Goal: Ask a question: Seek information or help from site administrators or community

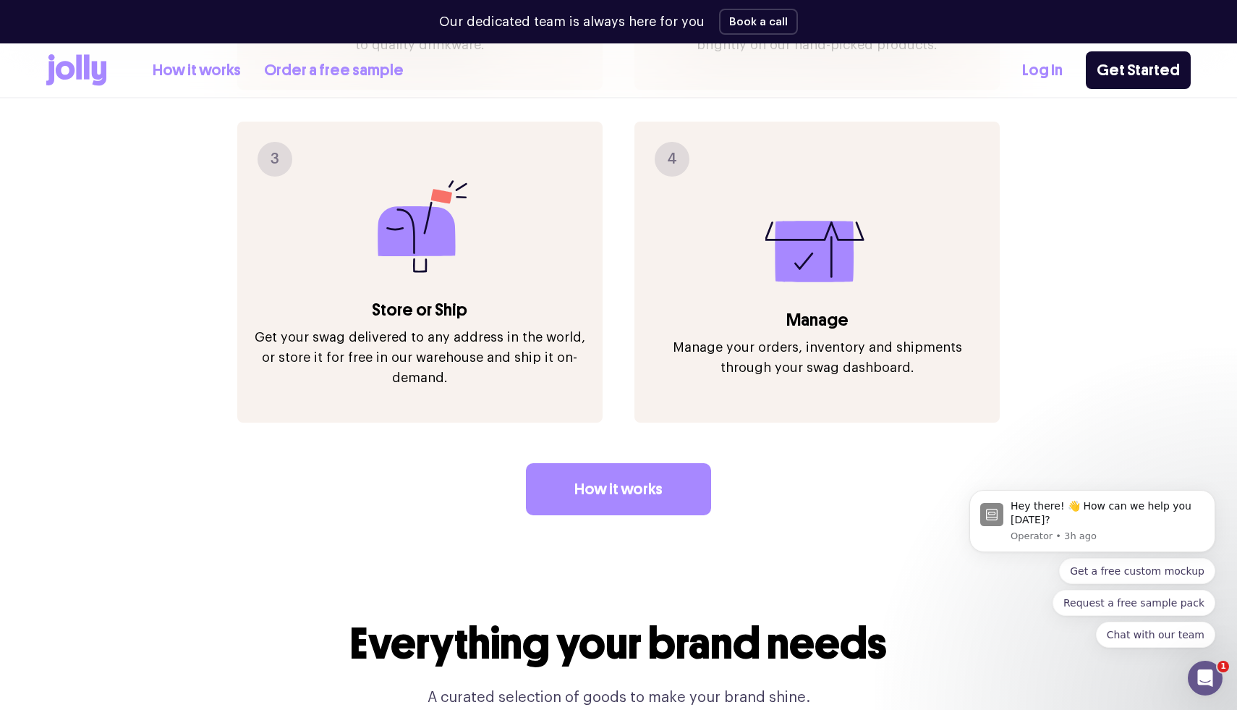
scroll to position [1984, 0]
click at [615, 464] on link "How it works" at bounding box center [618, 490] width 185 height 52
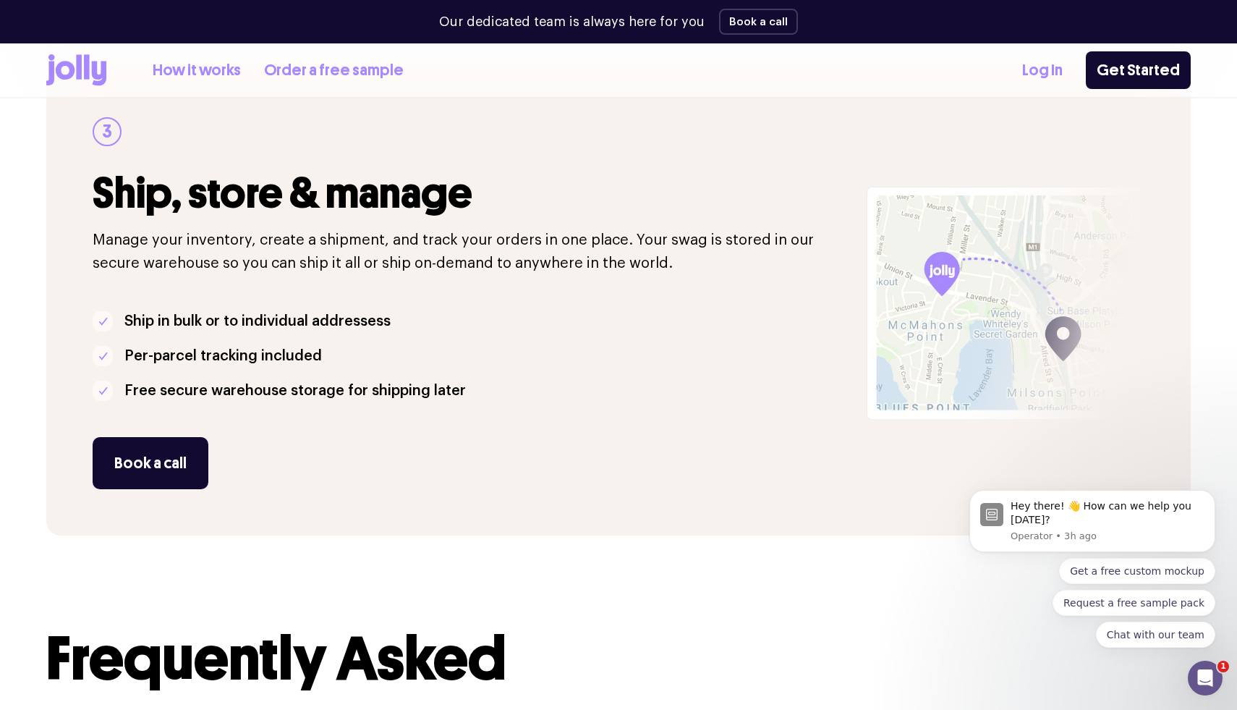
scroll to position [1280, 0]
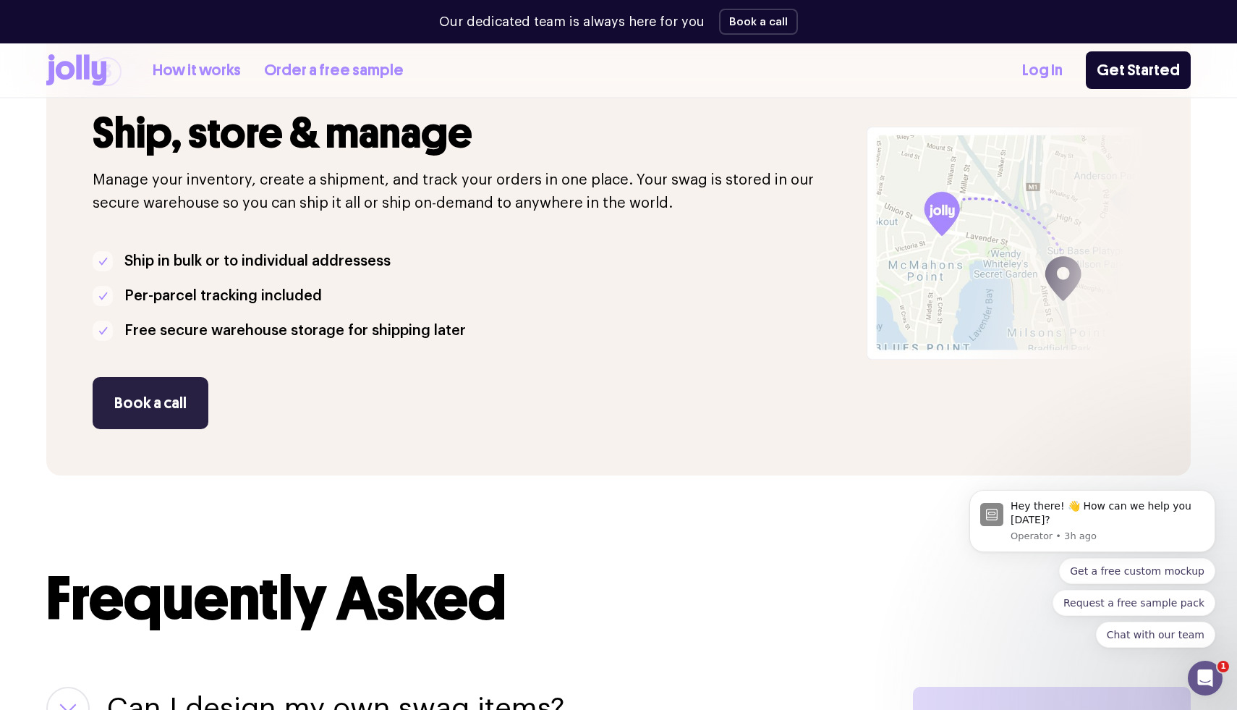
click at [133, 412] on button "Book a call" at bounding box center [151, 403] width 116 height 52
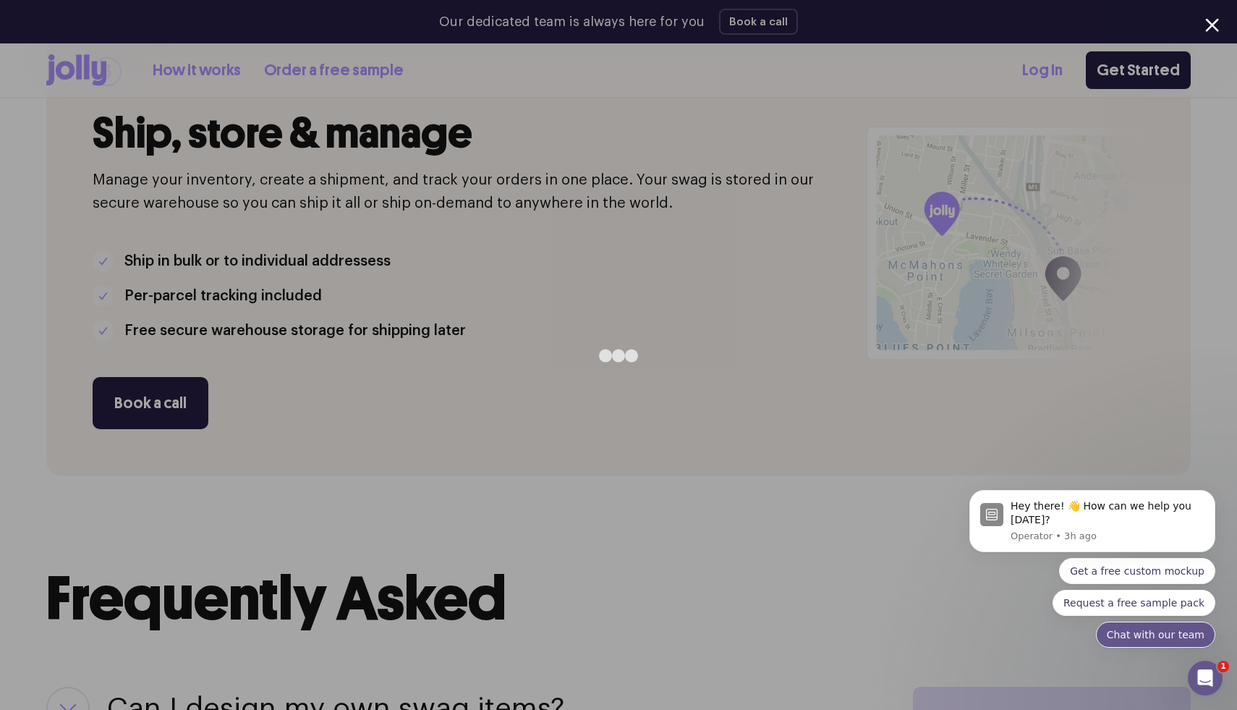
click at [1142, 642] on button "Chat with our team" at bounding box center [1155, 635] width 119 height 26
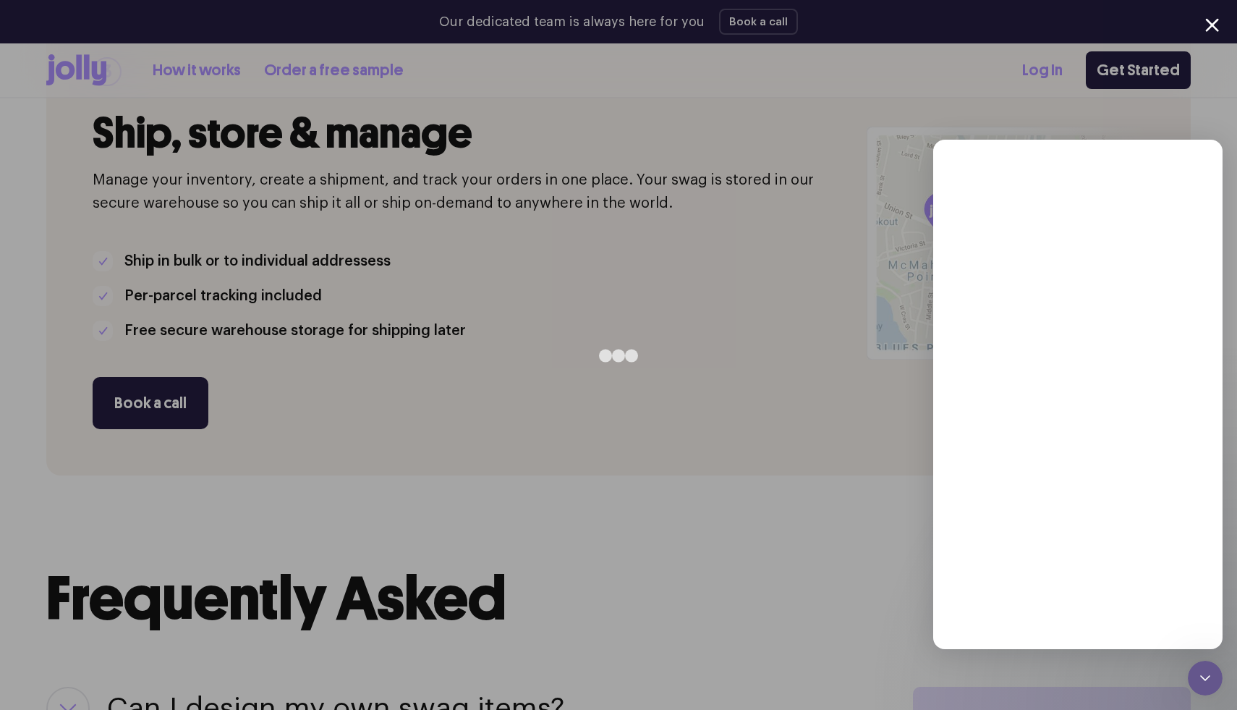
scroll to position [0, 0]
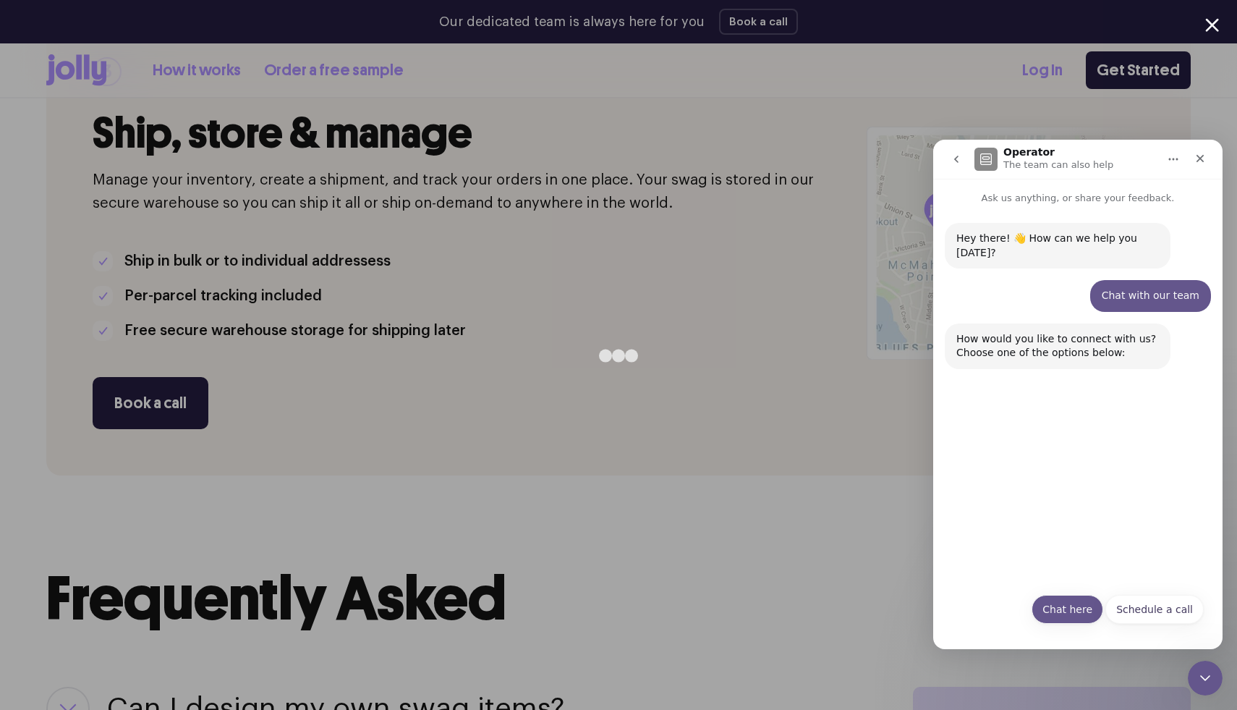
click at [1085, 608] on button "Chat here" at bounding box center [1068, 609] width 72 height 29
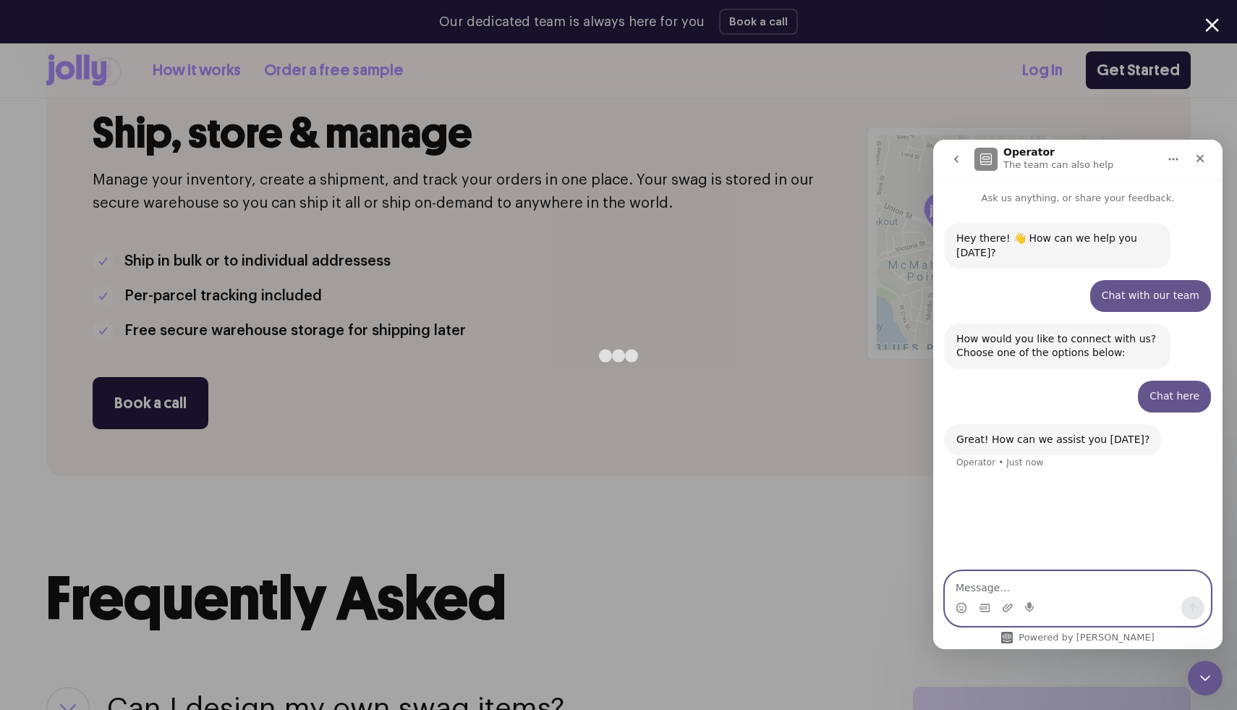
click at [1030, 582] on textarea "Message…" at bounding box center [1078, 584] width 265 height 25
type textarea "hi just wondering if you ship to the us?"
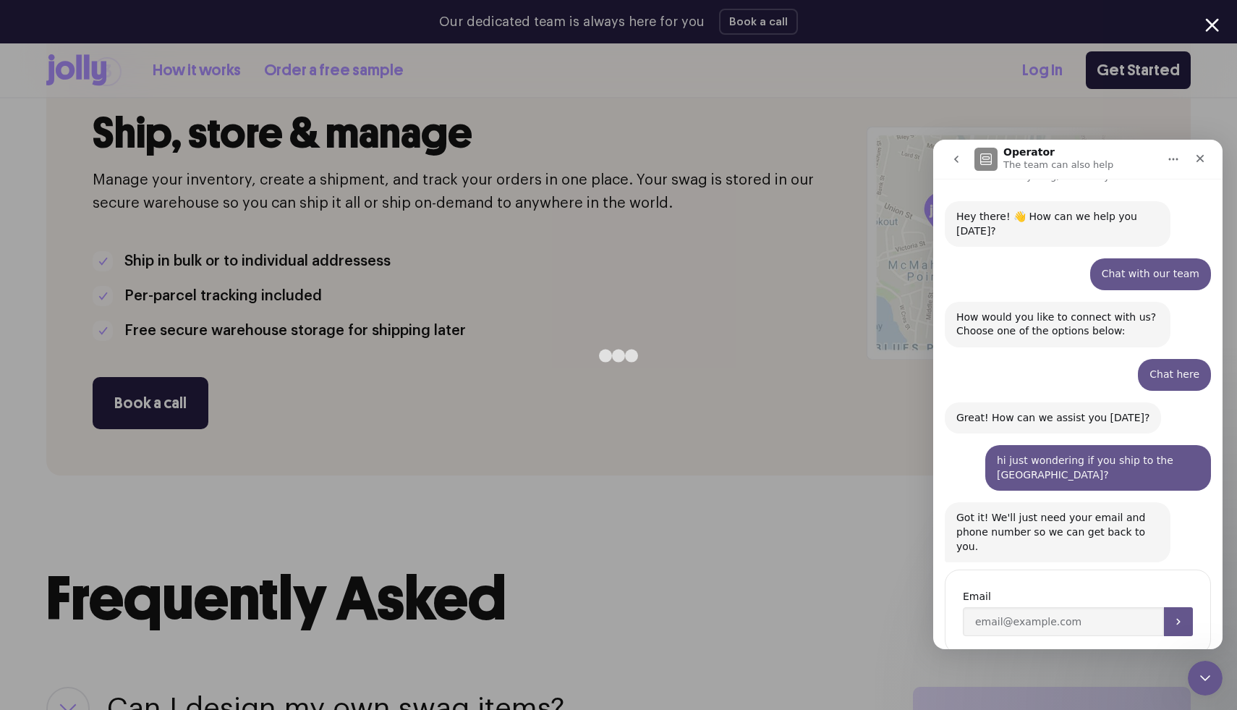
scroll to position [22, 0]
click at [1044, 606] on input "Enter your email" at bounding box center [1063, 620] width 201 height 29
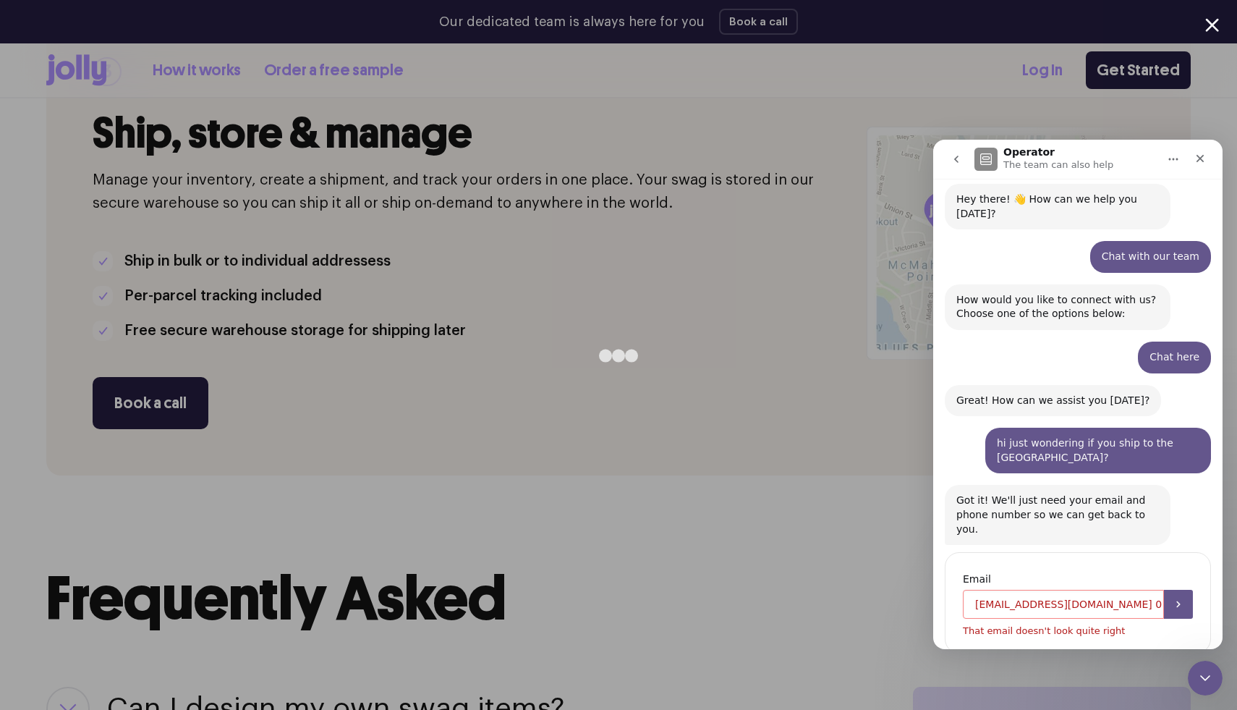
drag, startPoint x: 1097, startPoint y: 560, endPoint x: 1216, endPoint y: 564, distance: 118.7
click at [1216, 564] on div "Hey there! 👋 How can we help you today? Operator • 3h ago Chat with our team • …" at bounding box center [1077, 422] width 289 height 513
type input "[EMAIL_ADDRESS][DOMAIN_NAME]"
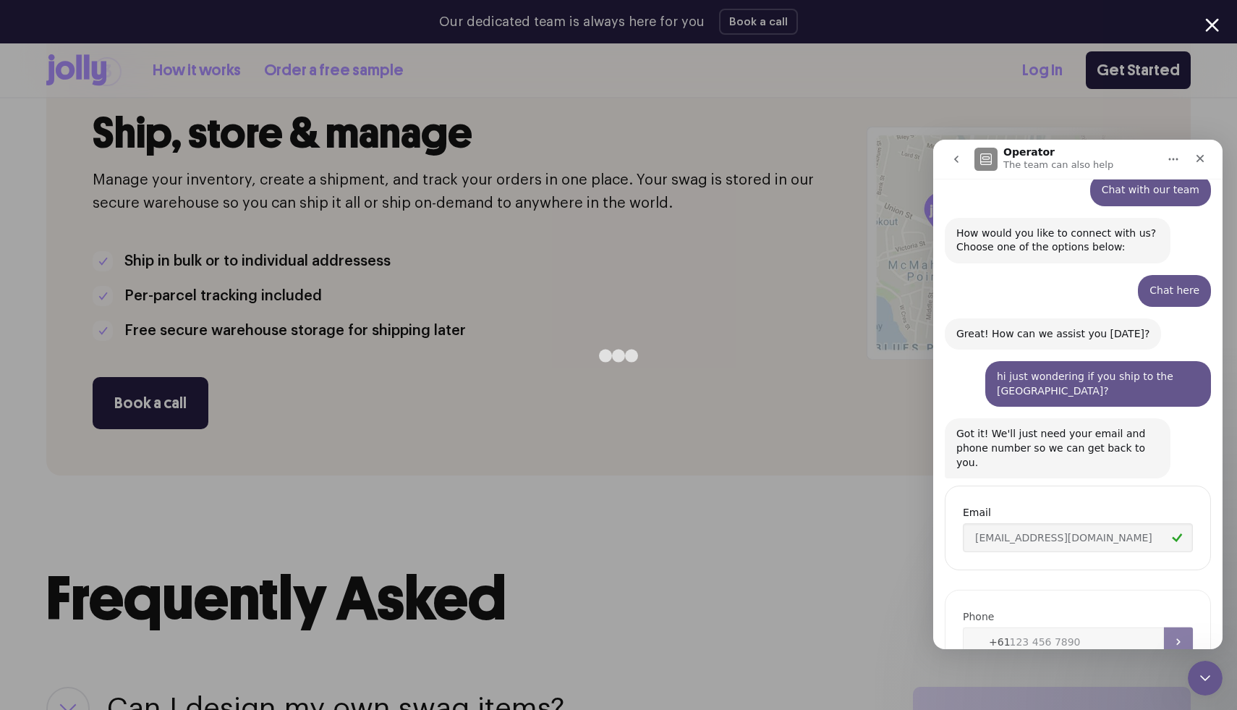
scroll to position [123, 0]
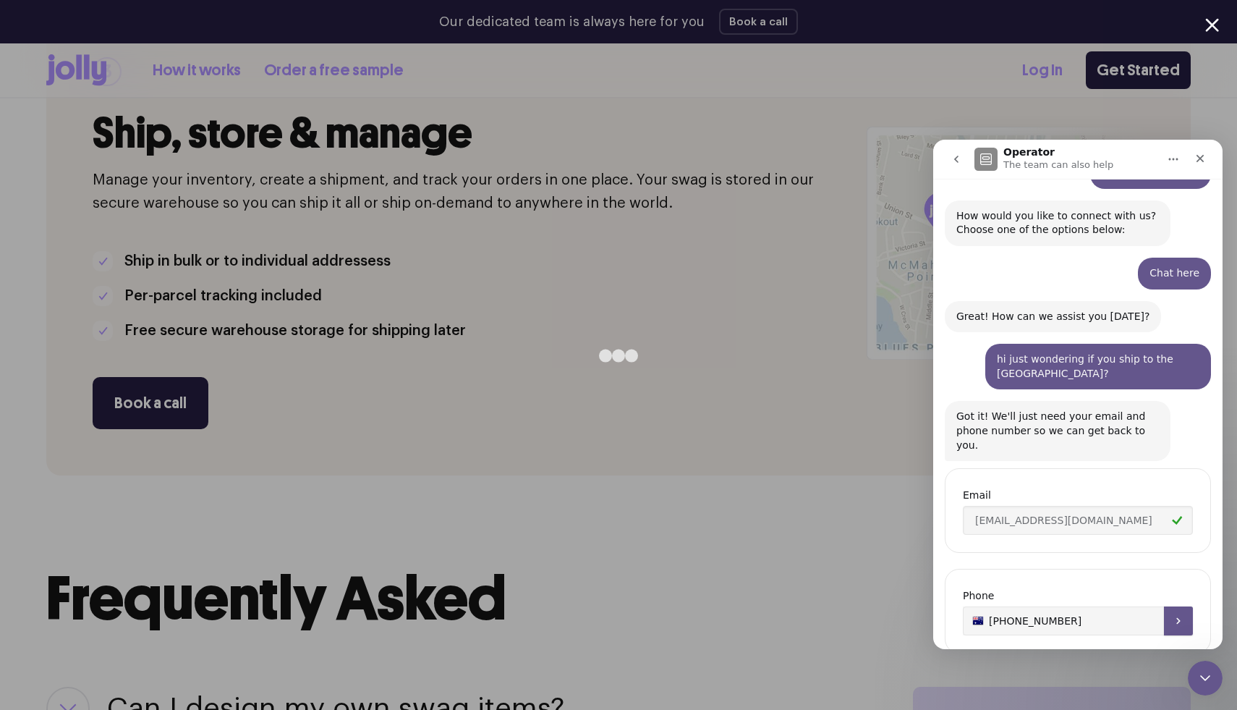
type input "[PHONE_NUMBER]"
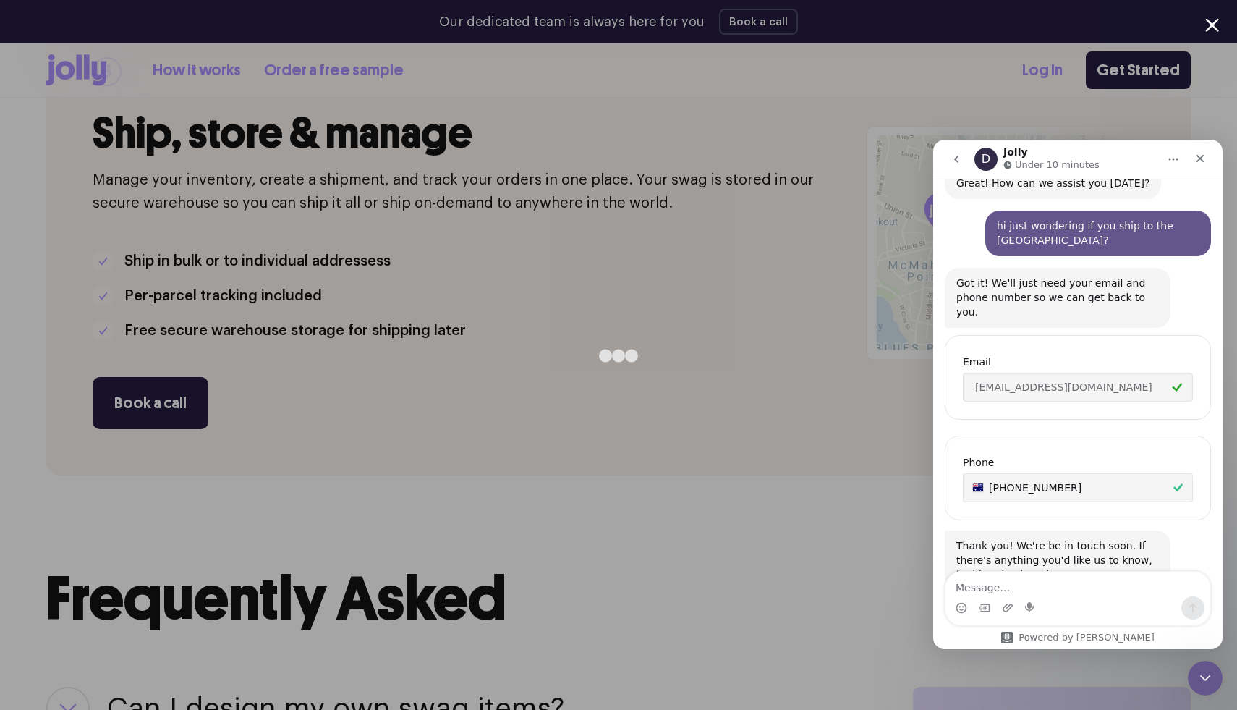
scroll to position [303, 0]
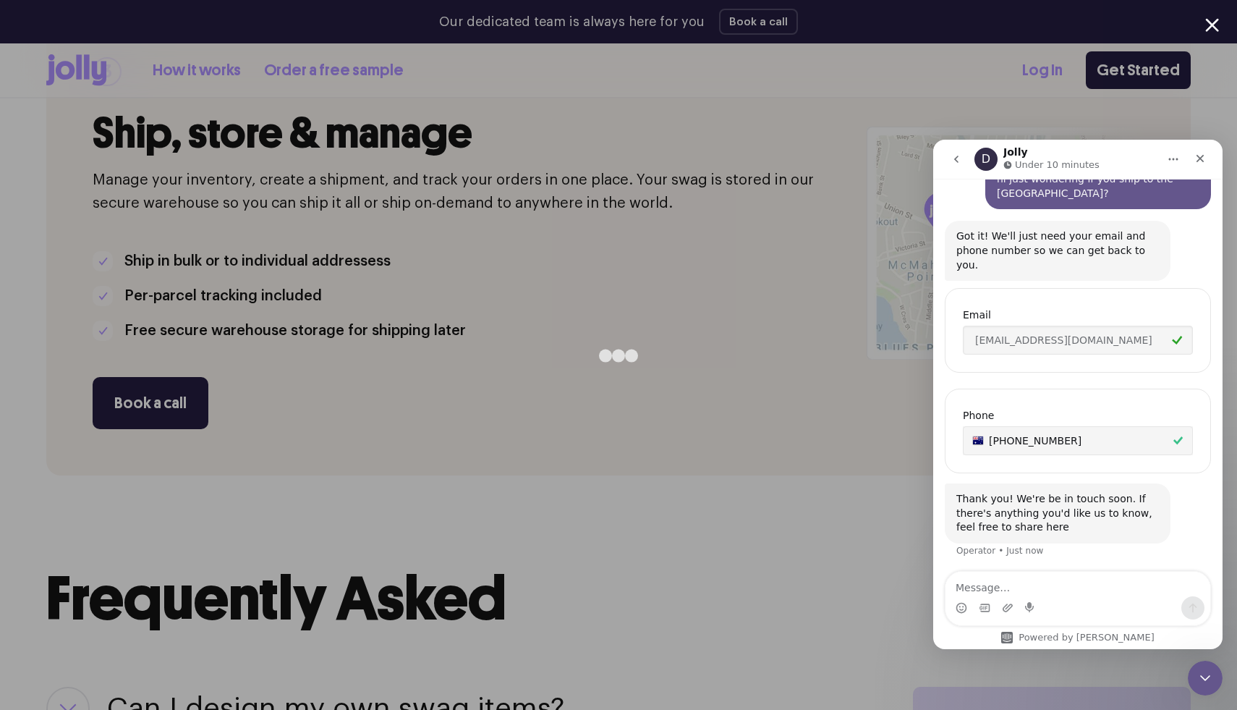
click at [802, 91] on div at bounding box center [618, 355] width 1237 height 710
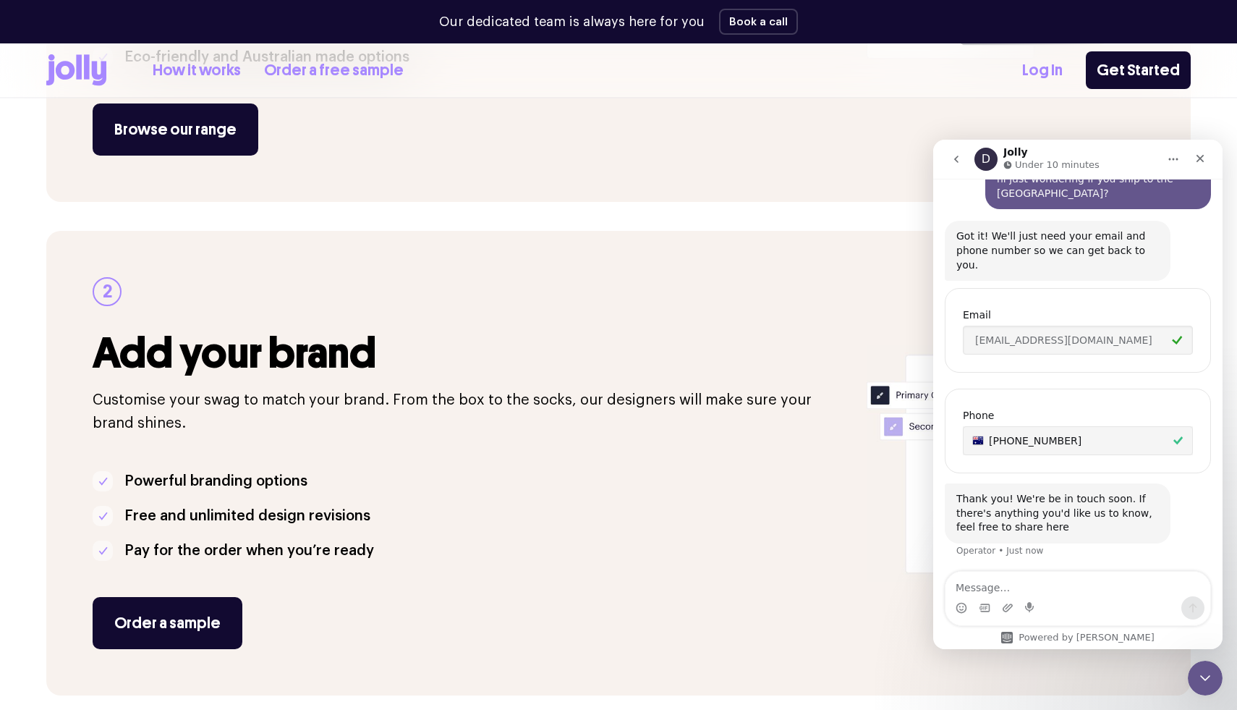
scroll to position [0, 0]
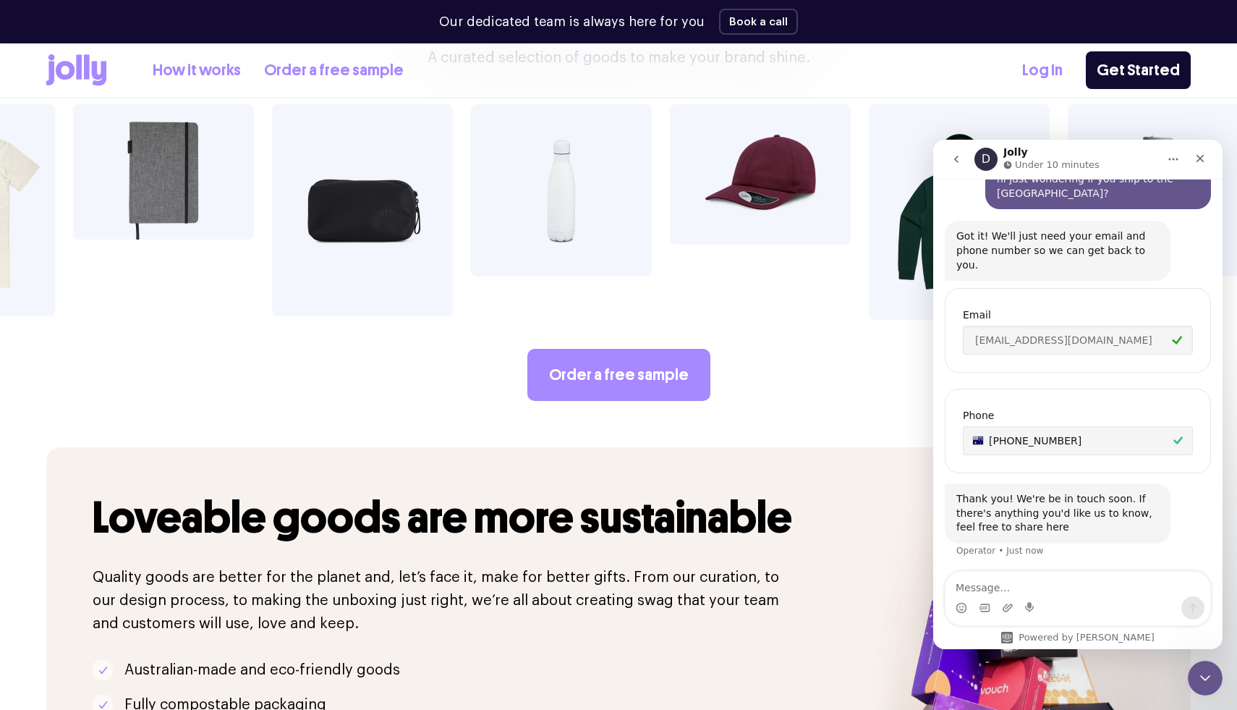
scroll to position [2563, 0]
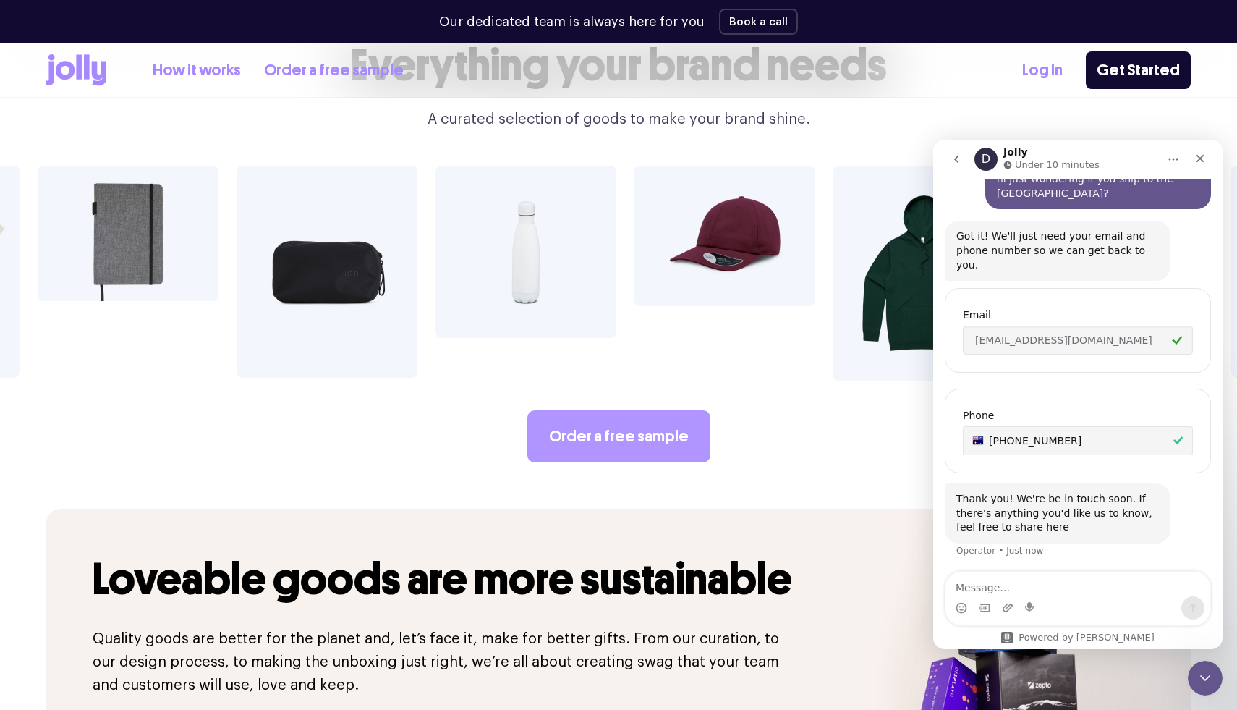
click at [617, 410] on link "Order a free sample" at bounding box center [618, 436] width 183 height 52
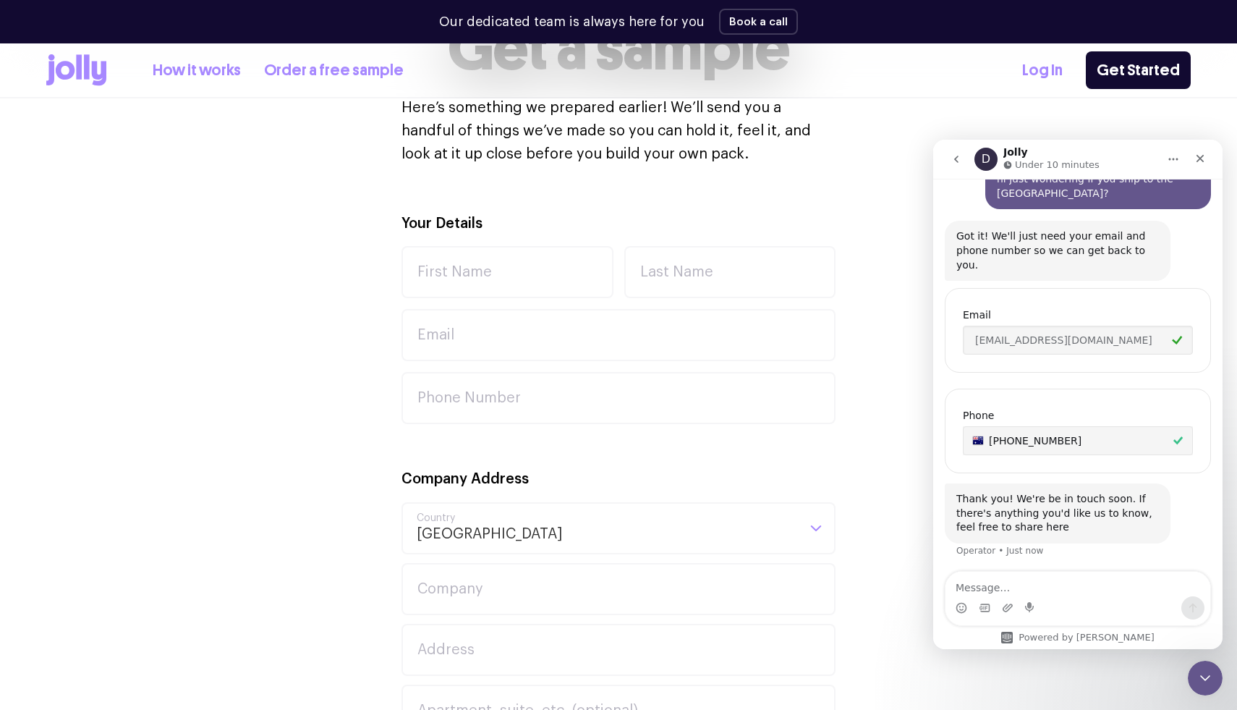
scroll to position [412, 0]
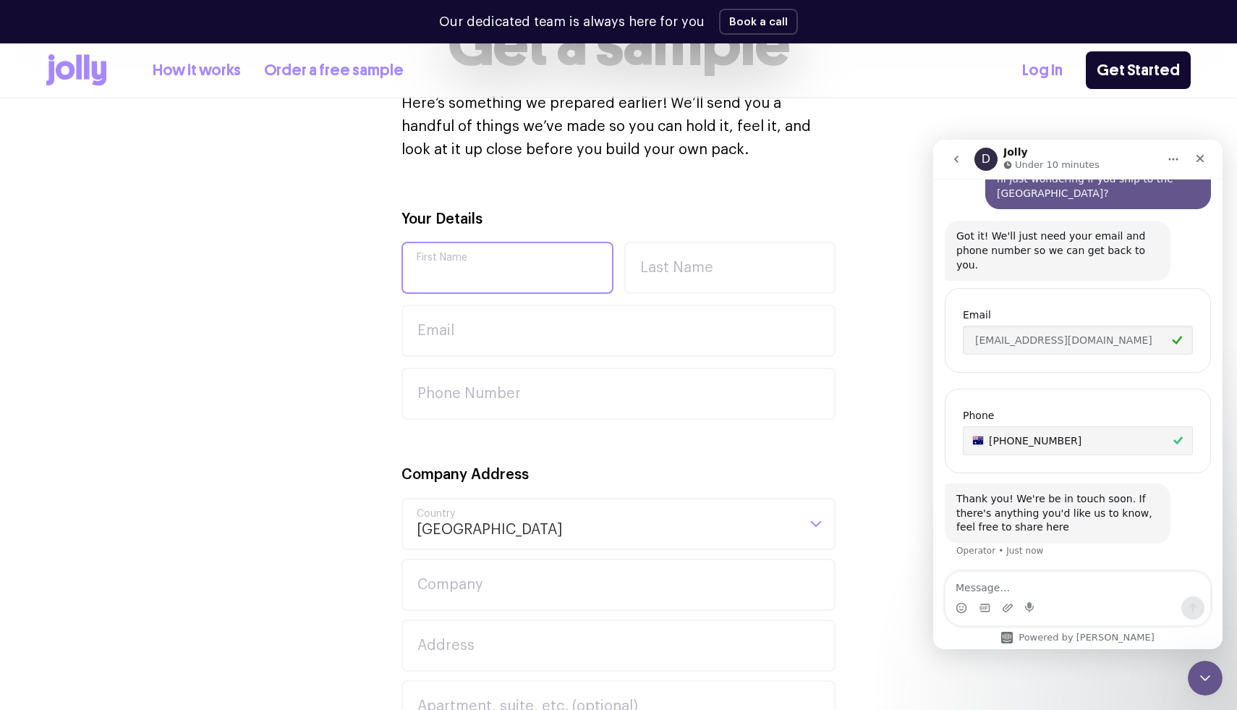
click at [535, 263] on input "First Name" at bounding box center [508, 268] width 212 height 52
type input "Abby"
type input "[PERSON_NAME]"
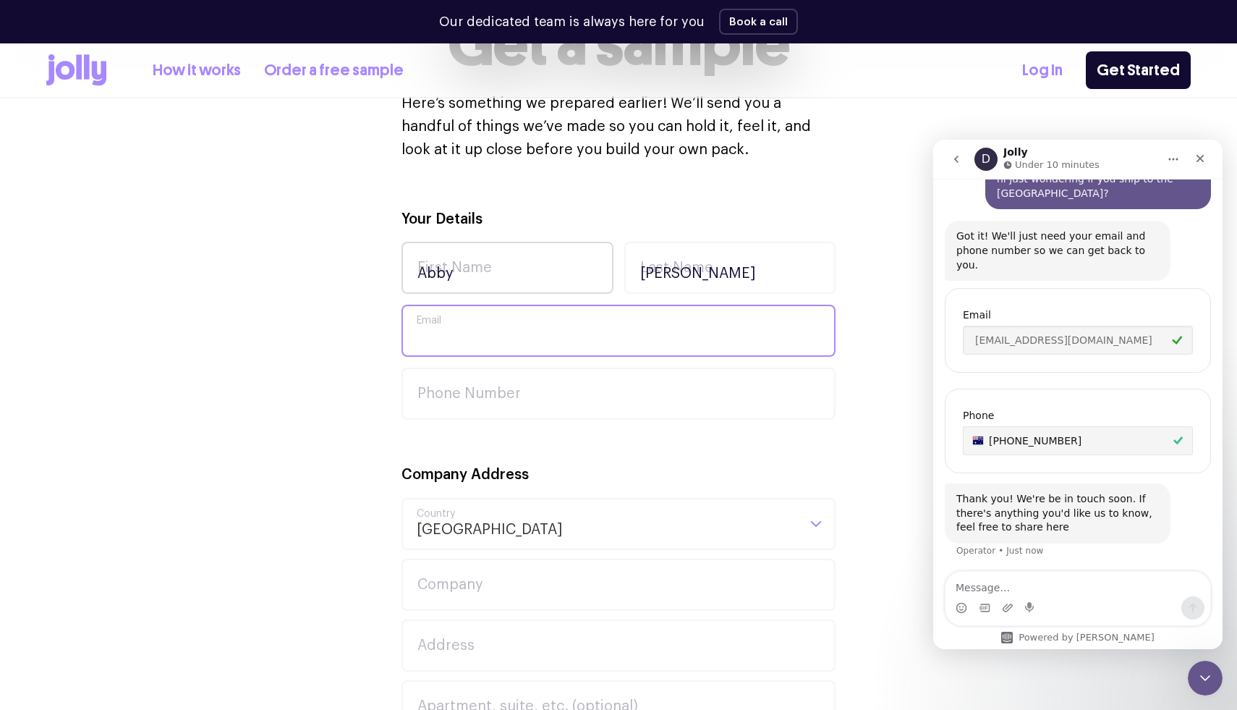
type input "abby@universalpractice.com.au"
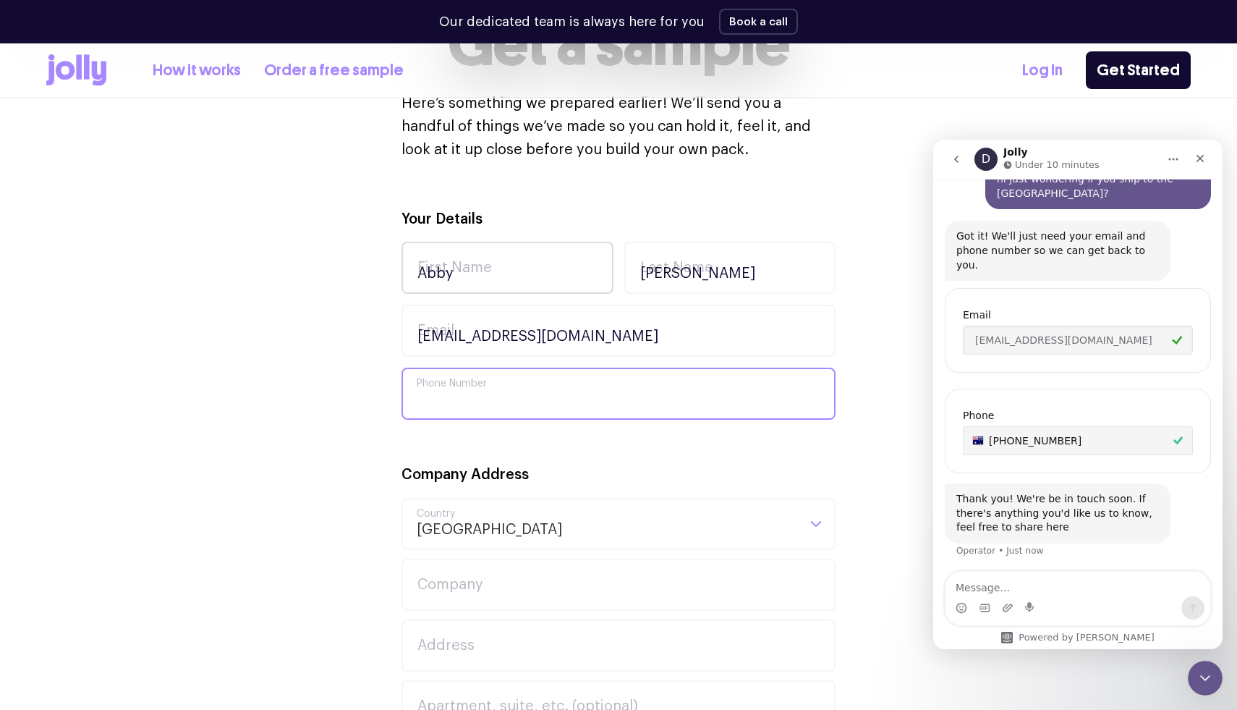
type input "0422266323"
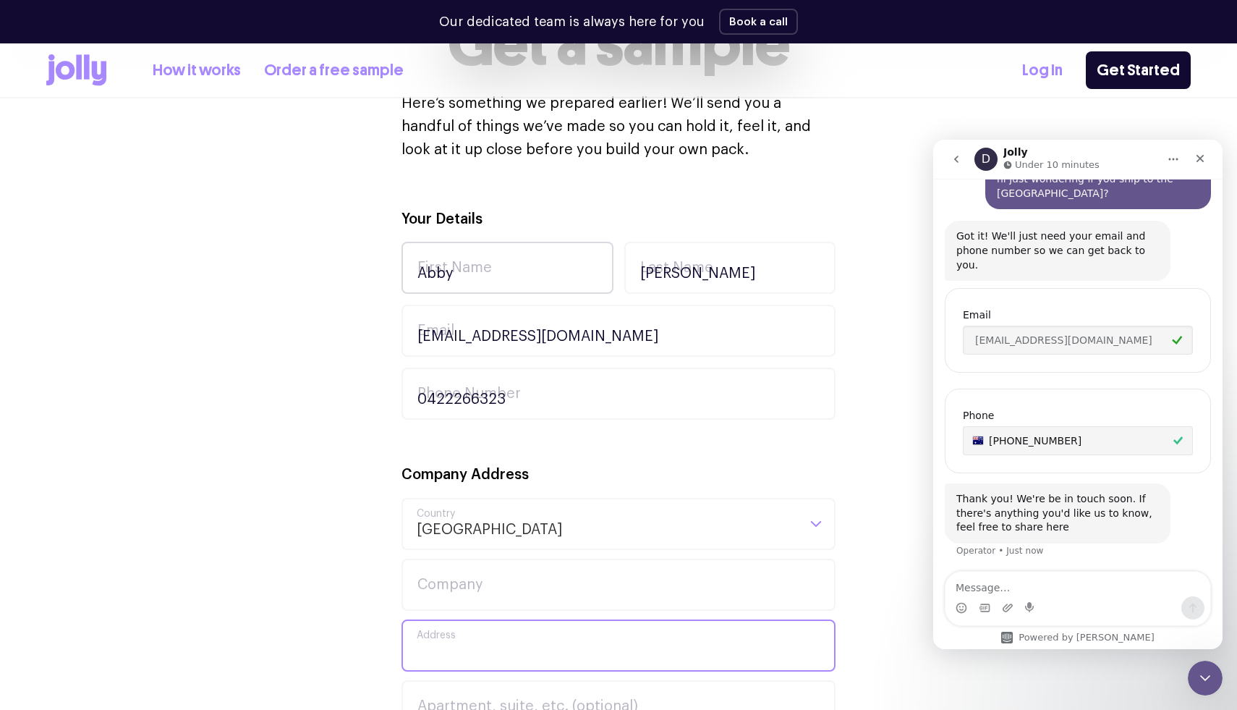
type input "U 11 8-10 Chomley St, PRAHRAN 3181, 11, 11"
type input "11"
type input "Prahran"
type input "3181"
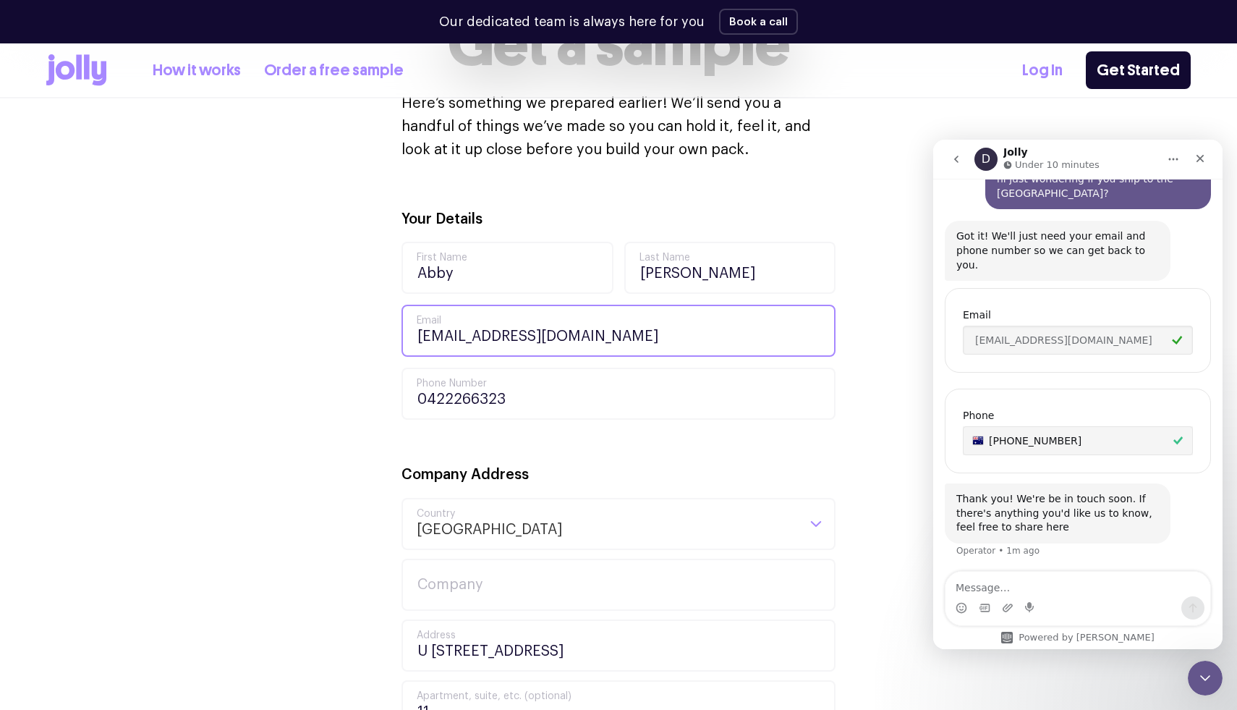
click at [646, 334] on input "abby@universalpractice.com.au" at bounding box center [619, 331] width 434 height 52
drag, startPoint x: 646, startPoint y: 334, endPoint x: 499, endPoint y: 342, distance: 147.1
click at [499, 342] on input "abby@universalpractice.com.au" at bounding box center [619, 331] width 434 height 52
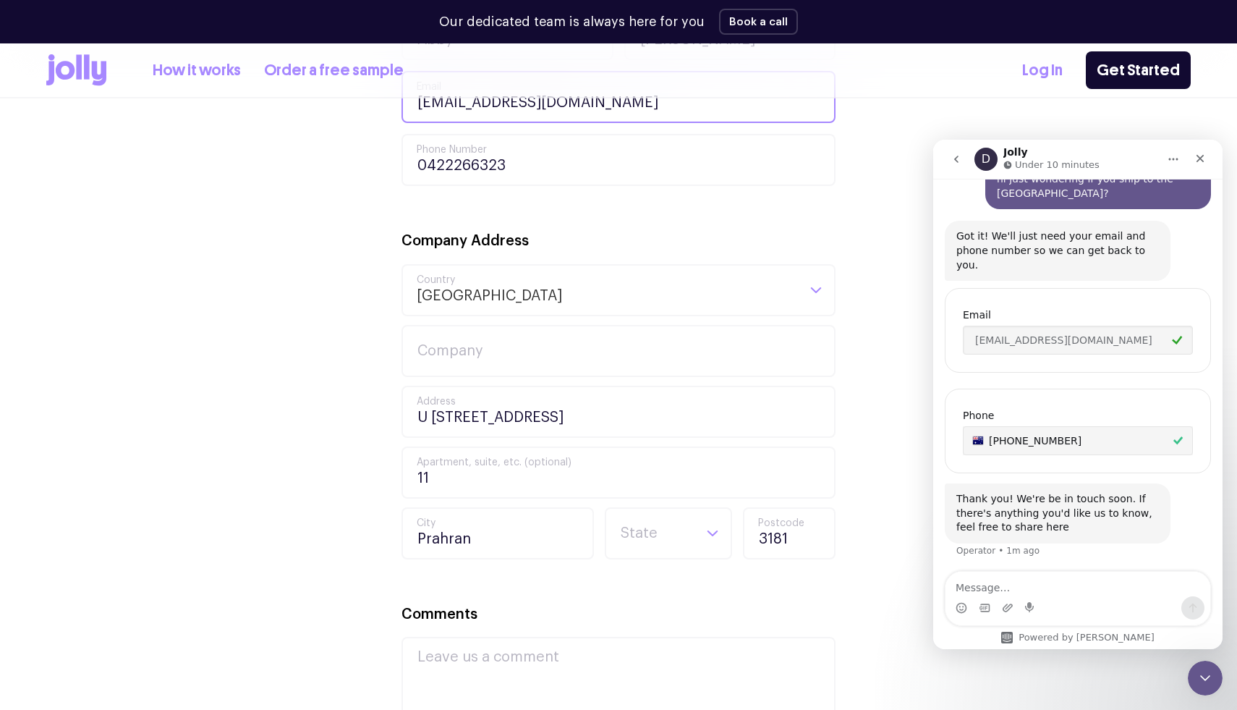
scroll to position [656, 0]
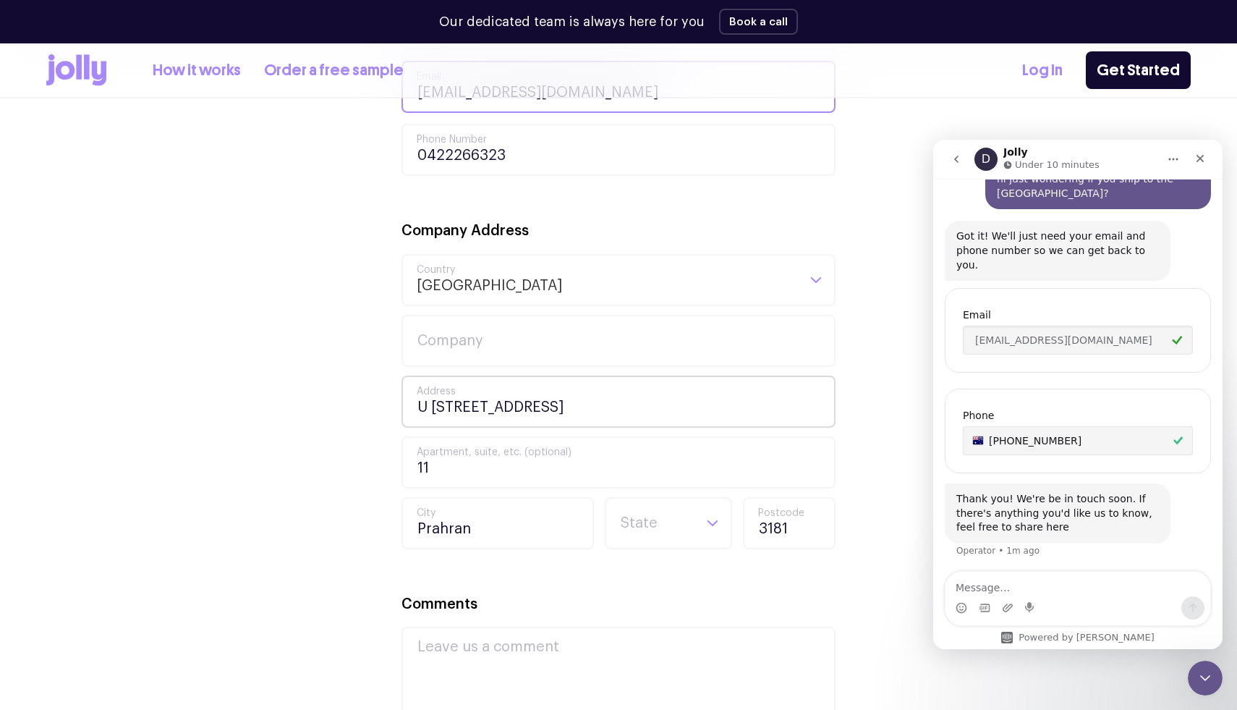
type input "[EMAIL_ADDRESS][DOMAIN_NAME]"
click at [719, 403] on input "U 11 8-10 Chomley St, PRAHRAN 3181, 11, 11" at bounding box center [619, 402] width 434 height 52
drag, startPoint x: 715, startPoint y: 403, endPoint x: 637, endPoint y: 404, distance: 77.4
click at [637, 404] on input "U 11 8-10 Chomley St, PRAHRAN 3181, 11, 11" at bounding box center [619, 402] width 434 height 52
drag, startPoint x: 561, startPoint y: 406, endPoint x: 740, endPoint y: 404, distance: 178.7
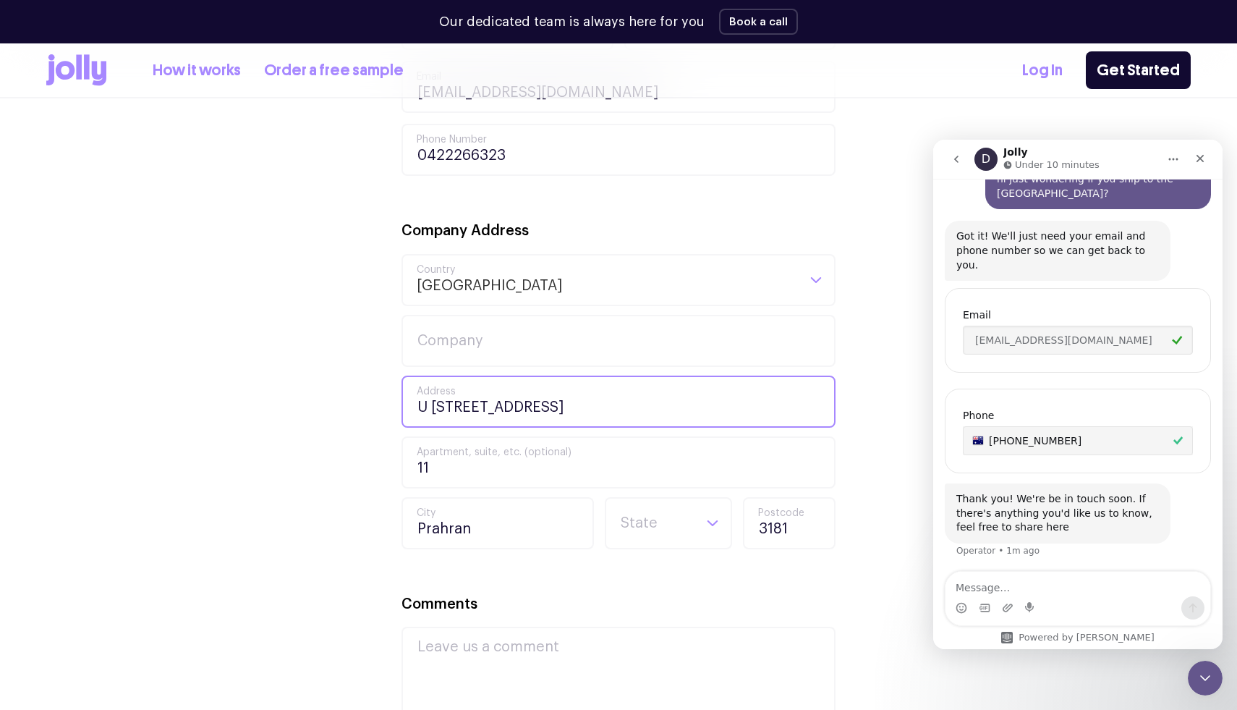
click at [740, 404] on input "U 11 8-10 Chomley St, PRAHRAN 3181, 11, 11" at bounding box center [619, 402] width 434 height 52
type input "U 11 8-10 Chomley St"
click at [836, 276] on div "Your Details Abby First Name De Kretser Last Name abby@sportsmap.com.au Email 0…" at bounding box center [618, 437] width 1145 height 946
click at [690, 527] on input "Search for option" at bounding box center [656, 523] width 74 height 49
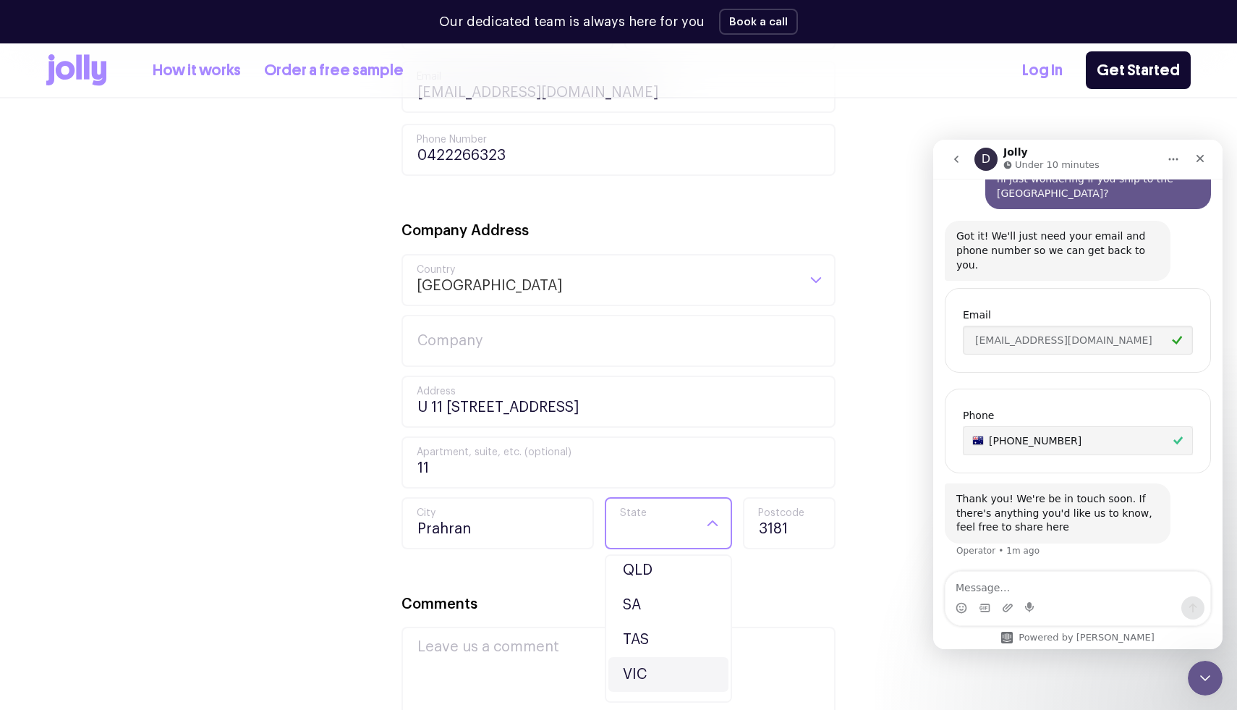
click at [637, 676] on li "VIC" at bounding box center [669, 674] width 120 height 35
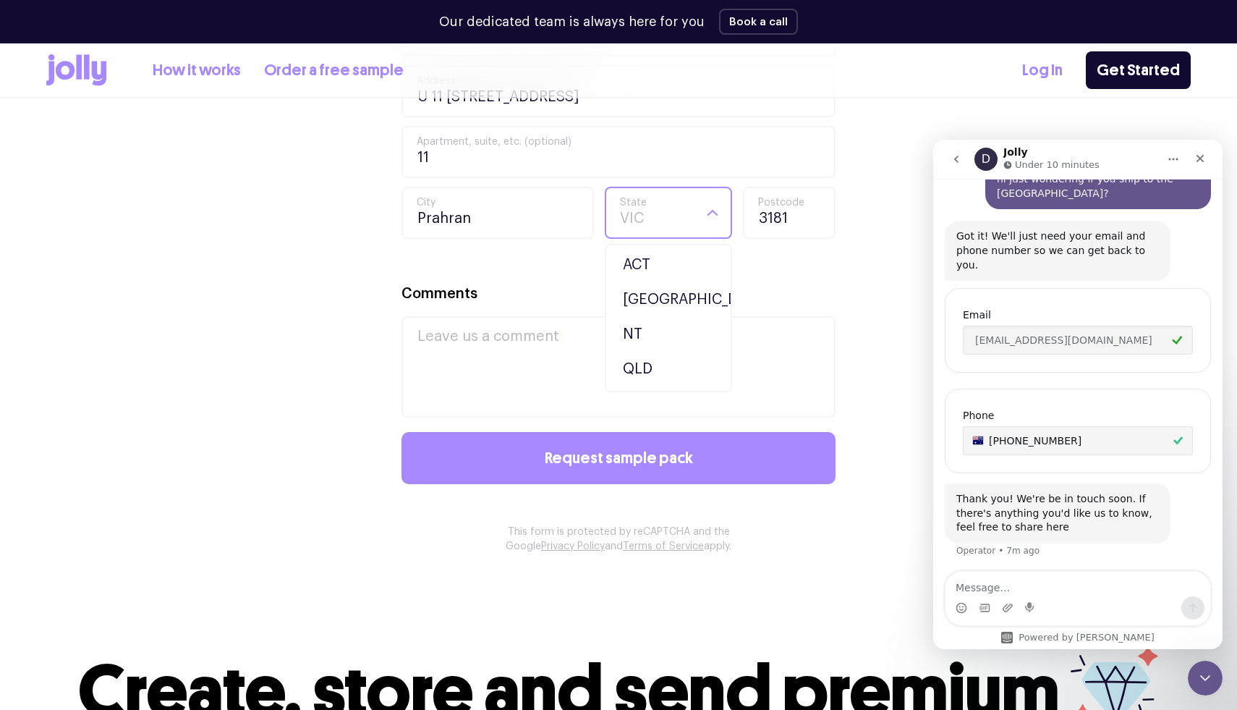
scroll to position [97, 0]
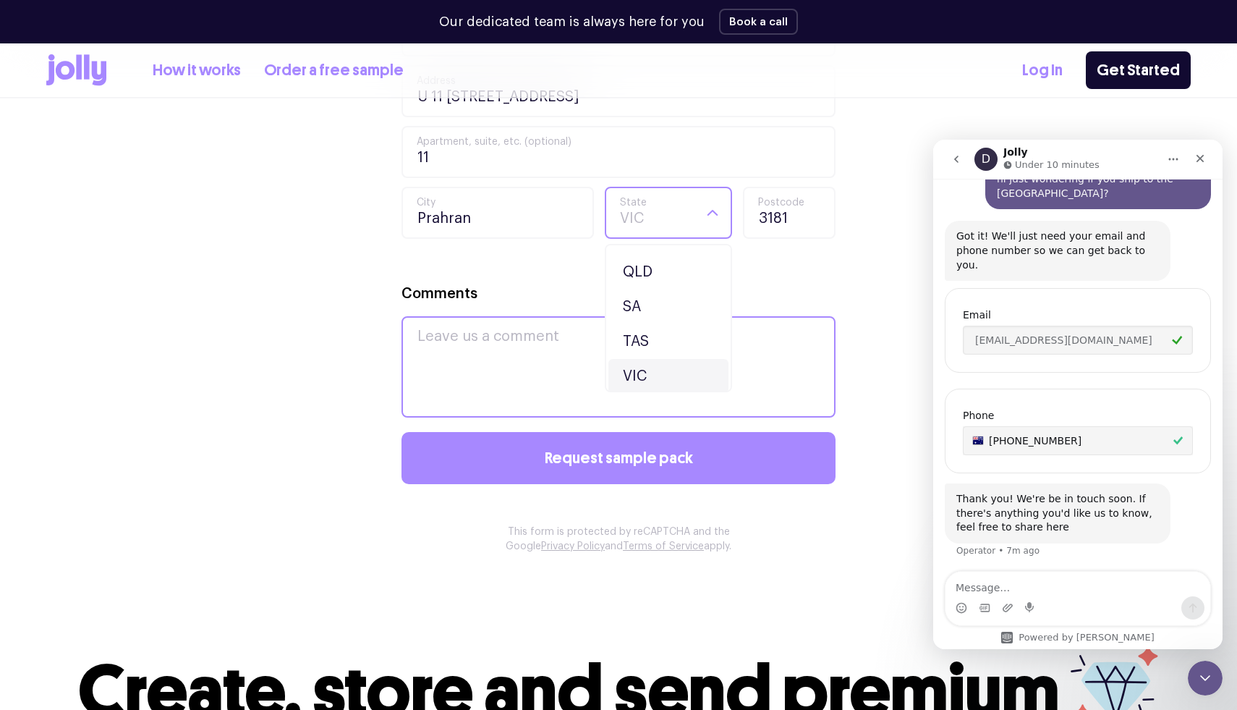
click at [535, 374] on textarea "Comments" at bounding box center [619, 366] width 434 height 101
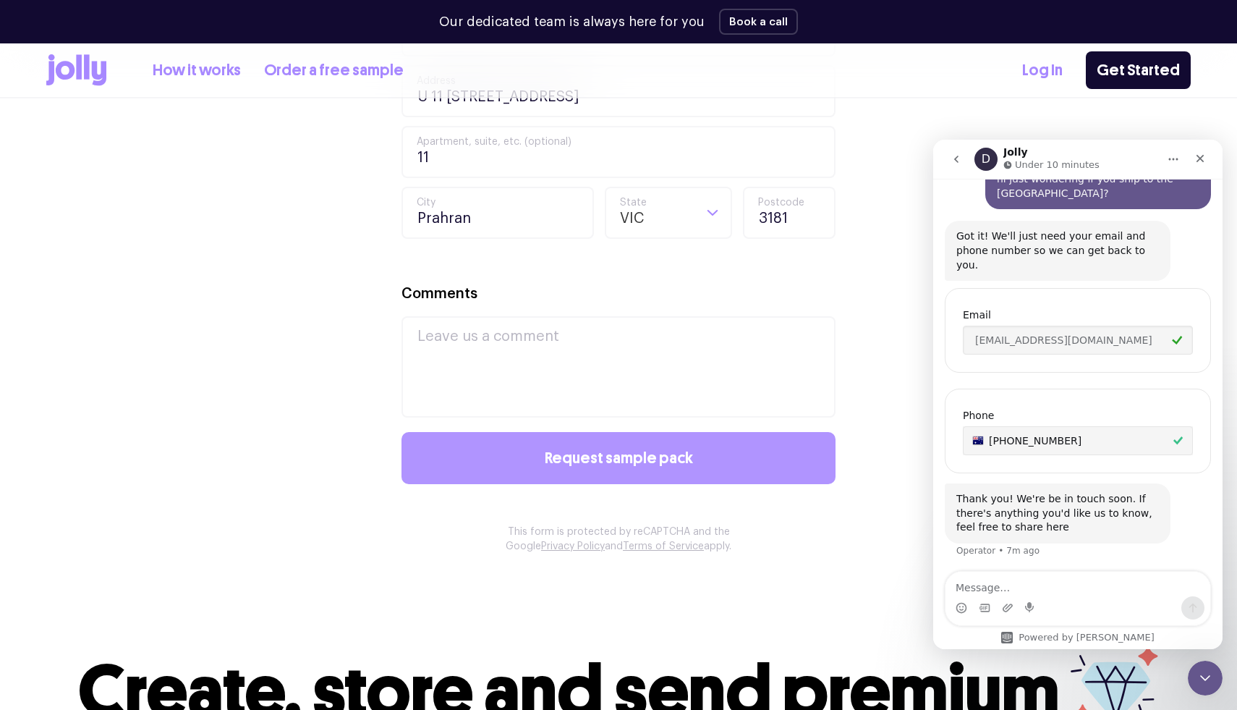
click at [565, 458] on span "Request sample pack" at bounding box center [619, 458] width 148 height 16
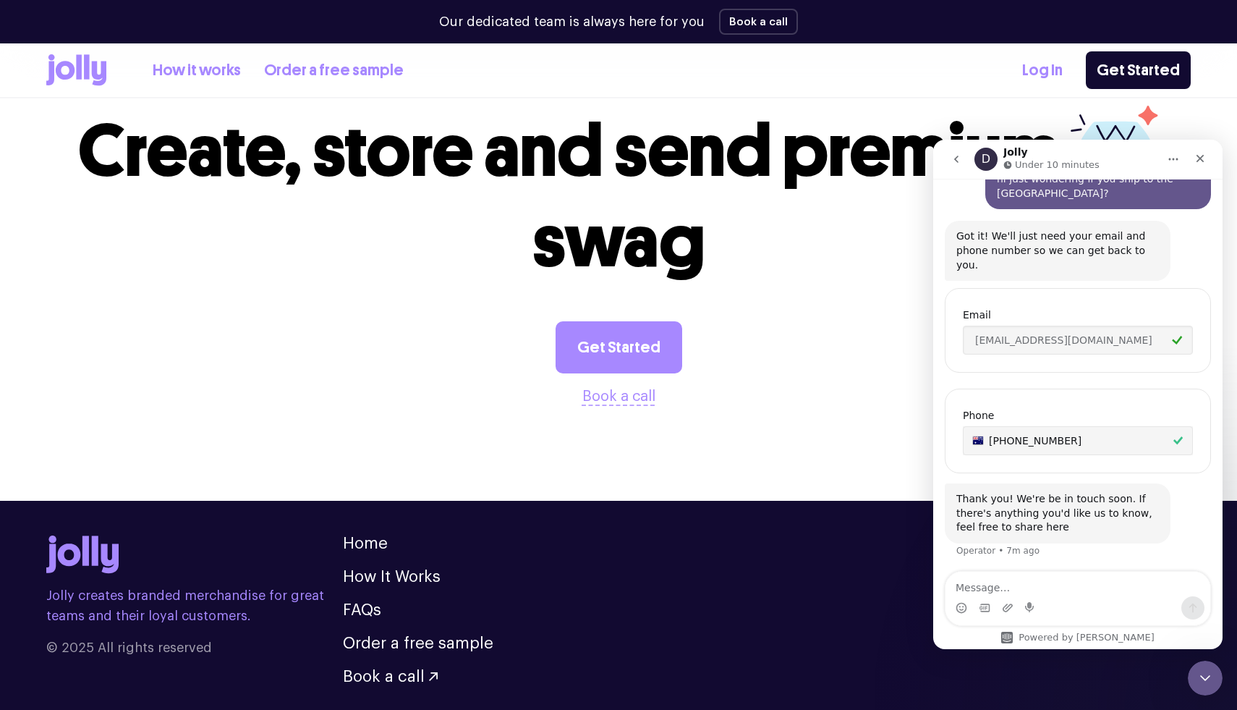
scroll to position [0, 0]
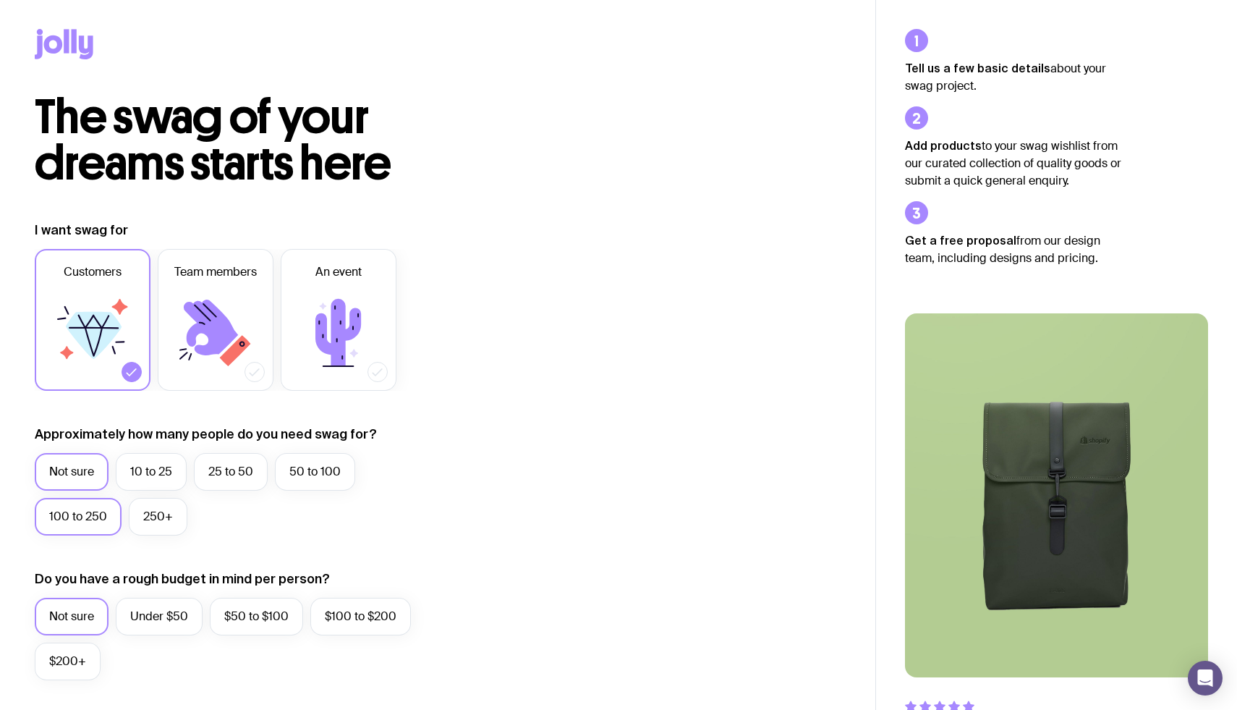
click at [81, 517] on label "100 to 250" at bounding box center [78, 517] width 87 height 38
click at [0, 0] on input "100 to 250" at bounding box center [0, 0] width 0 height 0
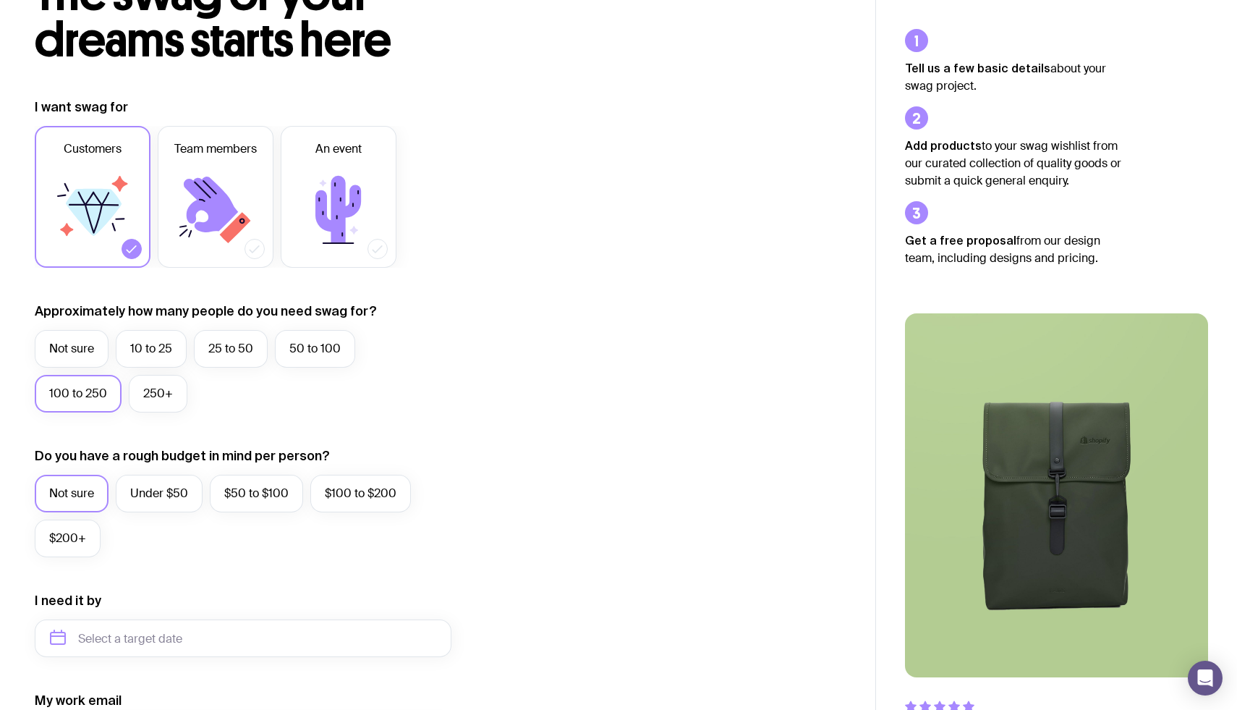
scroll to position [124, 0]
click at [137, 486] on label "Under $50" at bounding box center [159, 493] width 87 height 38
click at [0, 0] on input "Under $50" at bounding box center [0, 0] width 0 height 0
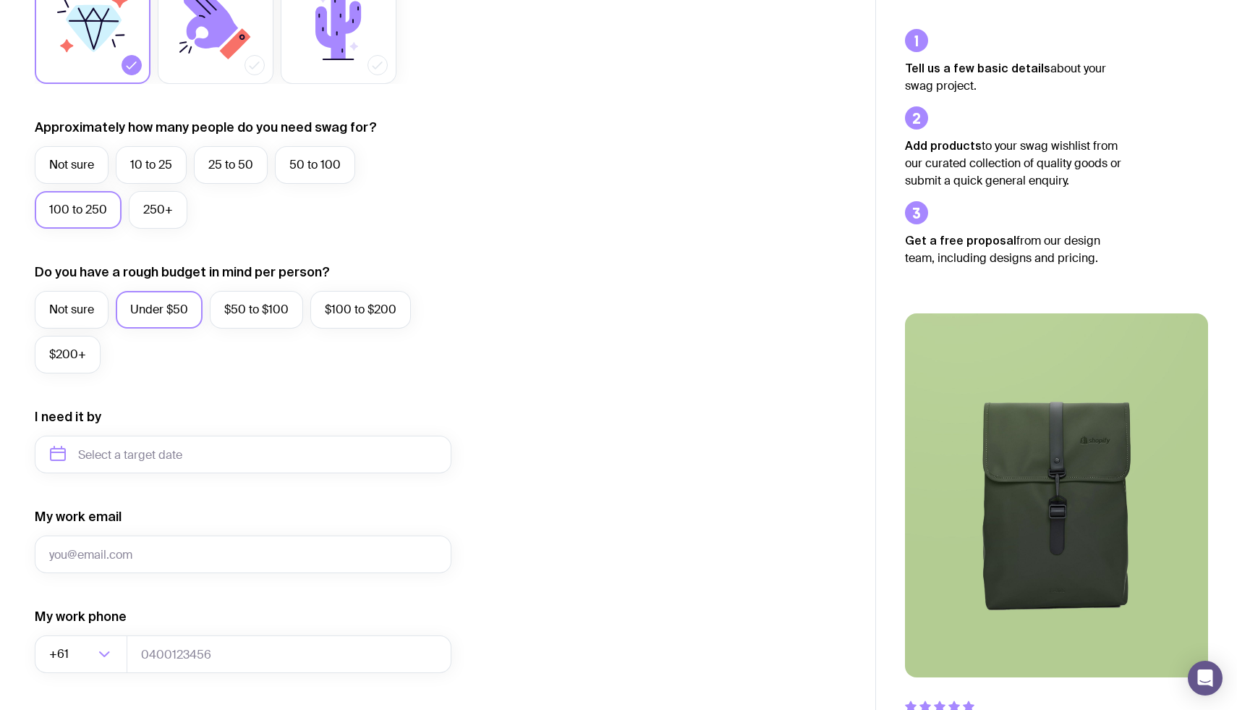
scroll to position [308, 0]
click at [137, 459] on input "text" at bounding box center [243, 454] width 417 height 38
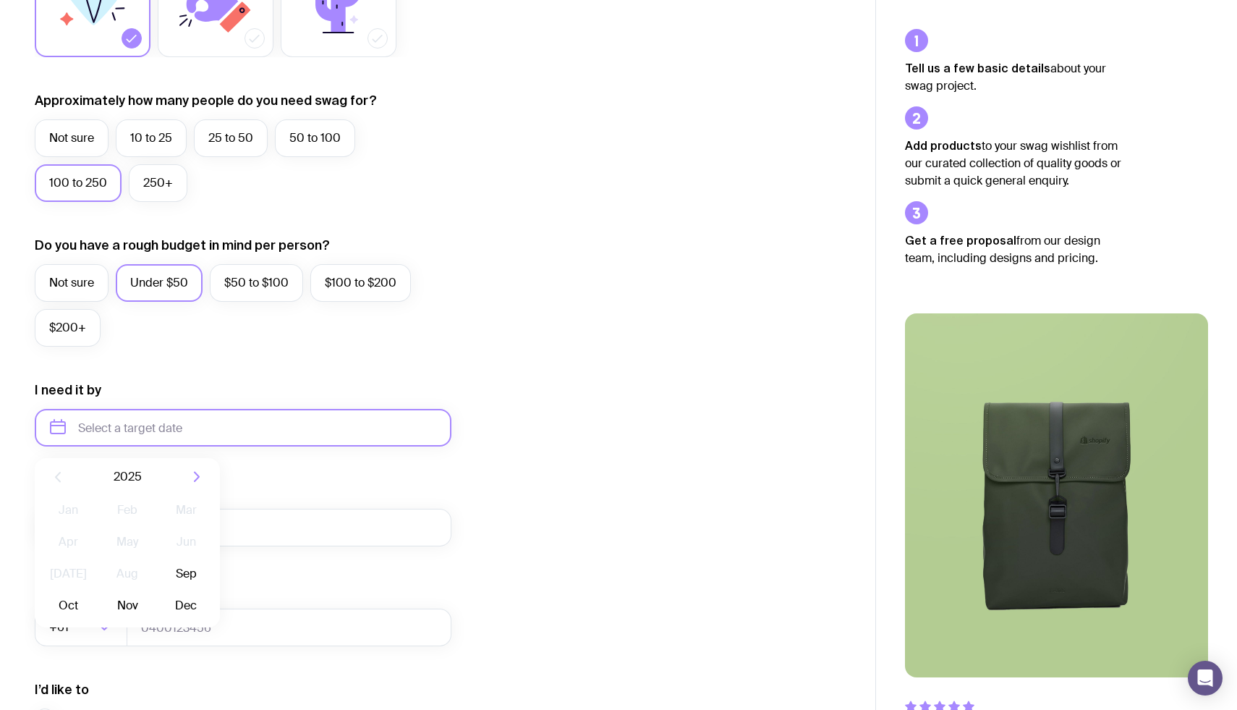
scroll to position [335, 0]
click at [101, 598] on button "Oct" at bounding box center [127, 604] width 53 height 29
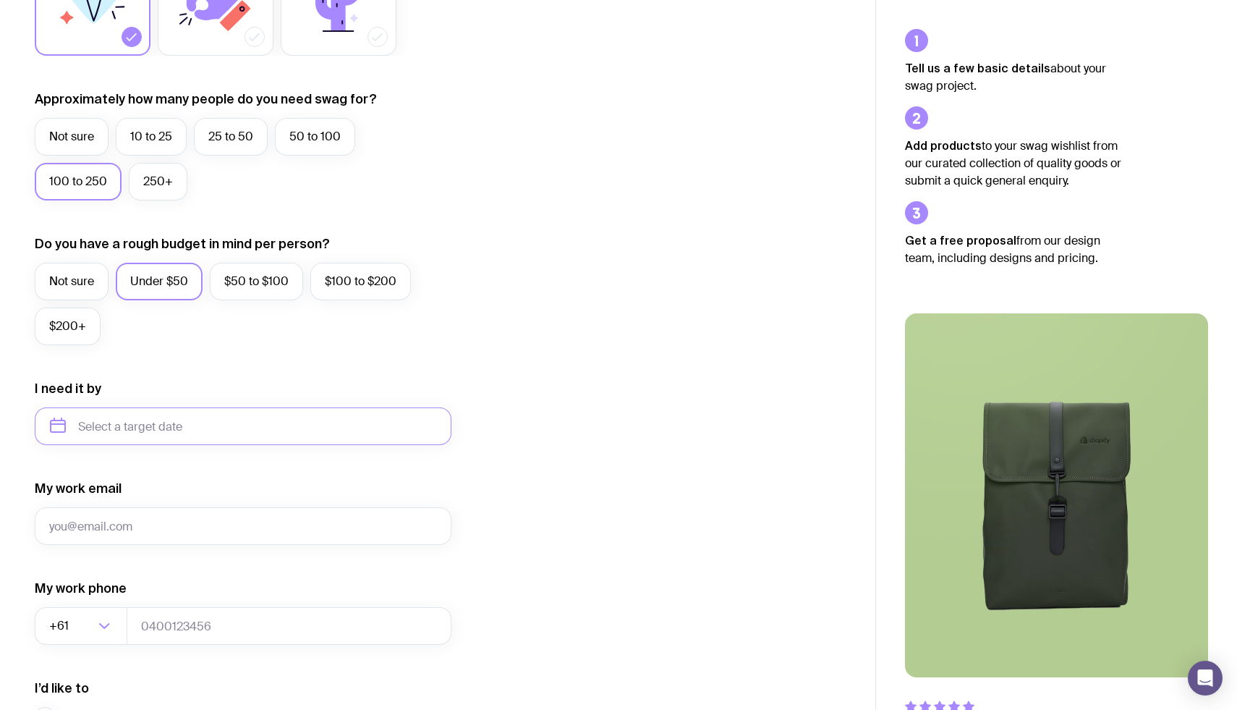
type input "[DATE]"
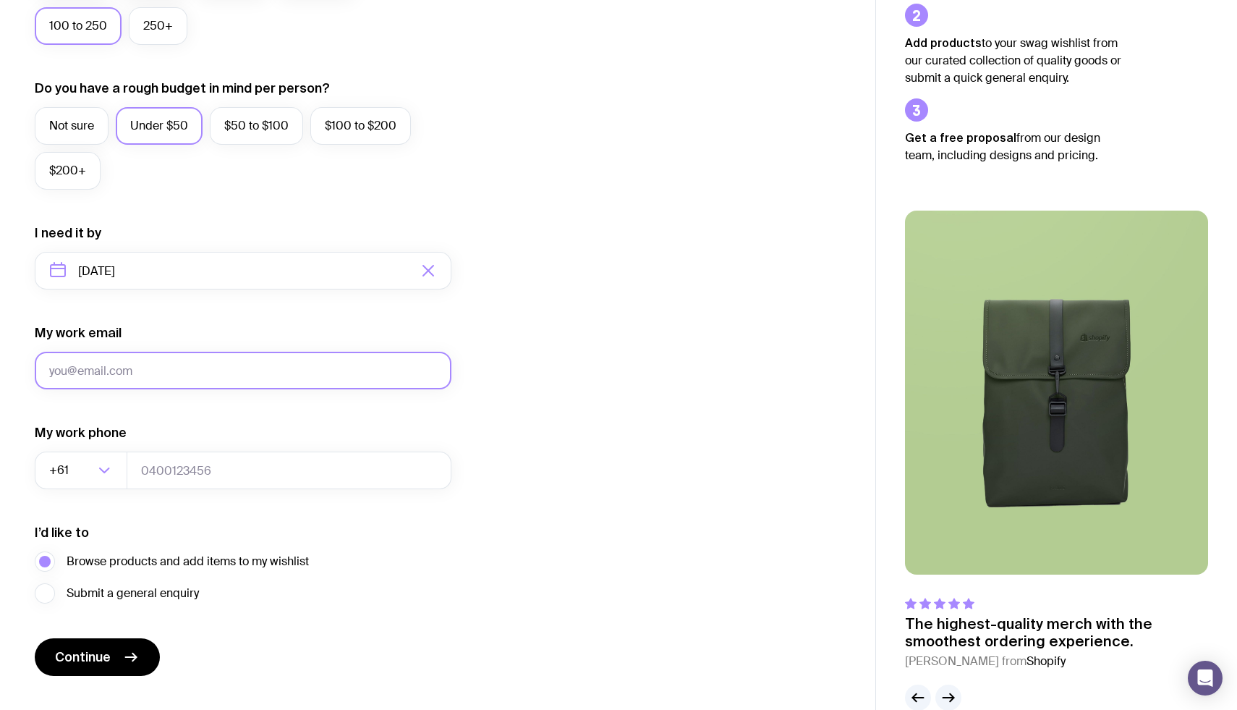
scroll to position [490, 0]
click at [148, 378] on input "My work email" at bounding box center [243, 371] width 417 height 38
type input "[EMAIL_ADDRESS][DOMAIN_NAME]"
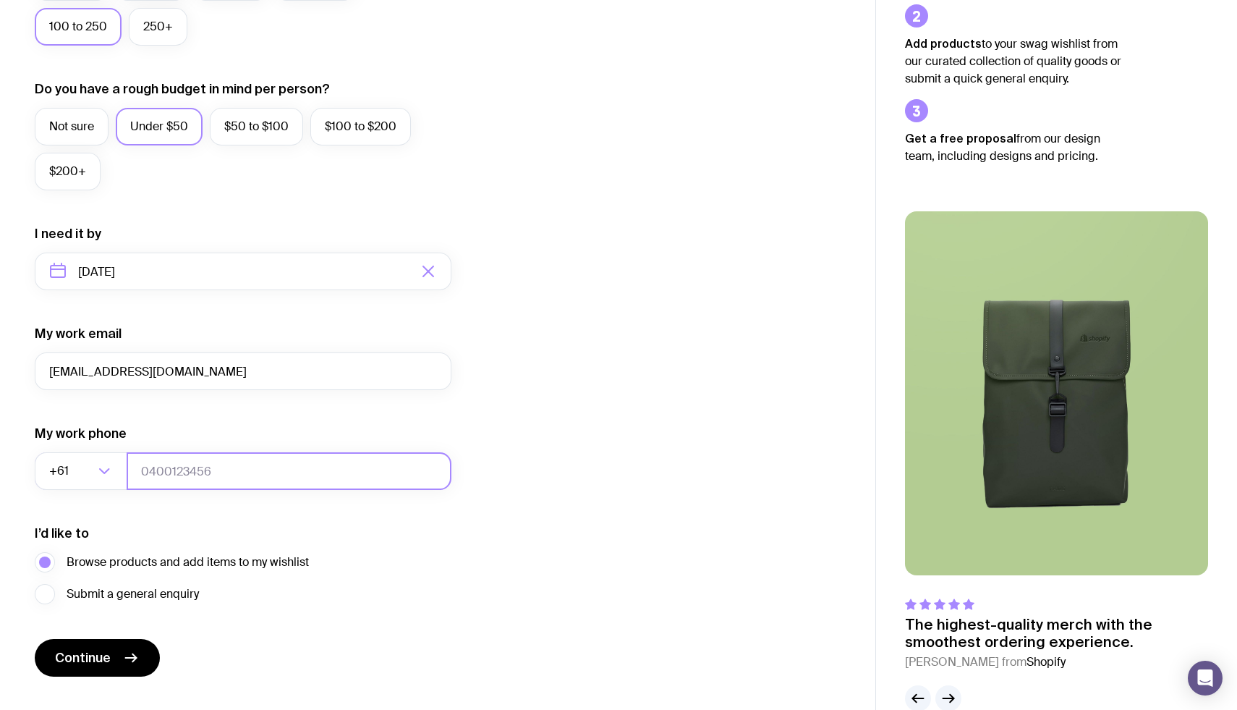
click at [156, 475] on input "tel" at bounding box center [289, 471] width 325 height 38
type input "422266323"
click at [127, 517] on form "I want swag for Customers Team members An event Approximately how many people d…" at bounding box center [243, 204] width 417 height 945
click at [117, 663] on button "Continue" at bounding box center [97, 658] width 125 height 38
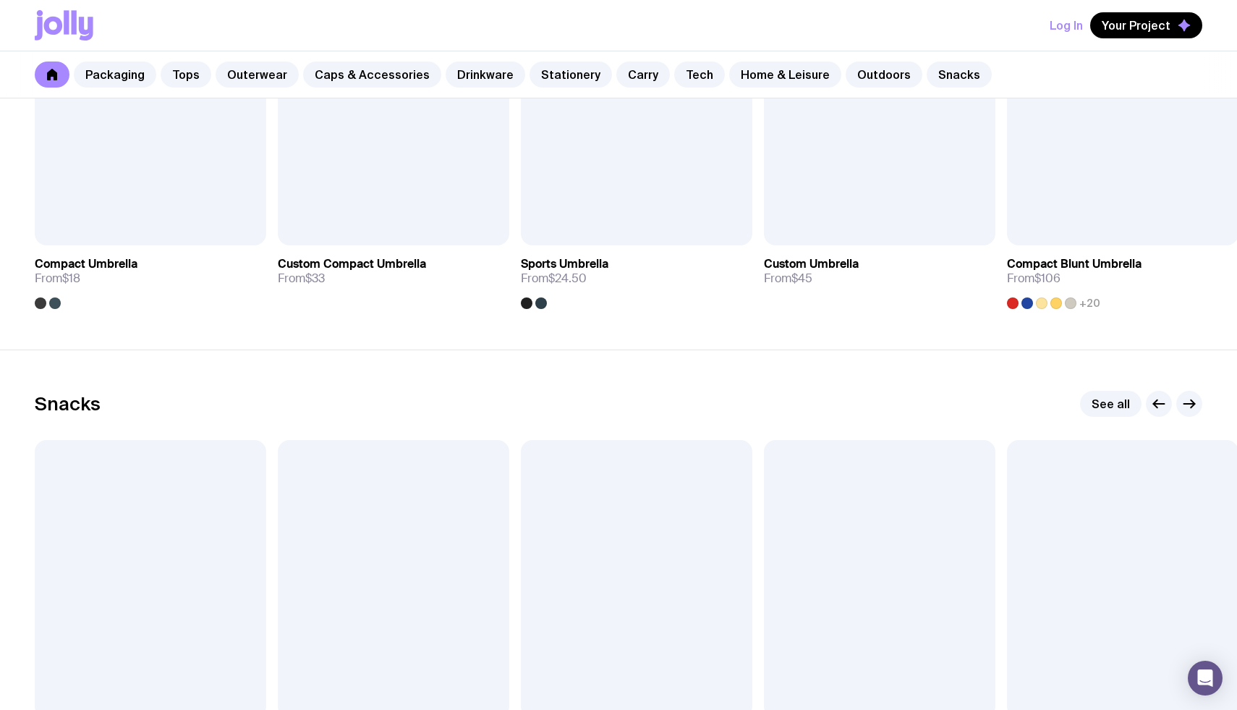
scroll to position [4639, 0]
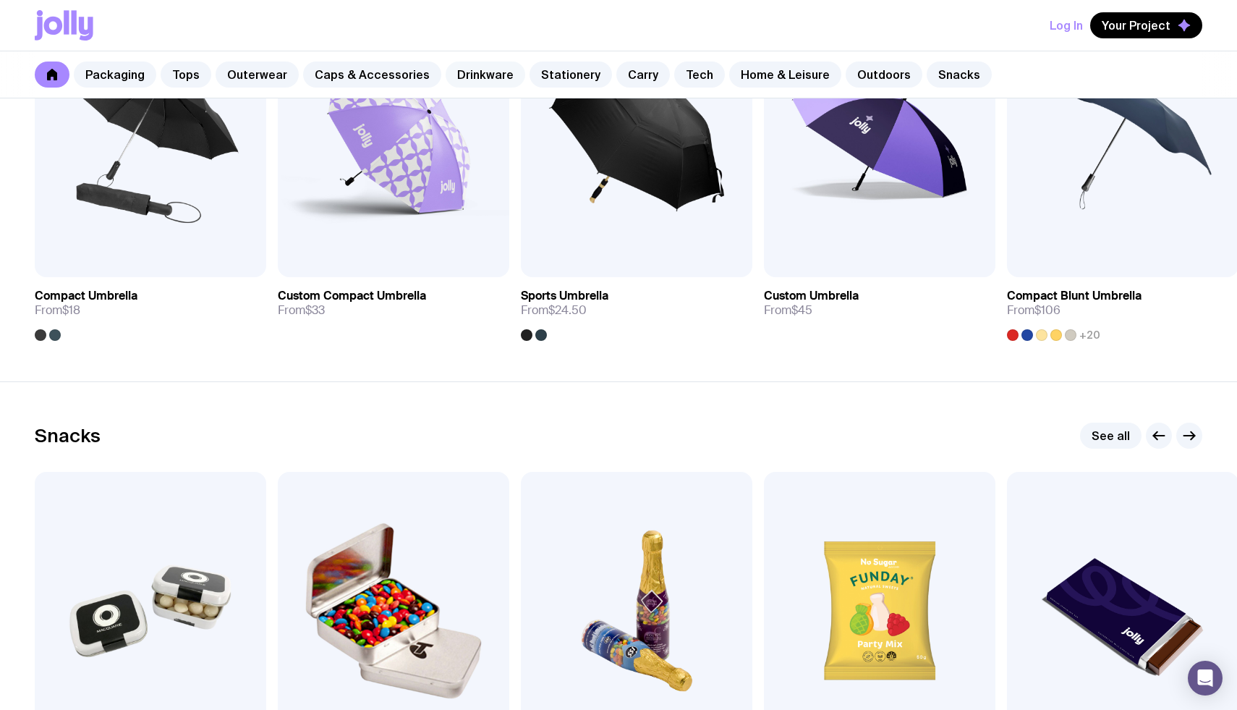
click at [466, 73] on link "Drinkware" at bounding box center [486, 75] width 80 height 26
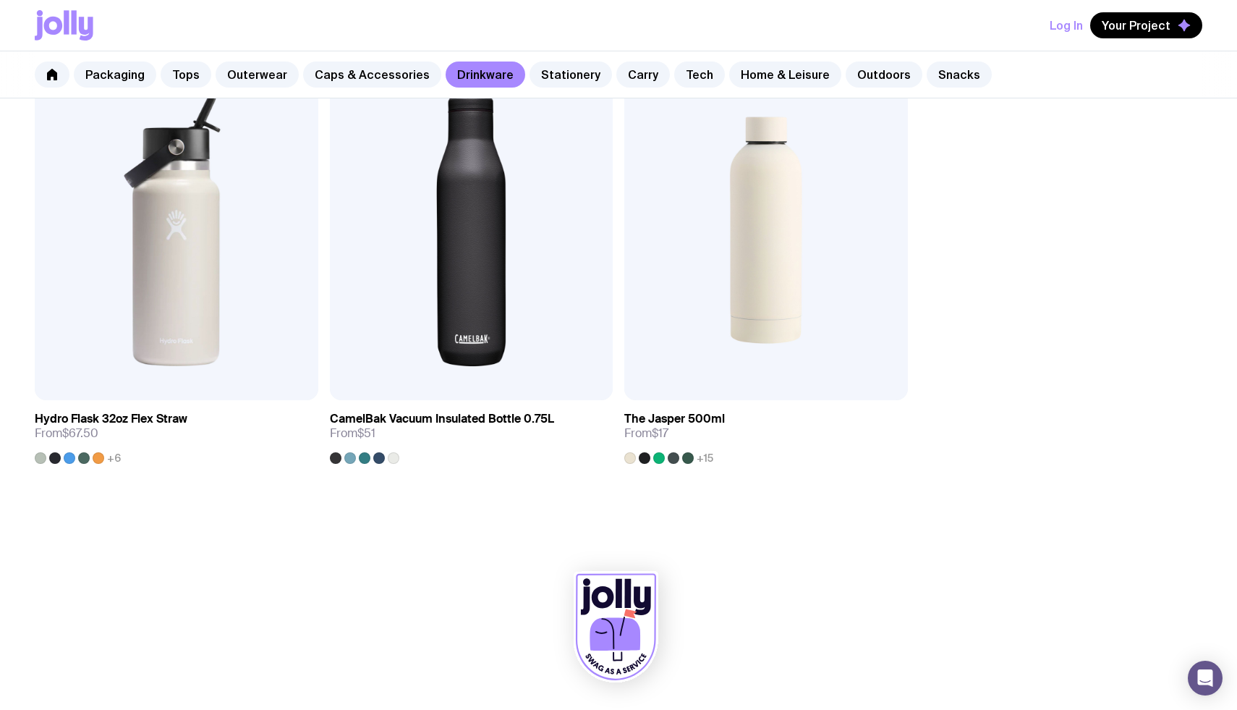
scroll to position [2565, 0]
click at [736, 268] on img at bounding box center [766, 232] width 284 height 340
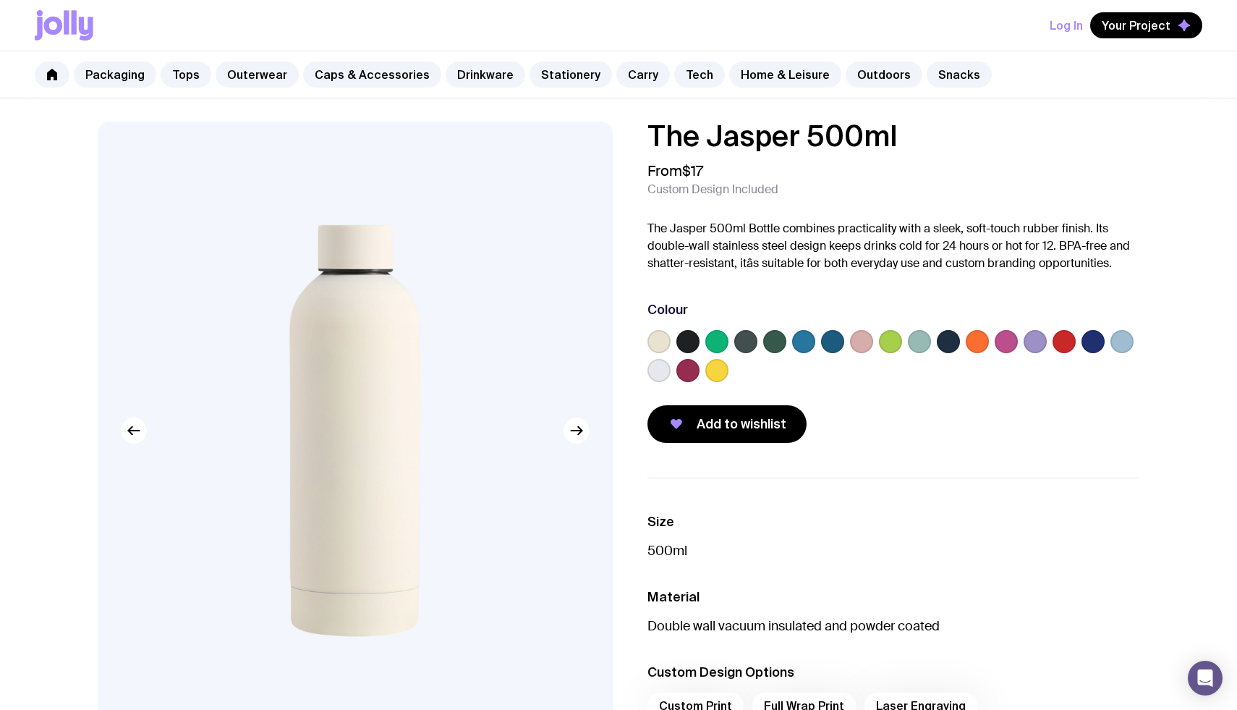
click at [834, 348] on label at bounding box center [832, 341] width 23 height 23
click at [0, 0] on input "radio" at bounding box center [0, 0] width 0 height 0
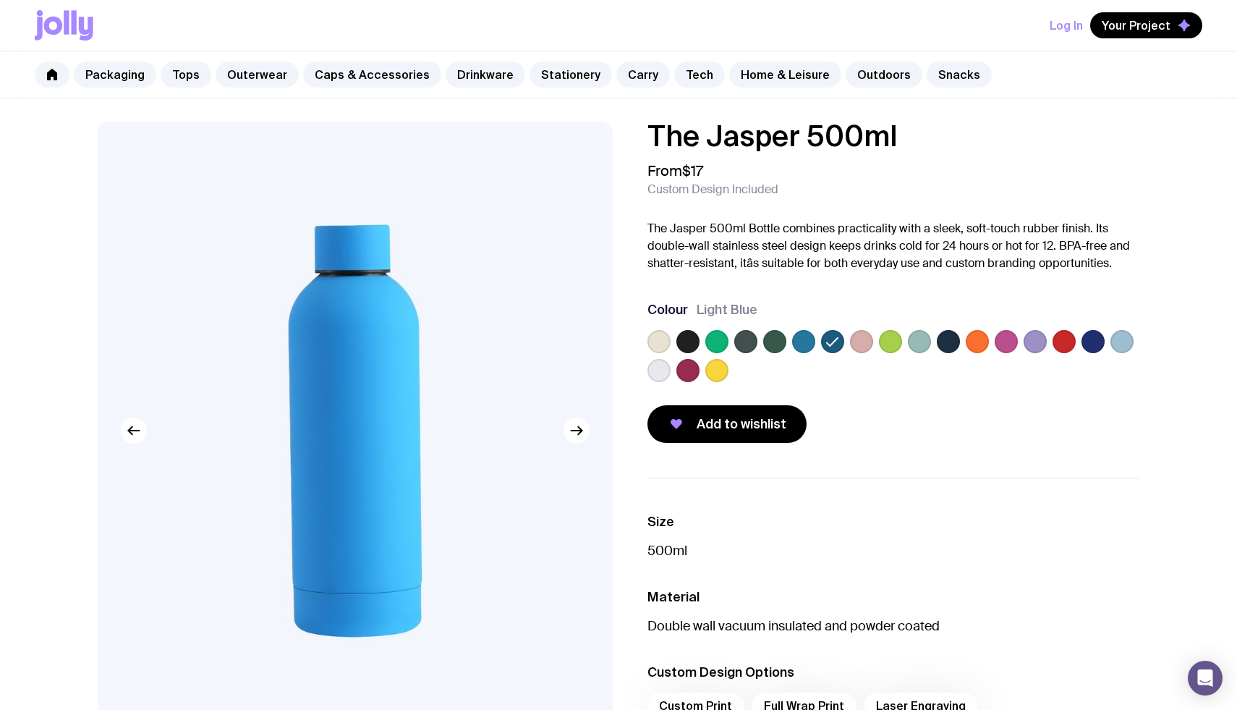
click at [653, 339] on label at bounding box center [659, 341] width 23 height 23
click at [0, 0] on input "radio" at bounding box center [0, 0] width 0 height 0
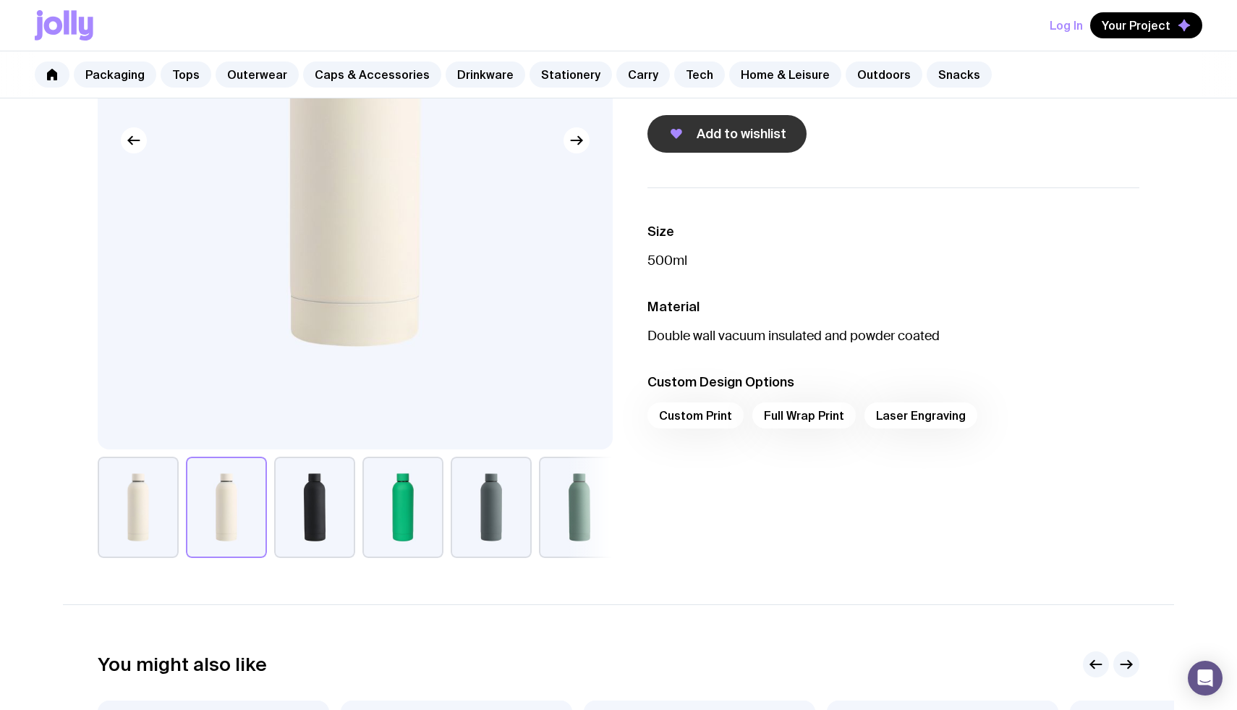
scroll to position [370, 0]
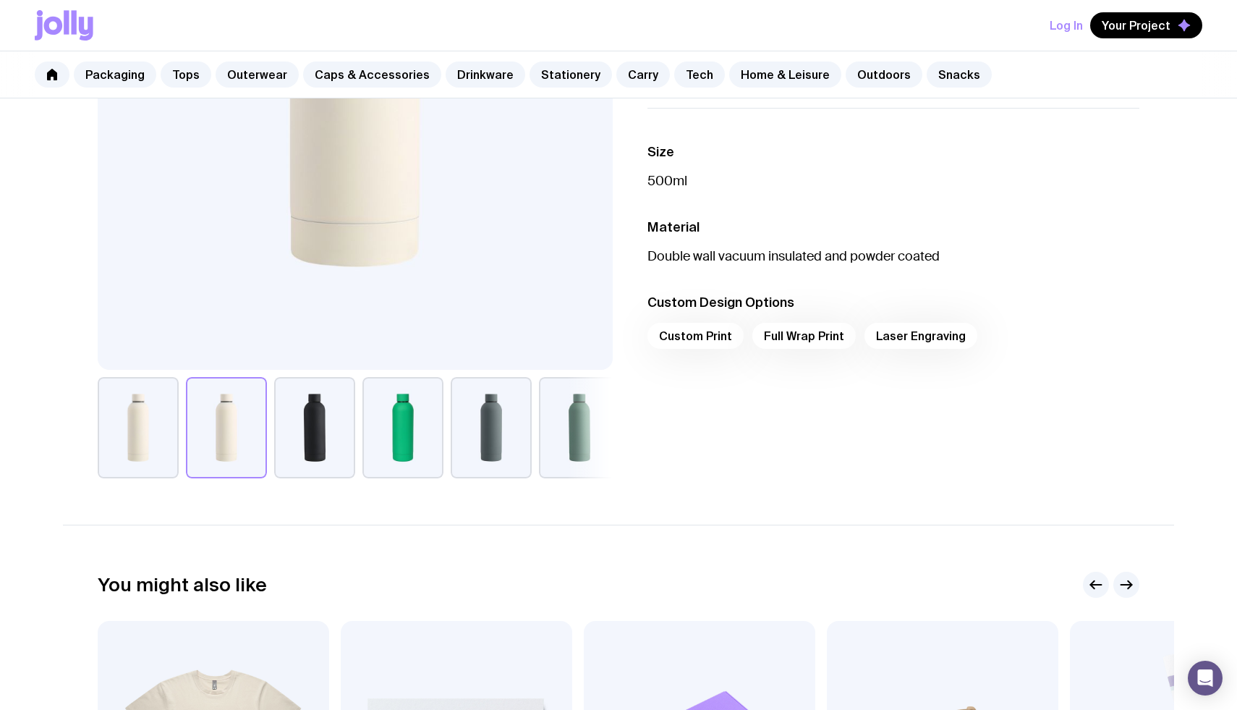
click at [699, 339] on div "Custom Print Full Wrap Print Laser Engraving" at bounding box center [894, 340] width 492 height 35
click at [130, 423] on button "button" at bounding box center [138, 427] width 81 height 101
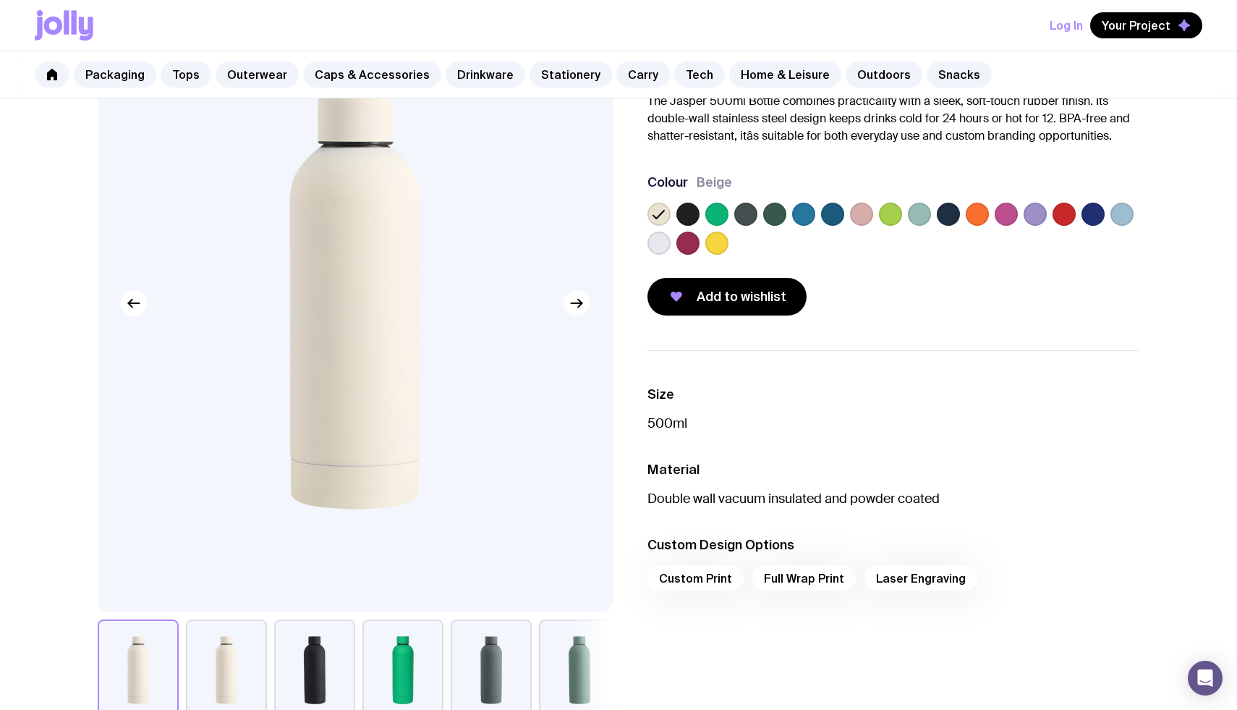
scroll to position [120, 0]
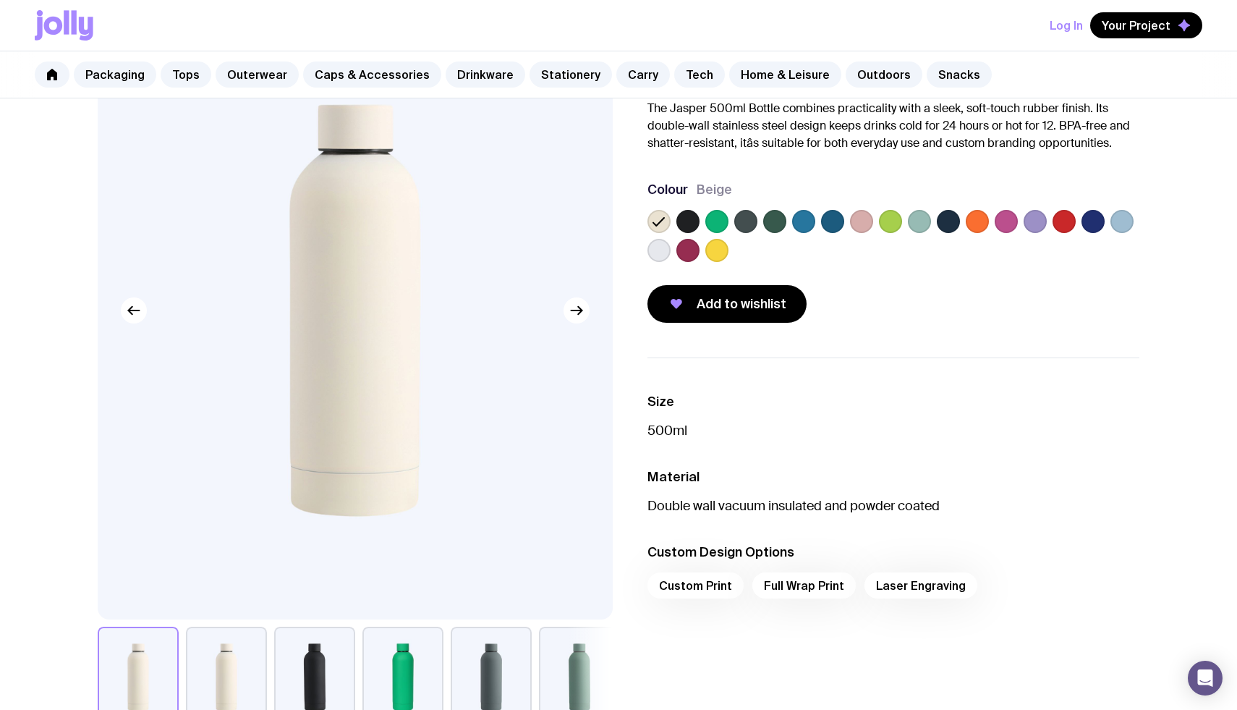
click at [690, 226] on label at bounding box center [688, 221] width 23 height 23
click at [0, 0] on input "radio" at bounding box center [0, 0] width 0 height 0
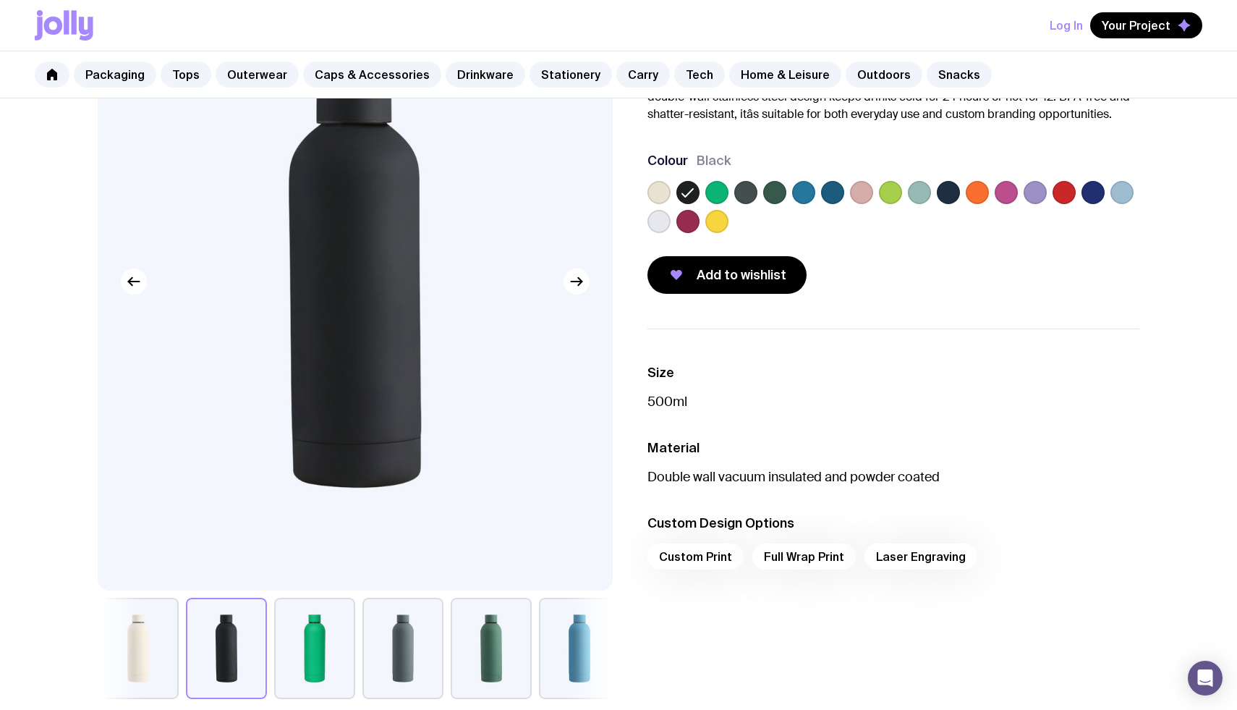
scroll to position [54, 0]
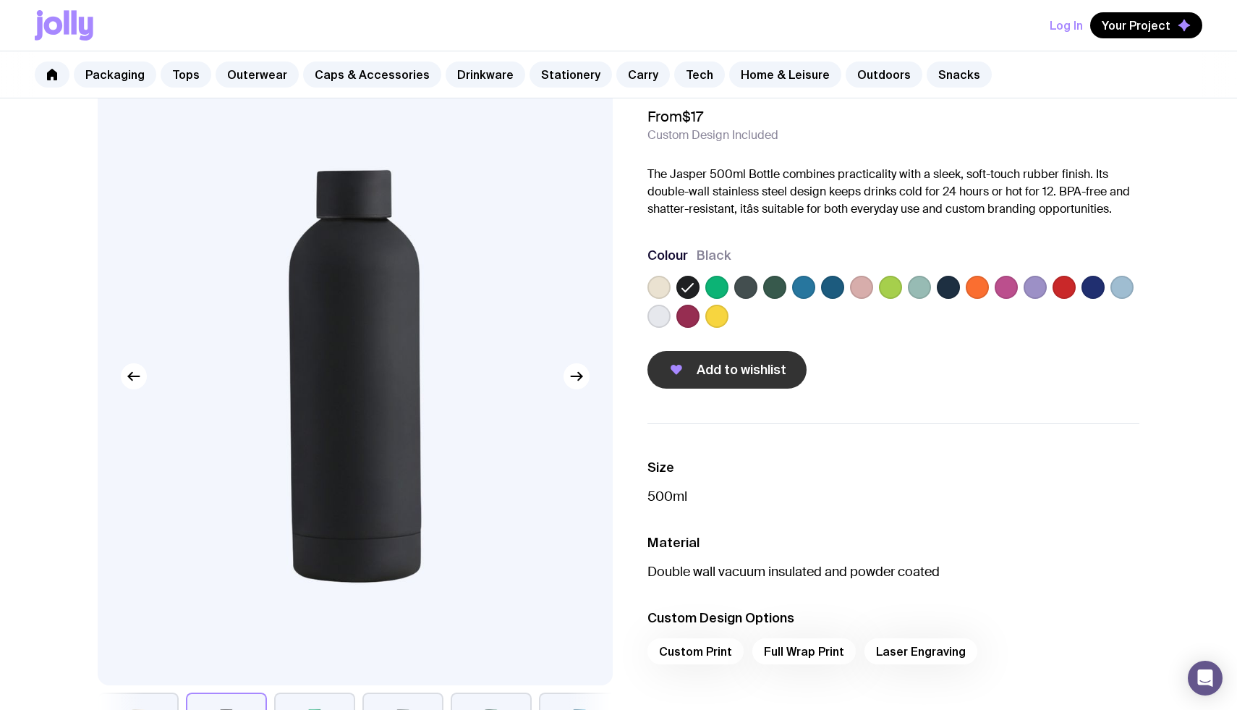
click at [720, 377] on span "Add to wishlist" at bounding box center [742, 369] width 90 height 17
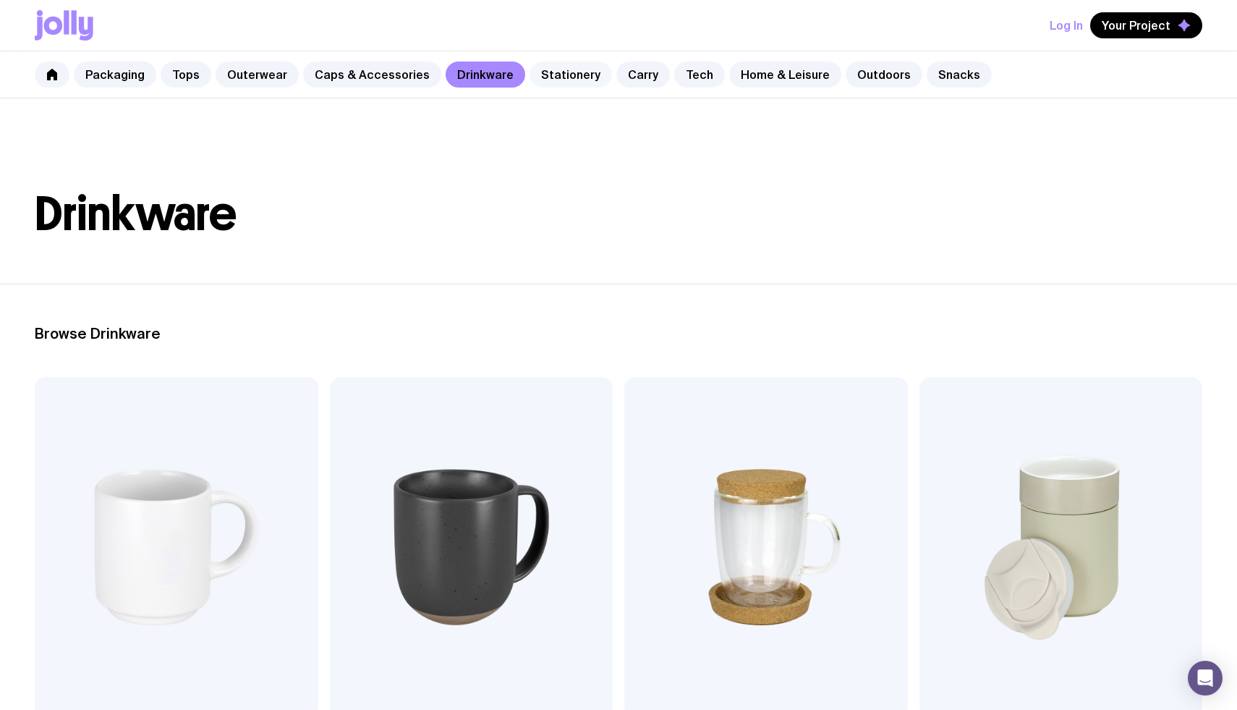
click at [551, 74] on link "Stationery" at bounding box center [571, 75] width 82 height 26
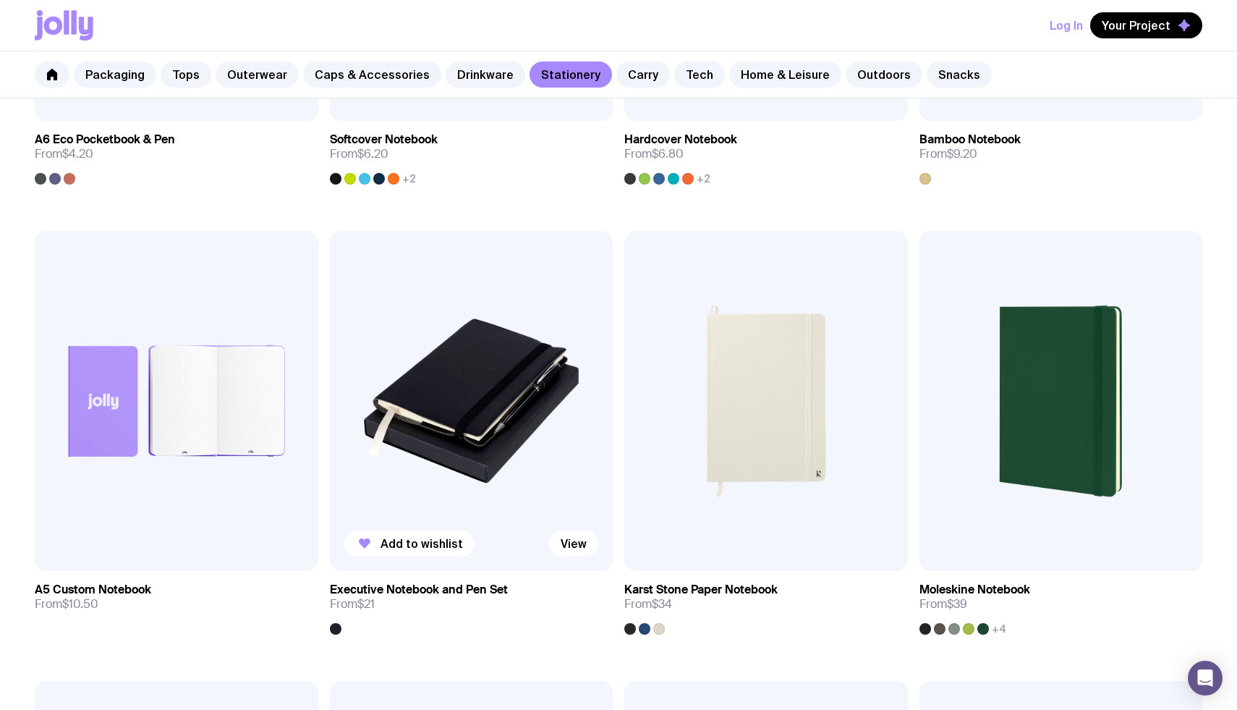
scroll to position [1497, 0]
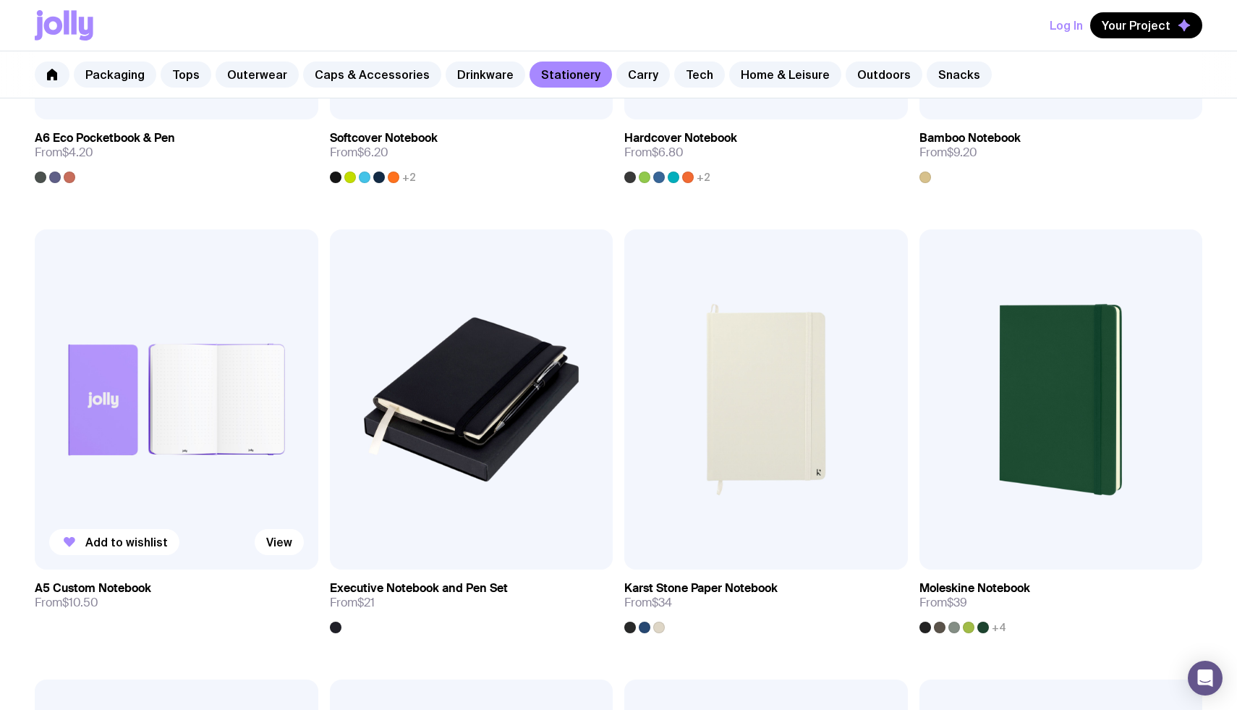
click at [241, 376] on img at bounding box center [177, 399] width 284 height 340
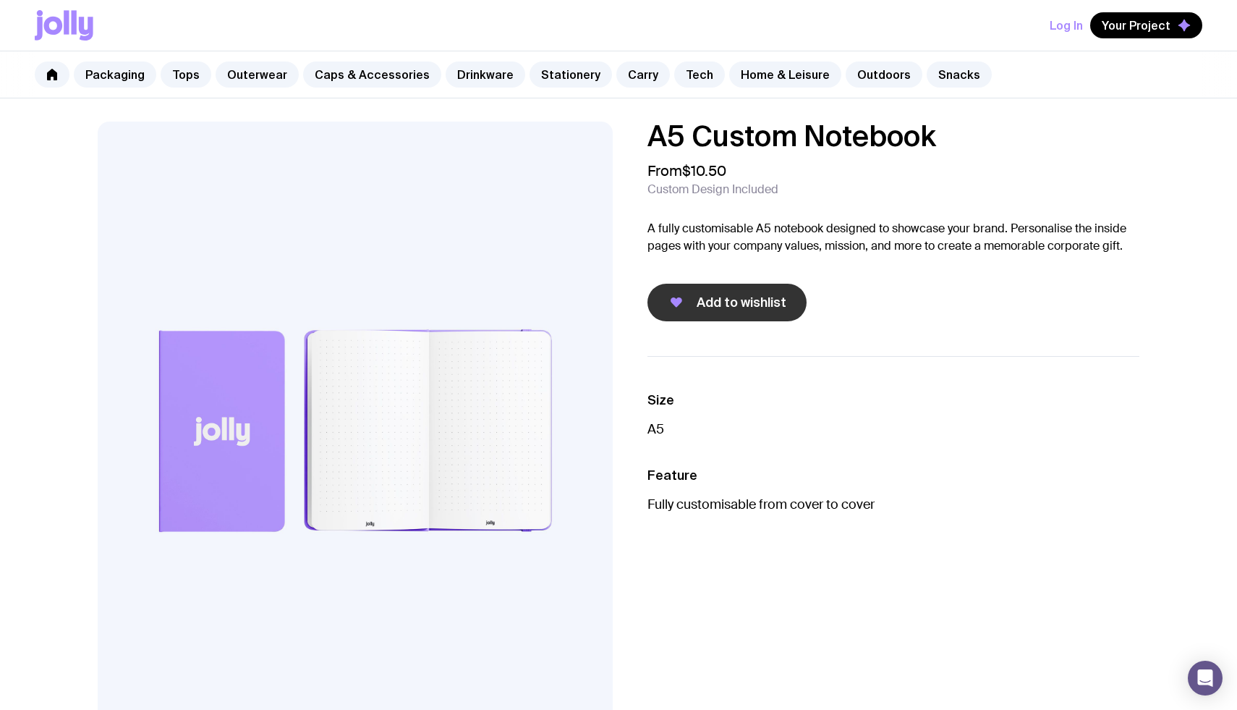
click at [725, 300] on span "Add to wishlist" at bounding box center [742, 302] width 90 height 17
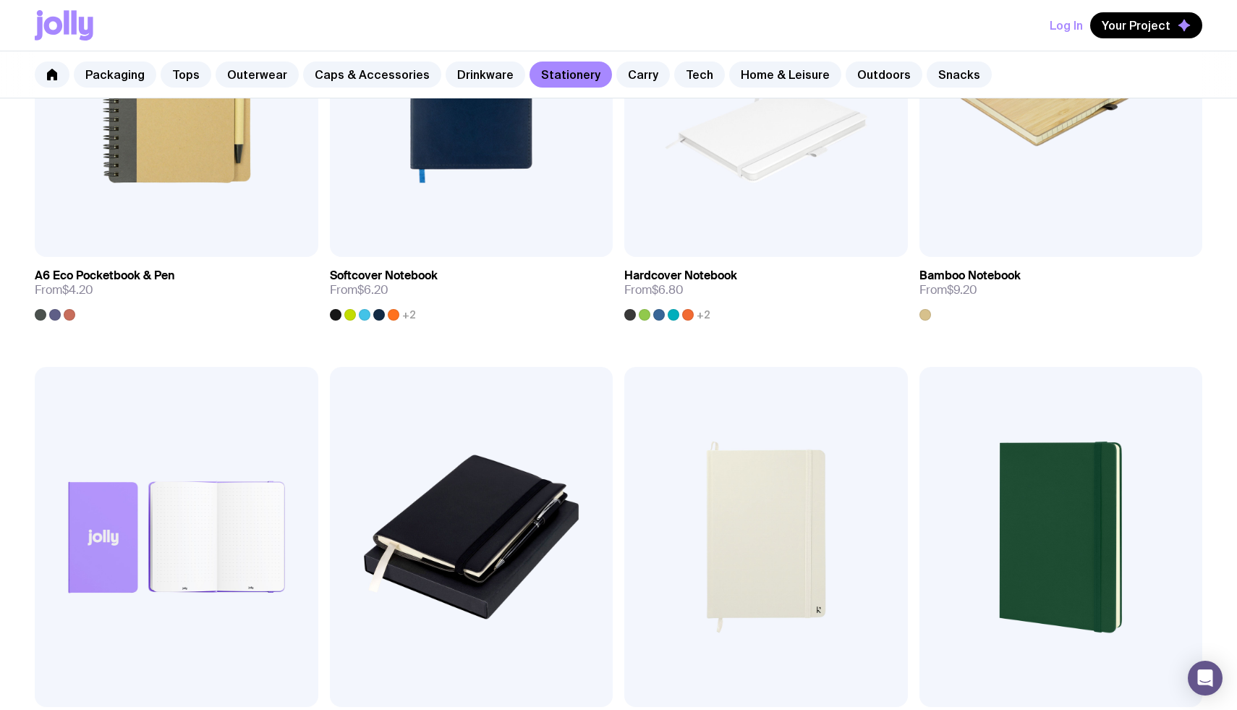
scroll to position [1349, 0]
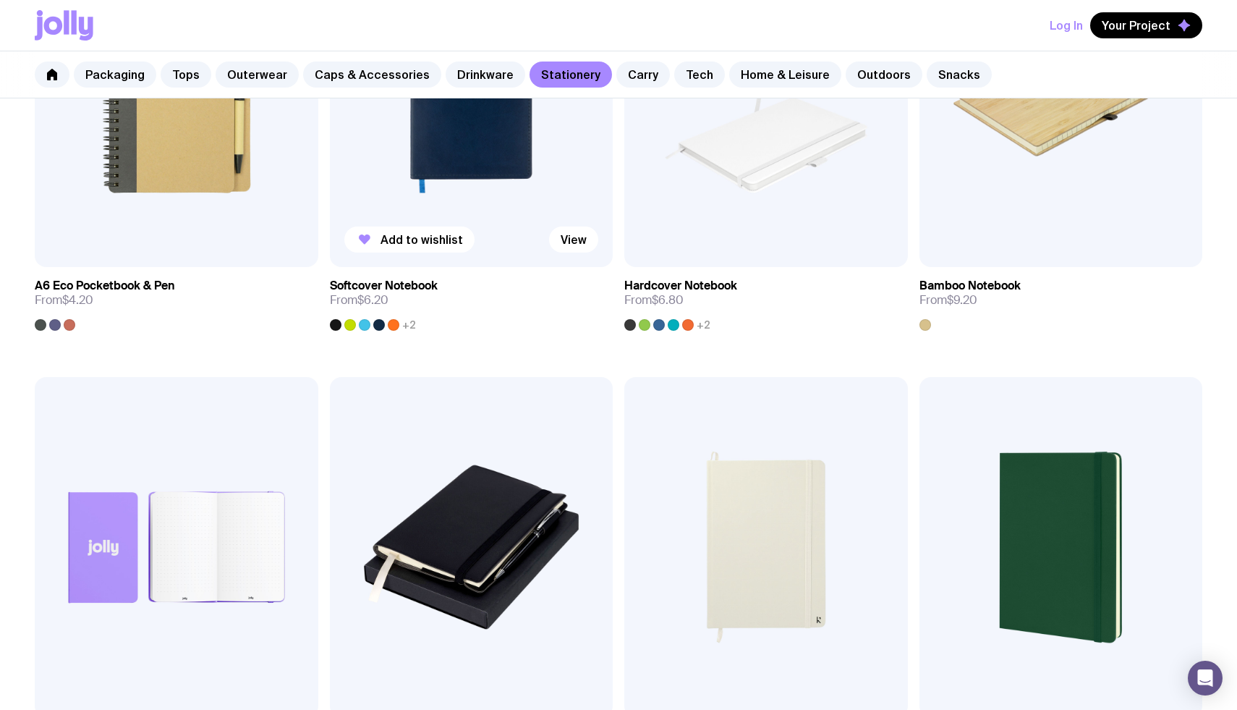
click at [496, 164] on img at bounding box center [472, 98] width 284 height 340
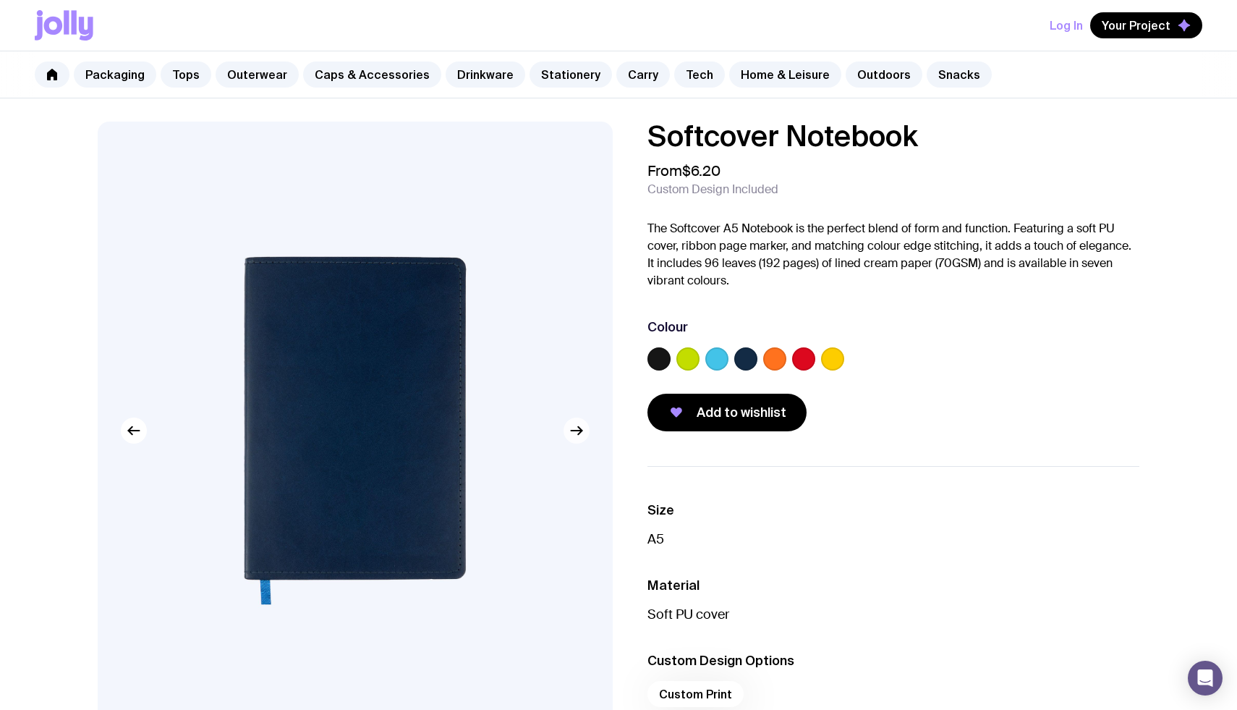
click at [582, 440] on button "button" at bounding box center [577, 430] width 26 height 26
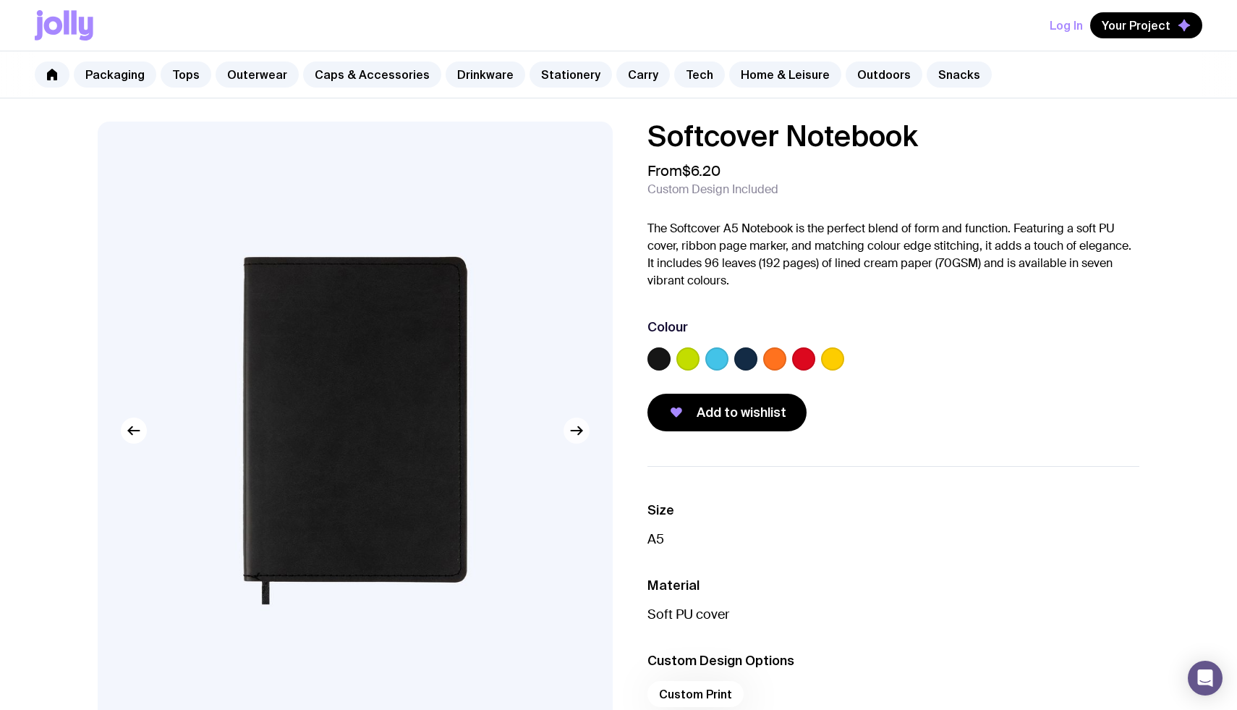
click at [582, 440] on button "button" at bounding box center [577, 430] width 26 height 26
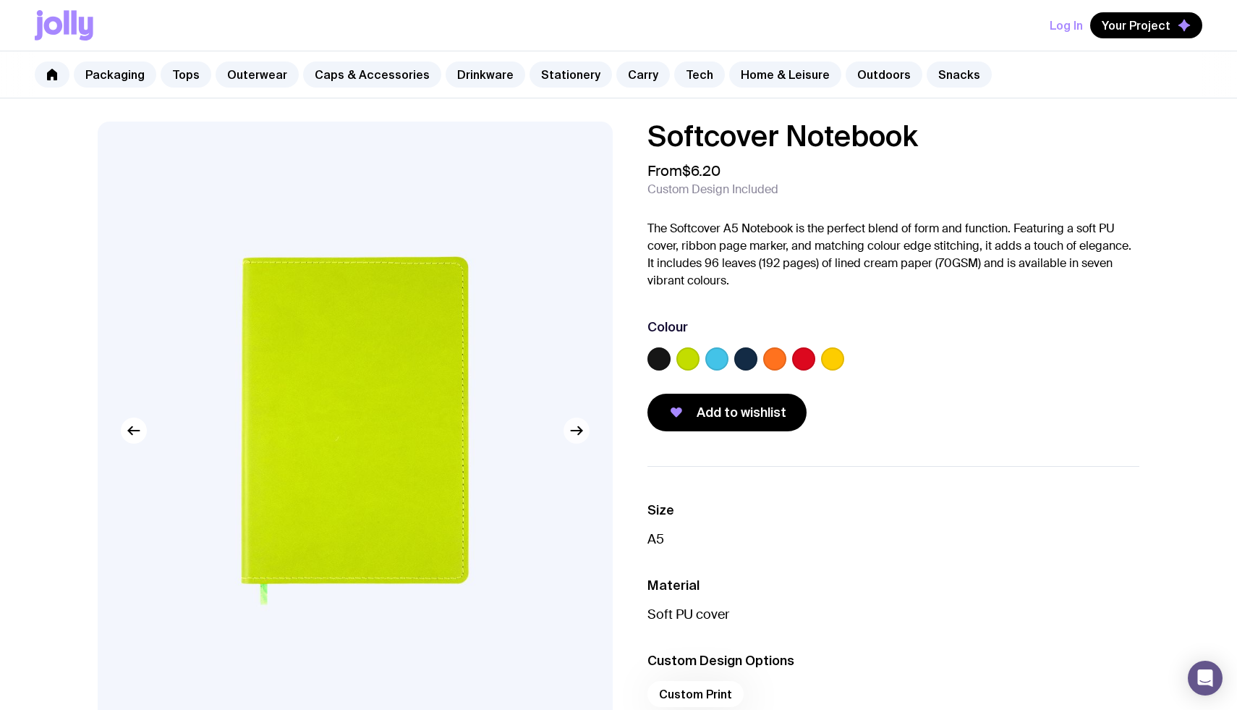
click at [582, 440] on button "button" at bounding box center [577, 430] width 26 height 26
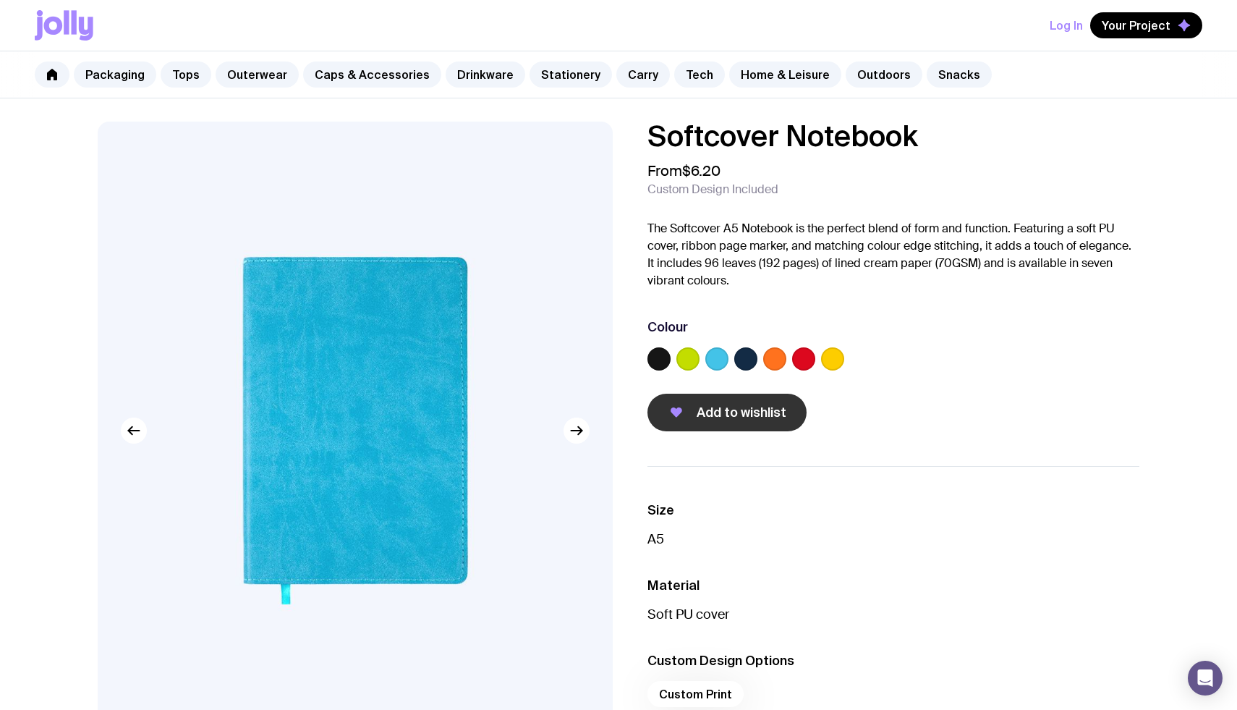
click at [729, 422] on button "Add to wishlist" at bounding box center [727, 413] width 159 height 38
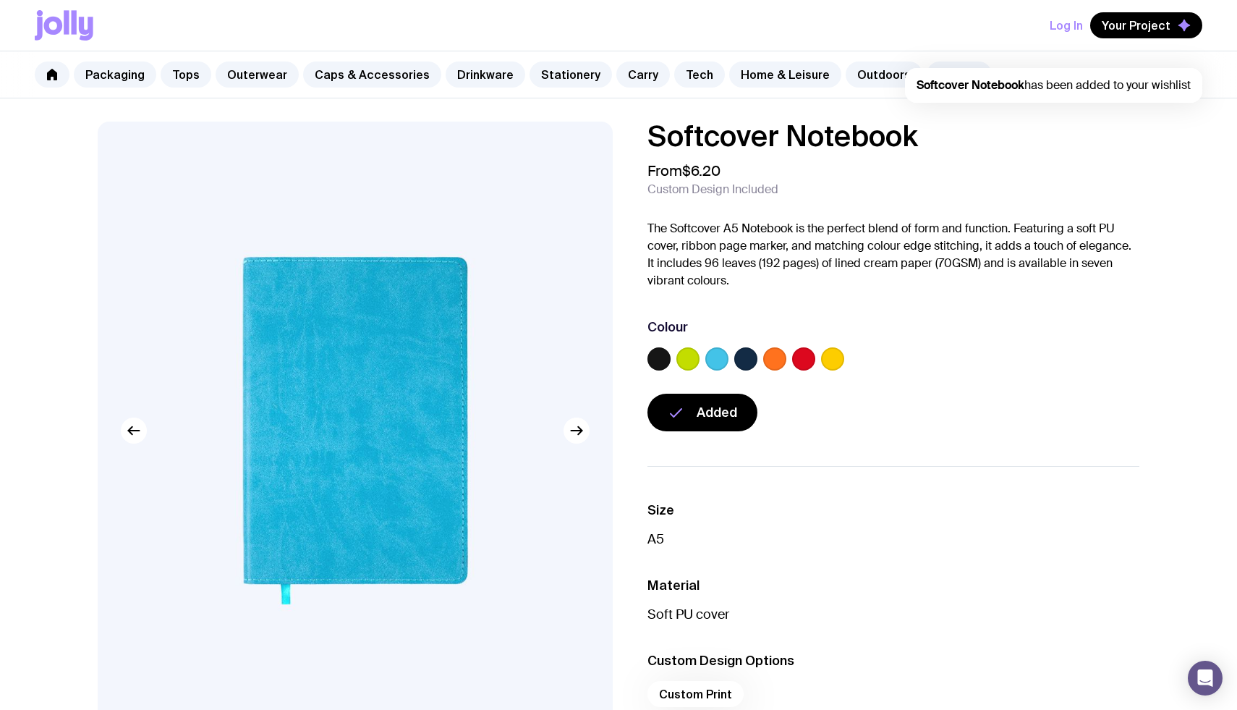
click at [746, 363] on label at bounding box center [745, 358] width 23 height 23
click at [0, 0] on input "radio" at bounding box center [0, 0] width 0 height 0
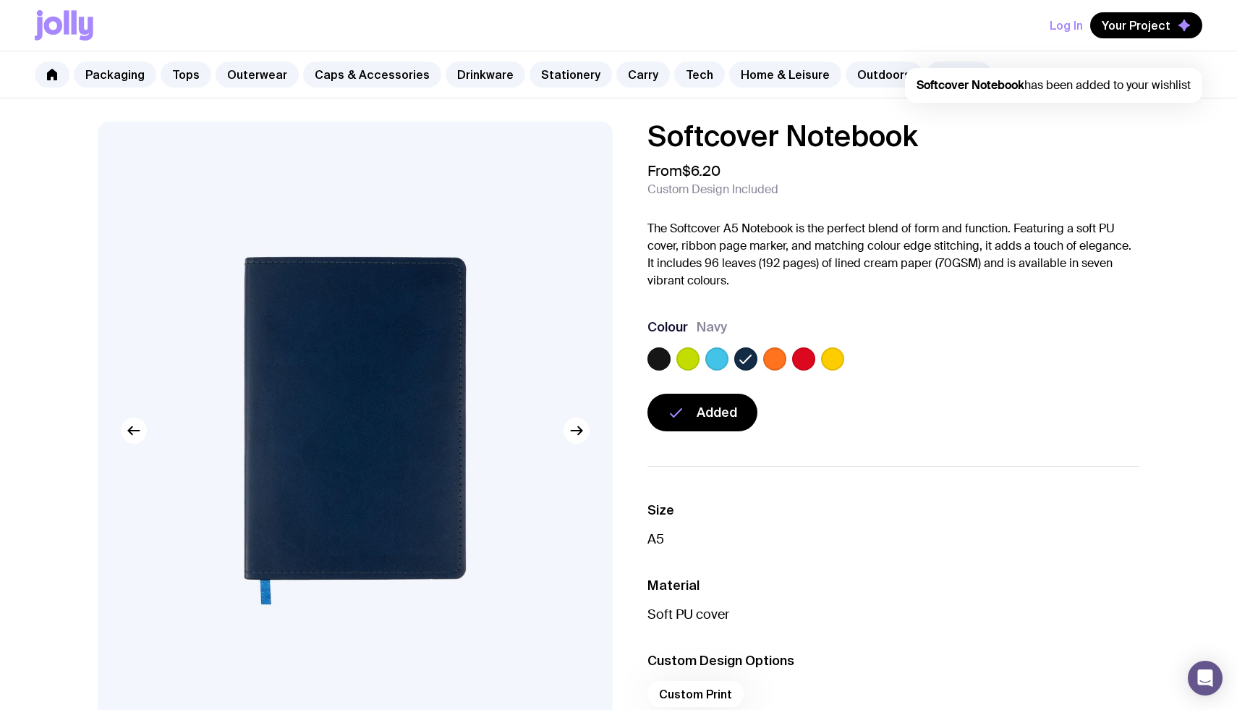
click at [661, 362] on label at bounding box center [659, 358] width 23 height 23
click at [0, 0] on input "radio" at bounding box center [0, 0] width 0 height 0
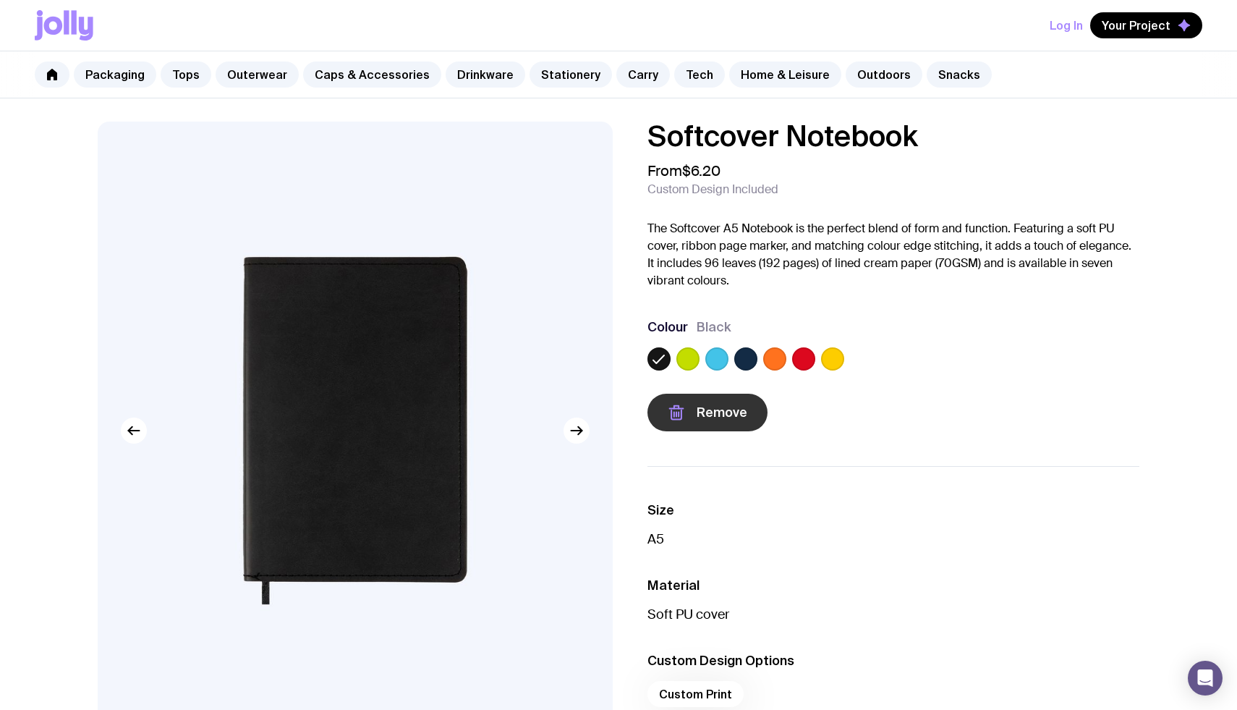
click at [723, 420] on span "Remove" at bounding box center [722, 412] width 51 height 17
click at [723, 420] on span "Add to wishlist" at bounding box center [742, 412] width 90 height 17
click at [616, 80] on link "Carry" at bounding box center [643, 75] width 54 height 26
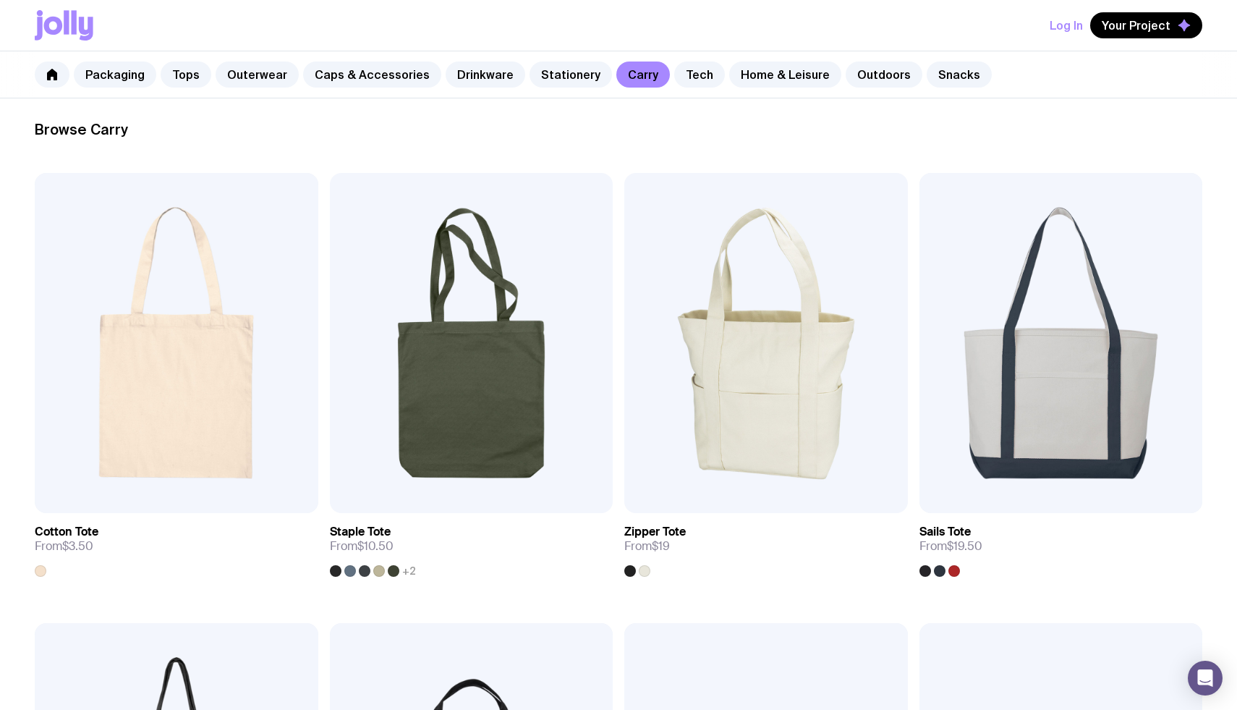
scroll to position [335, 0]
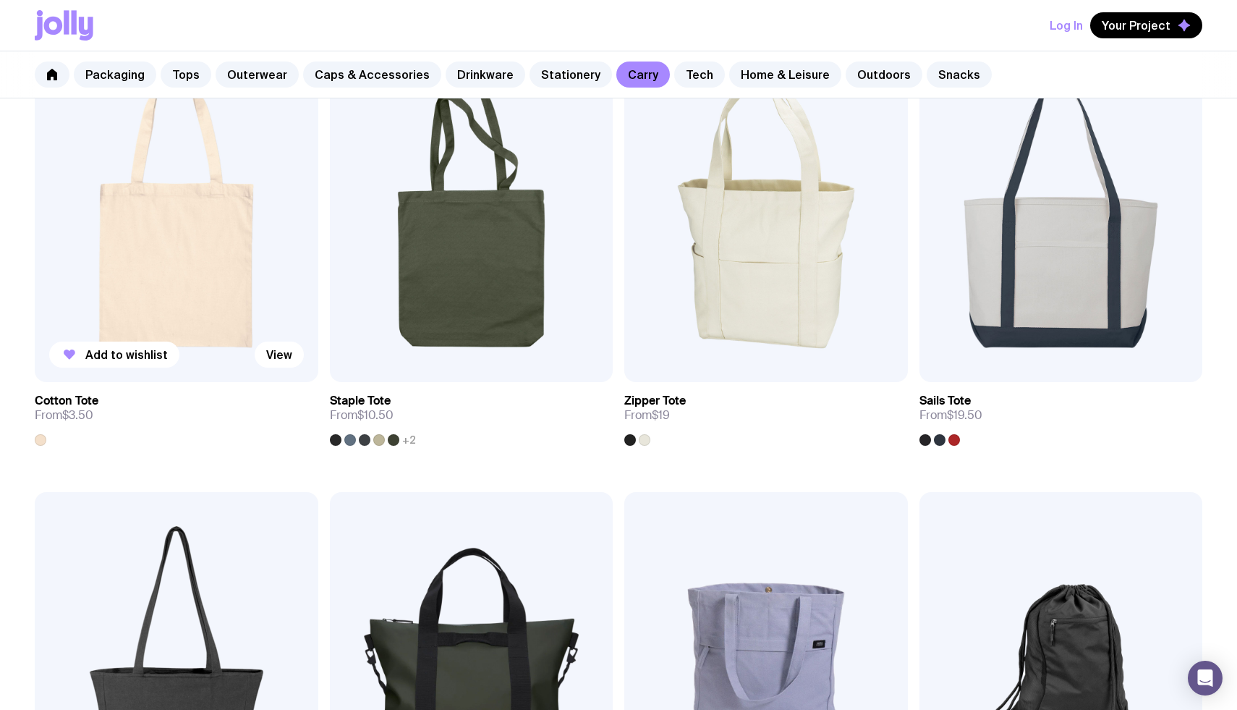
click at [190, 314] on img at bounding box center [177, 212] width 284 height 340
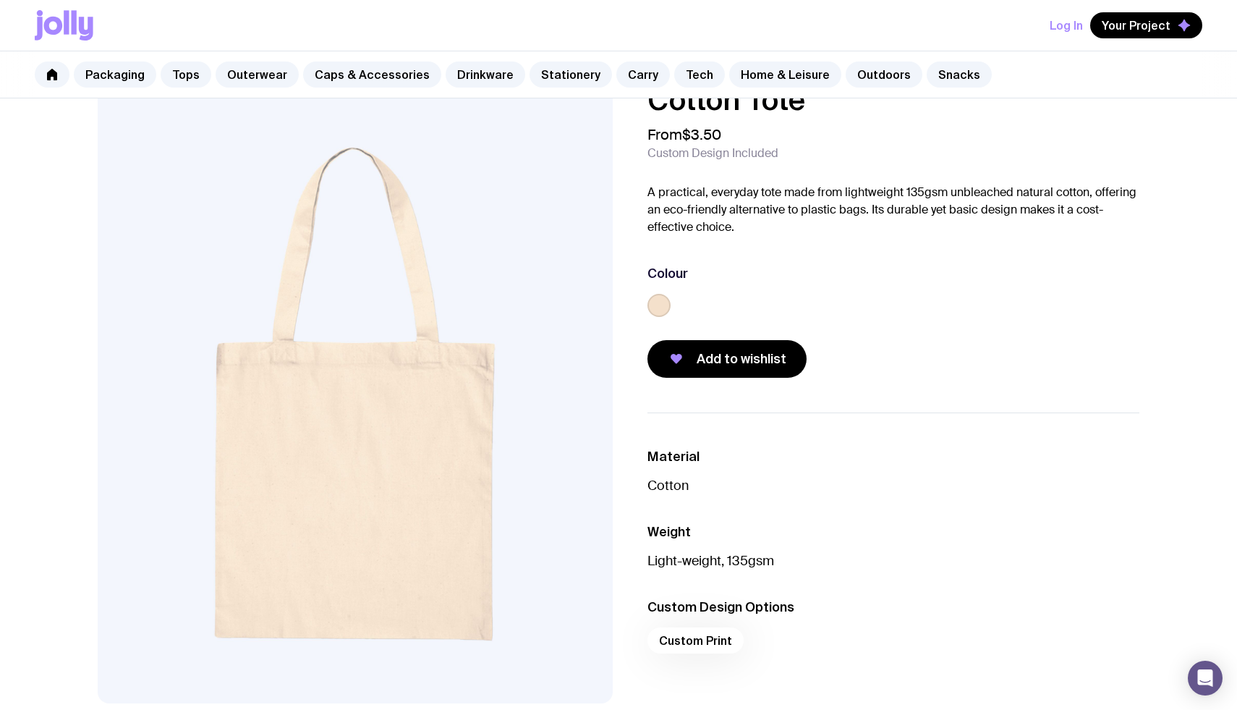
scroll to position [37, 0]
click at [702, 368] on button "Add to wishlist" at bounding box center [727, 358] width 159 height 38
click at [1122, 37] on button "Your Project" at bounding box center [1146, 25] width 112 height 26
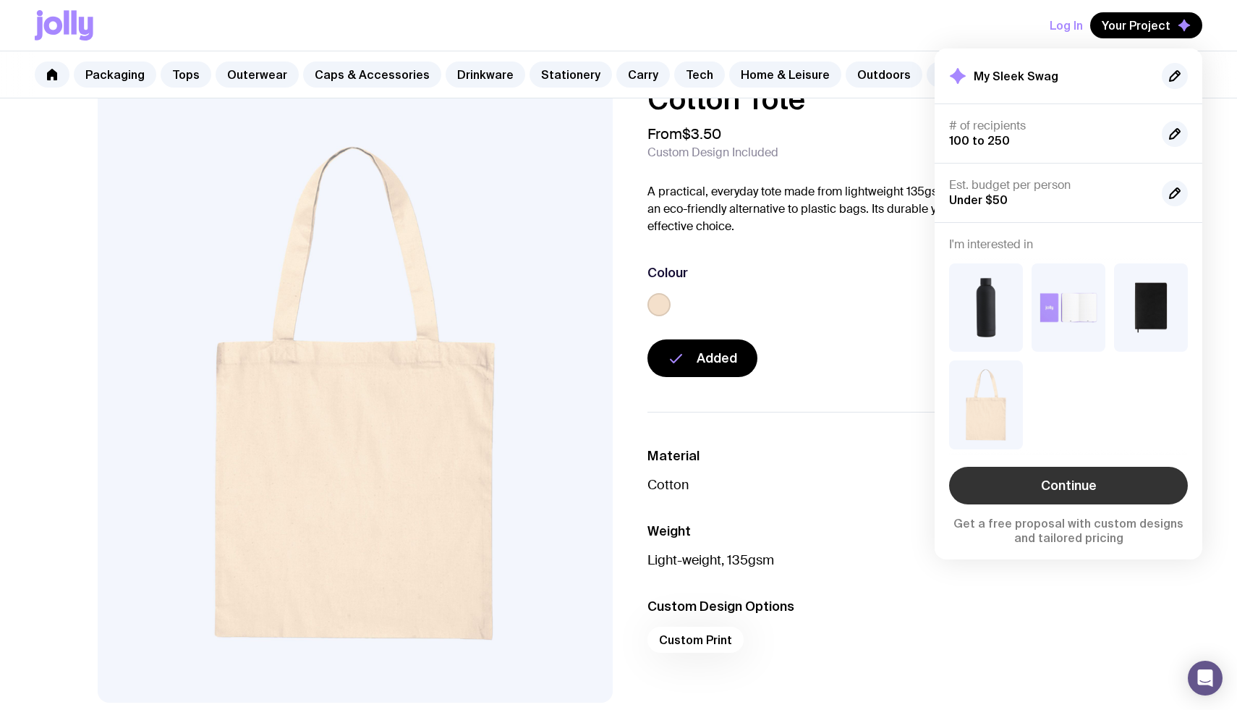
click at [1089, 480] on link "Continue" at bounding box center [1068, 486] width 239 height 38
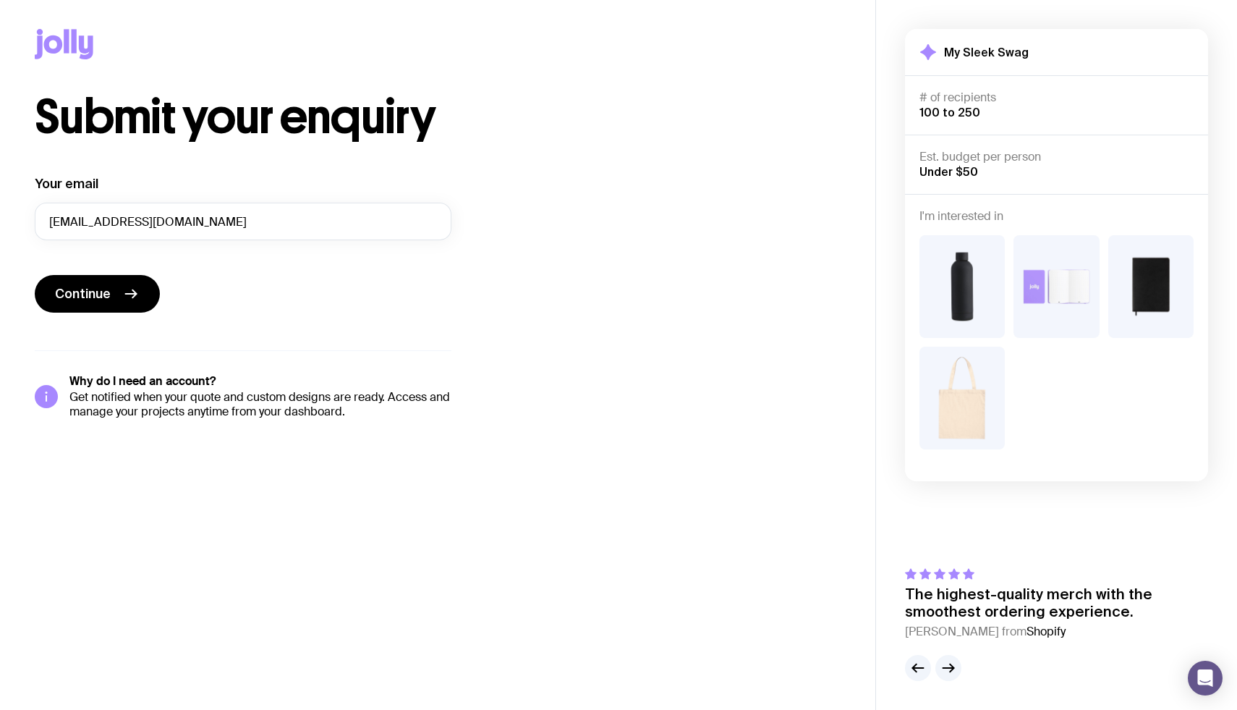
click at [486, 93] on div at bounding box center [438, 47] width 806 height 94
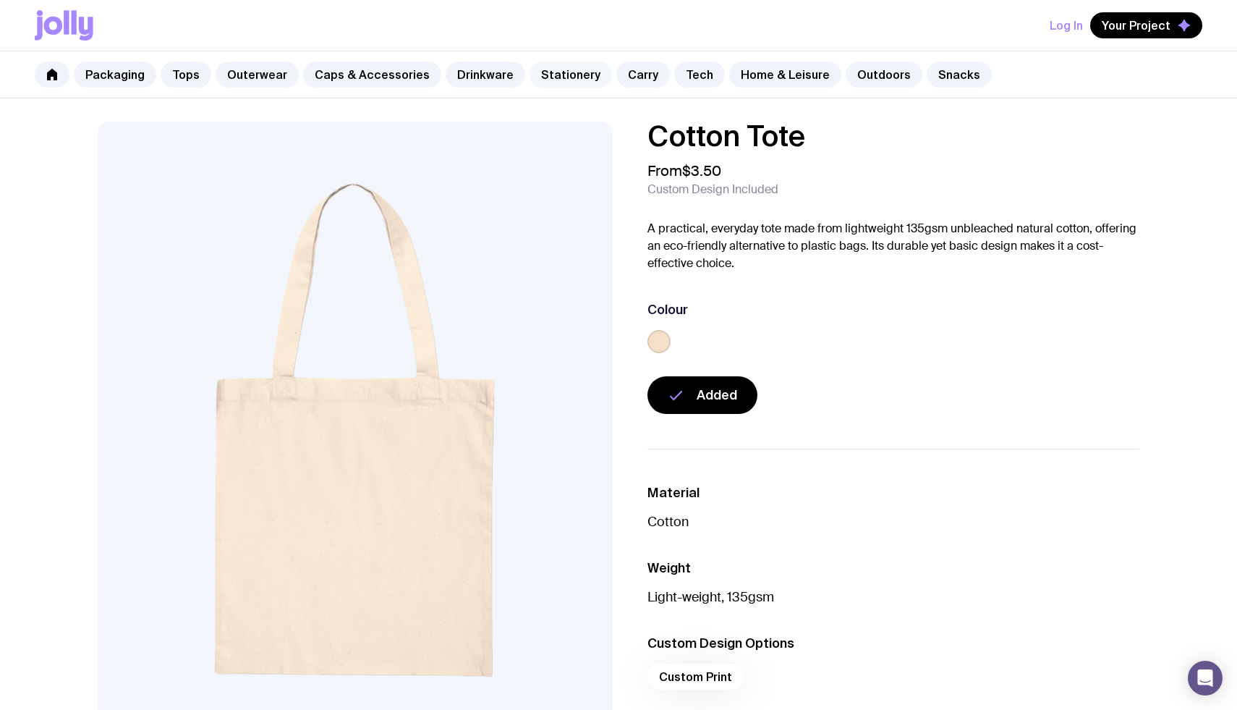
click at [556, 77] on link "Stationery" at bounding box center [571, 75] width 82 height 26
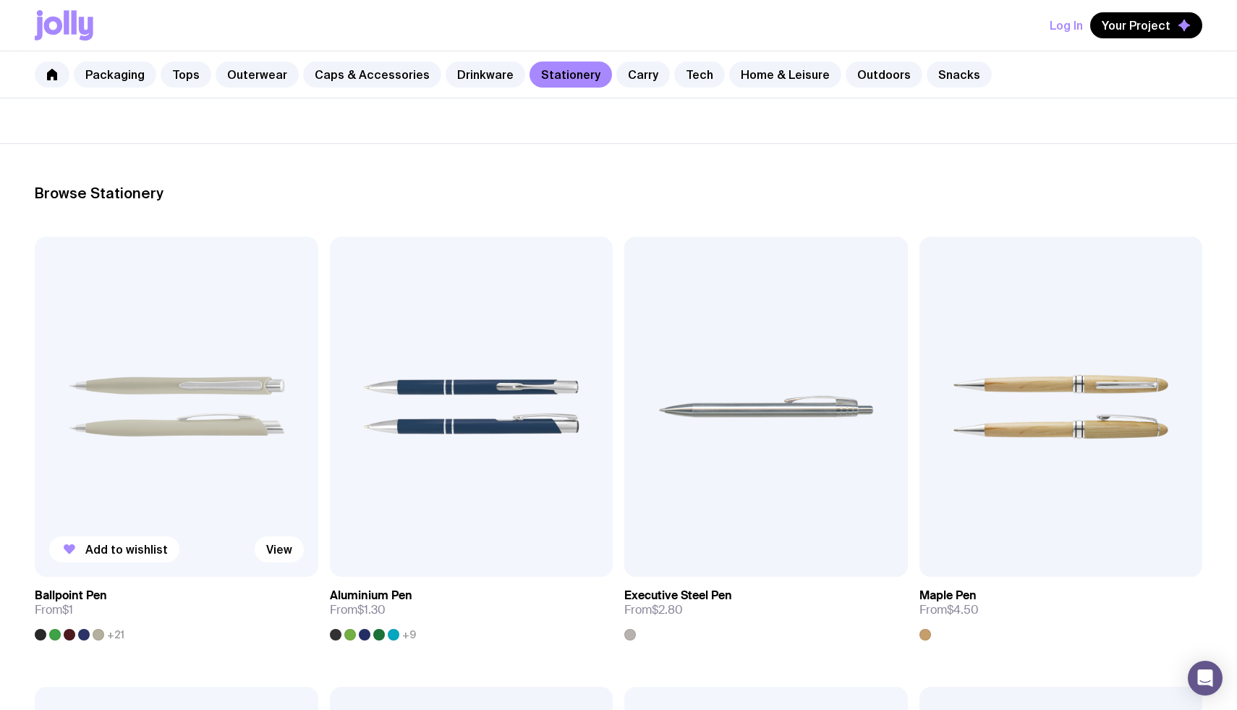
scroll to position [142, 0]
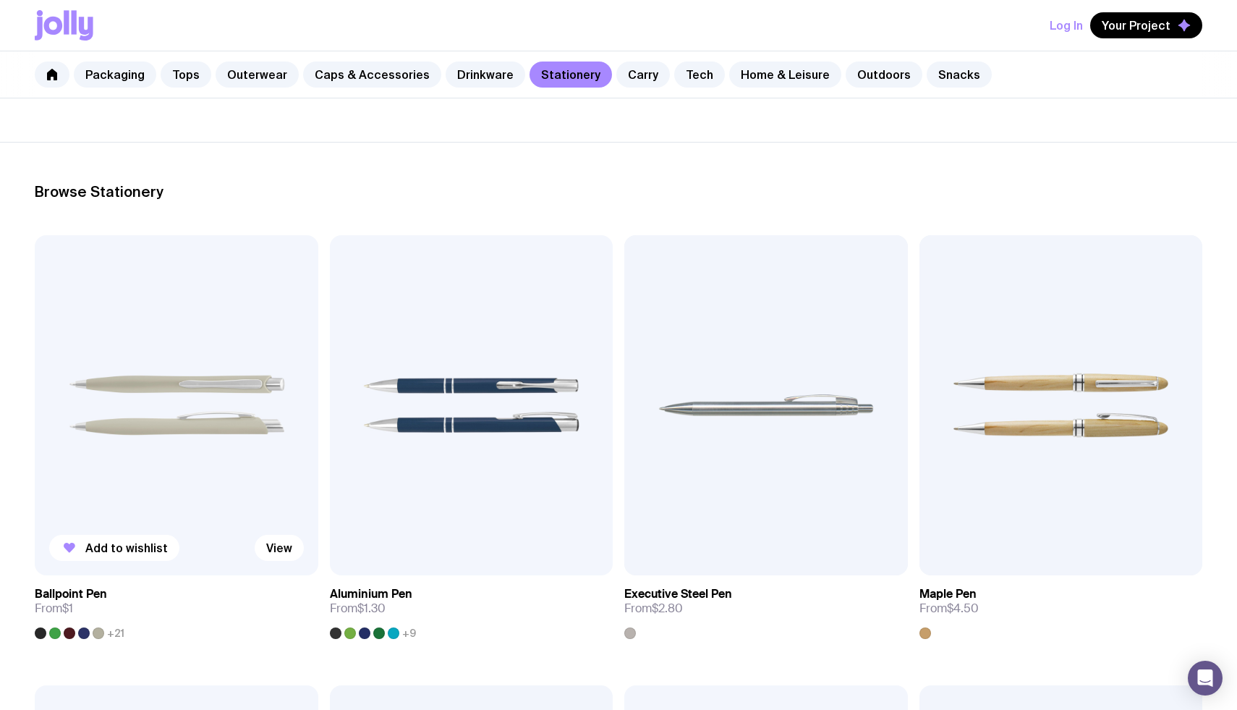
click at [209, 449] on img at bounding box center [177, 405] width 284 height 340
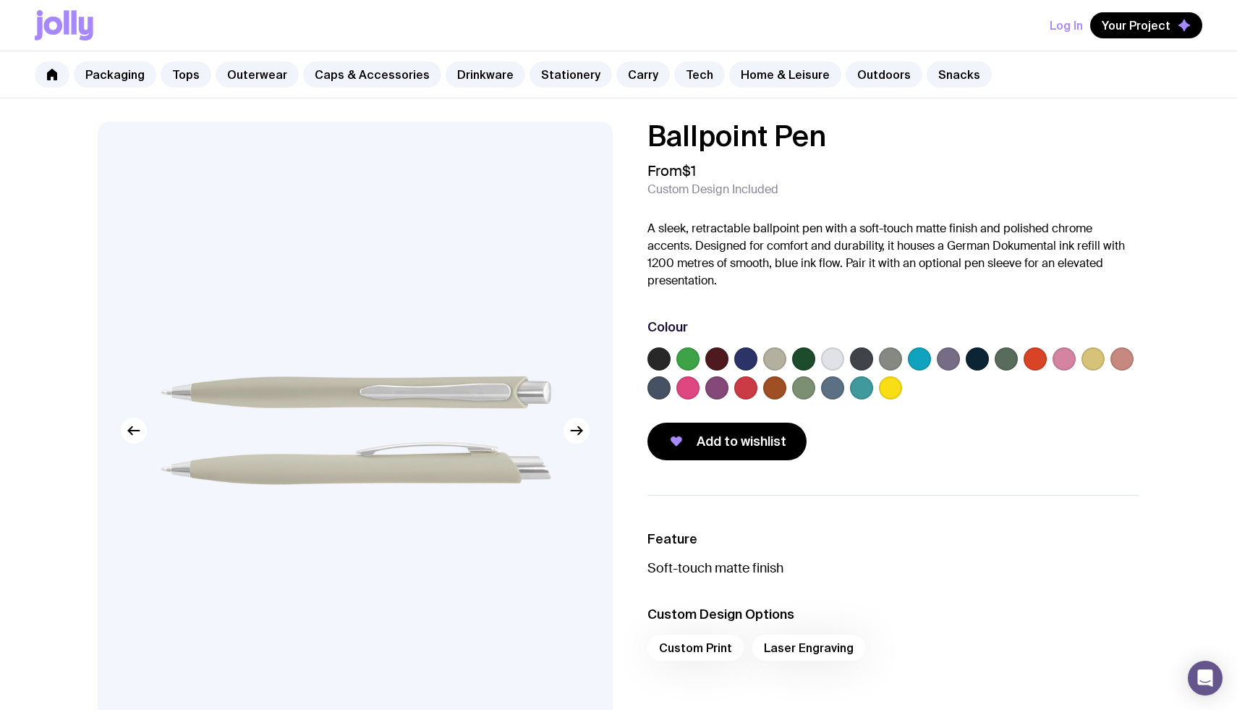
click at [860, 360] on label at bounding box center [861, 358] width 23 height 23
click at [0, 0] on input "radio" at bounding box center [0, 0] width 0 height 0
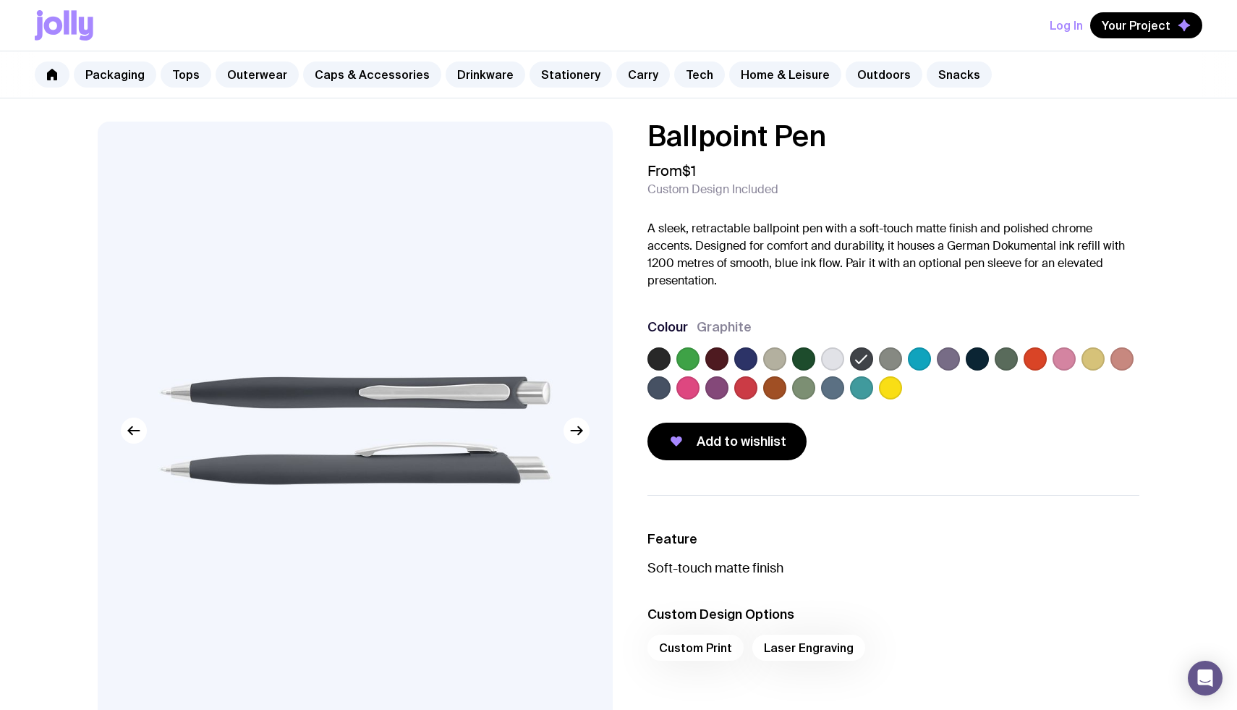
click at [832, 363] on label at bounding box center [832, 358] width 23 height 23
click at [0, 0] on input "radio" at bounding box center [0, 0] width 0 height 0
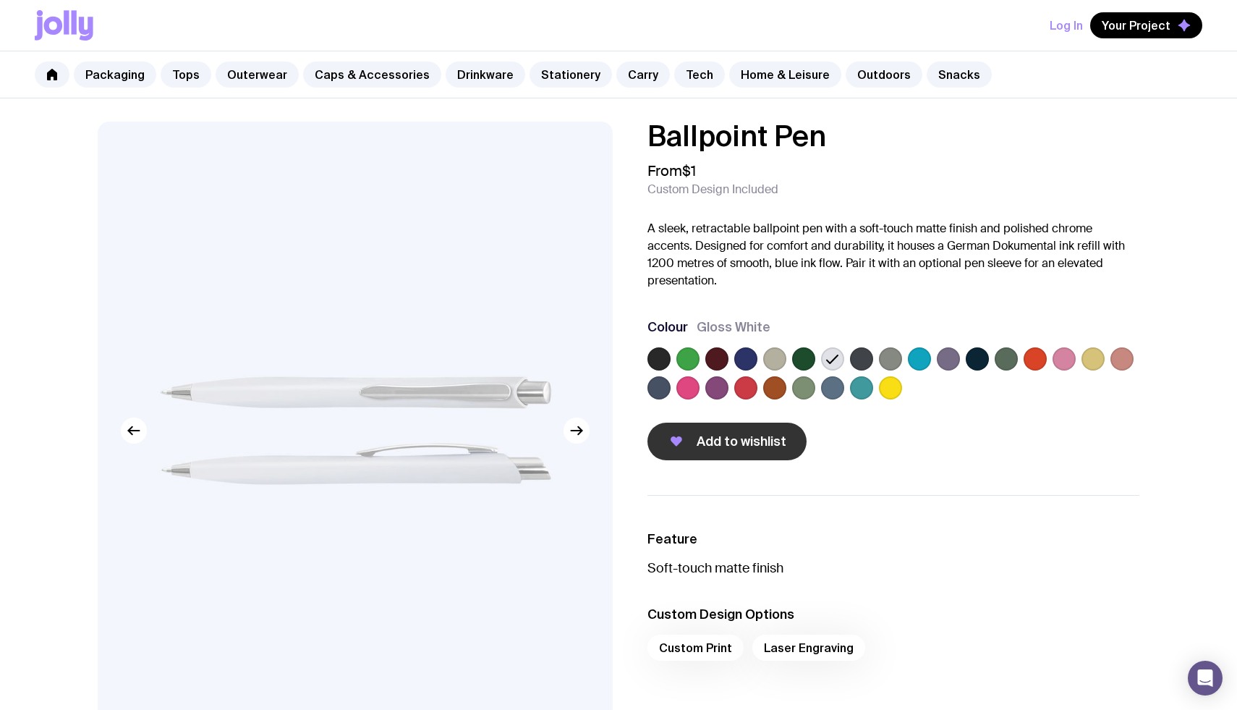
click at [729, 453] on button "Add to wishlist" at bounding box center [727, 442] width 159 height 38
click at [1128, 28] on span "Your Project" at bounding box center [1136, 25] width 69 height 14
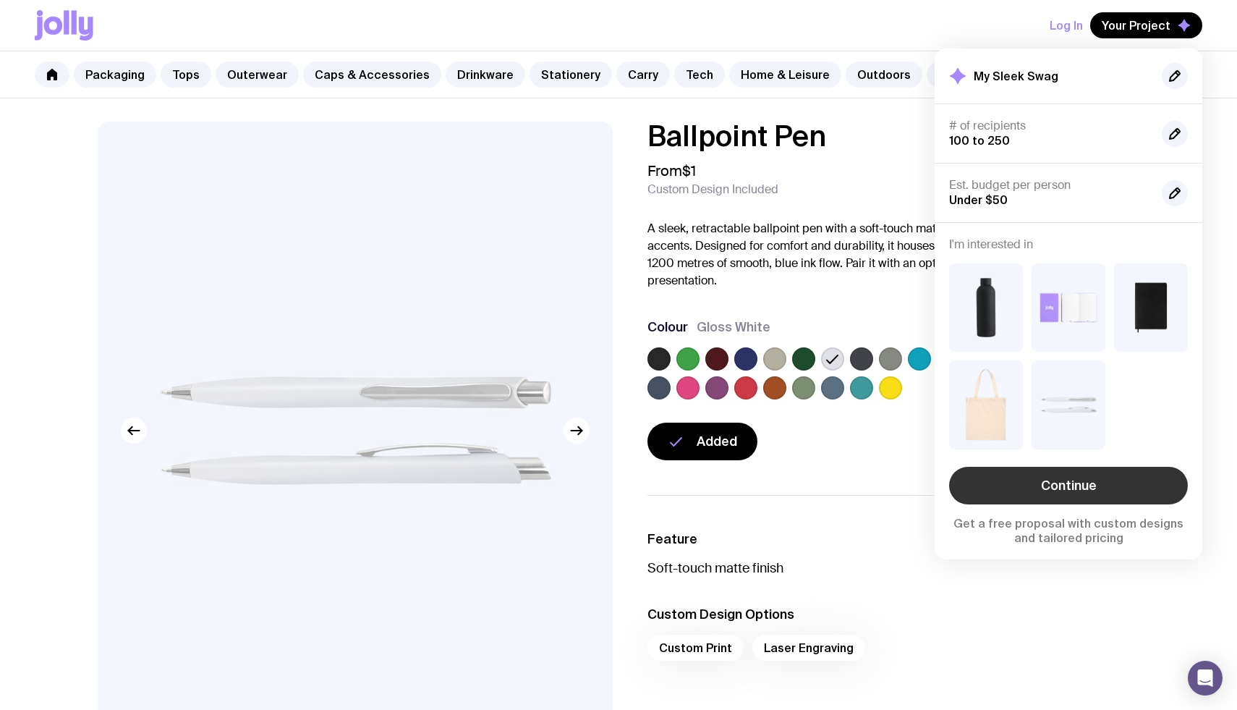
click at [1064, 484] on link "Continue" at bounding box center [1068, 486] width 239 height 38
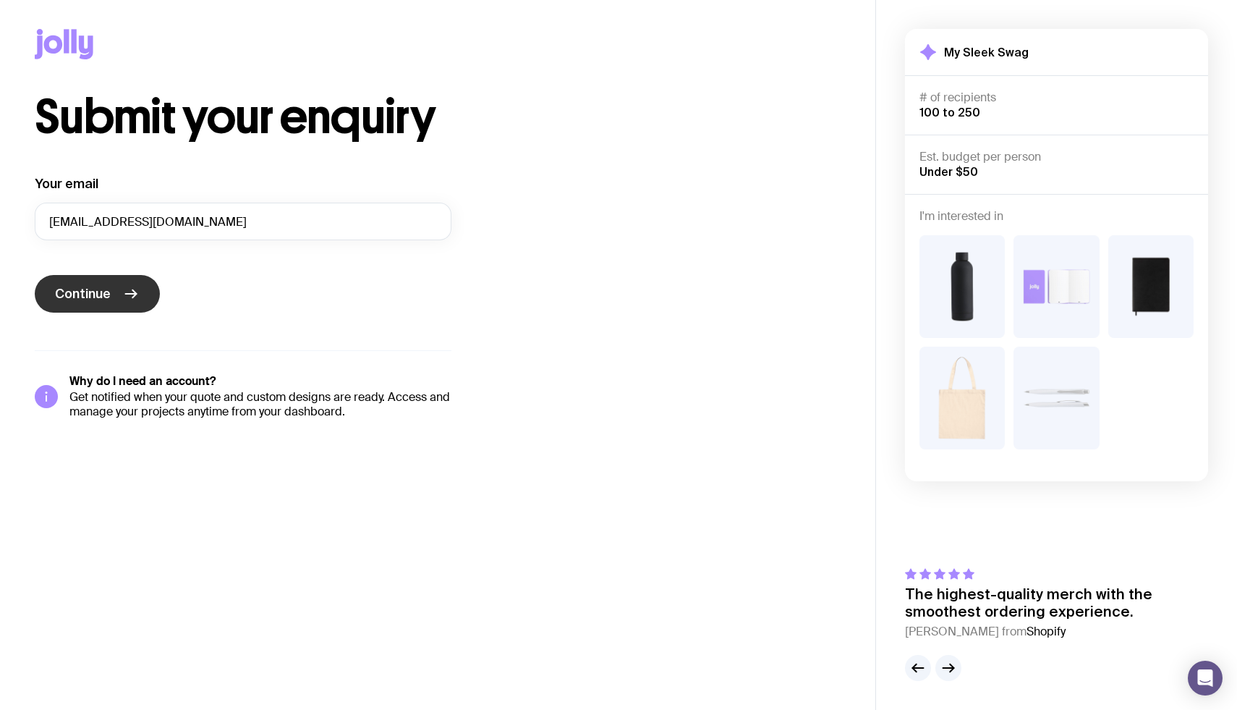
click at [112, 296] on button "Continue" at bounding box center [97, 294] width 125 height 38
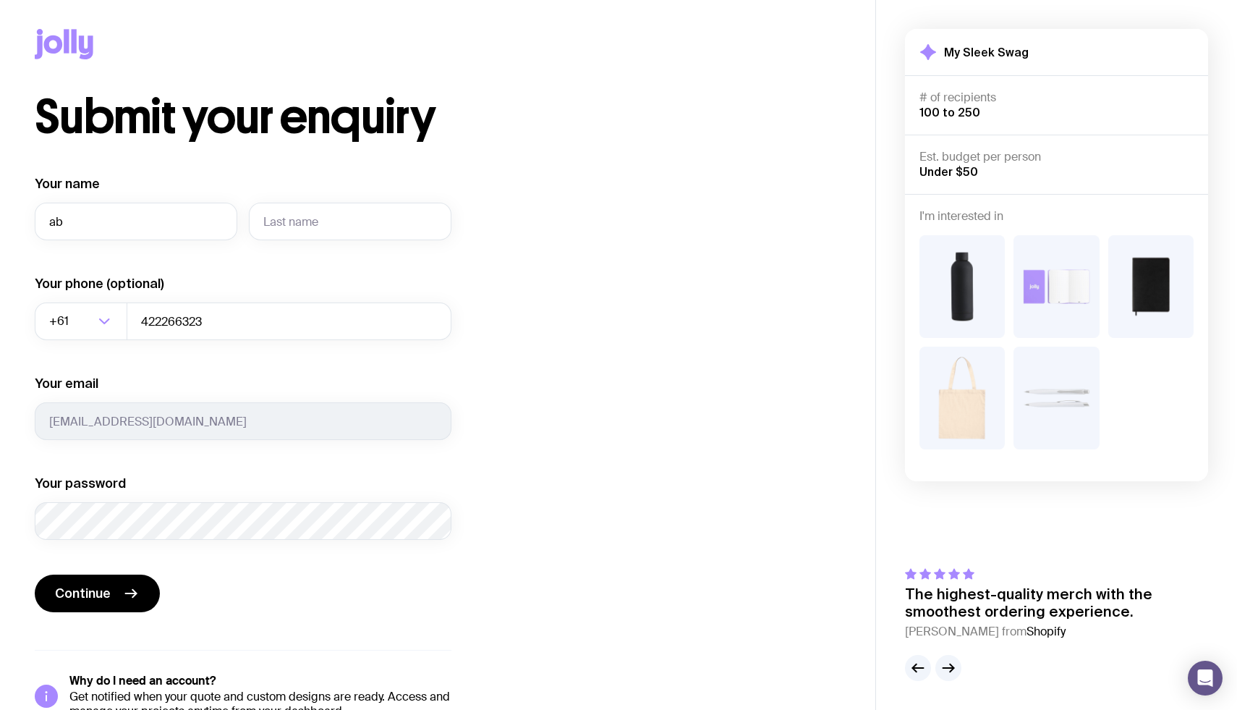
type input "Abby"
type input "[PERSON_NAME]"
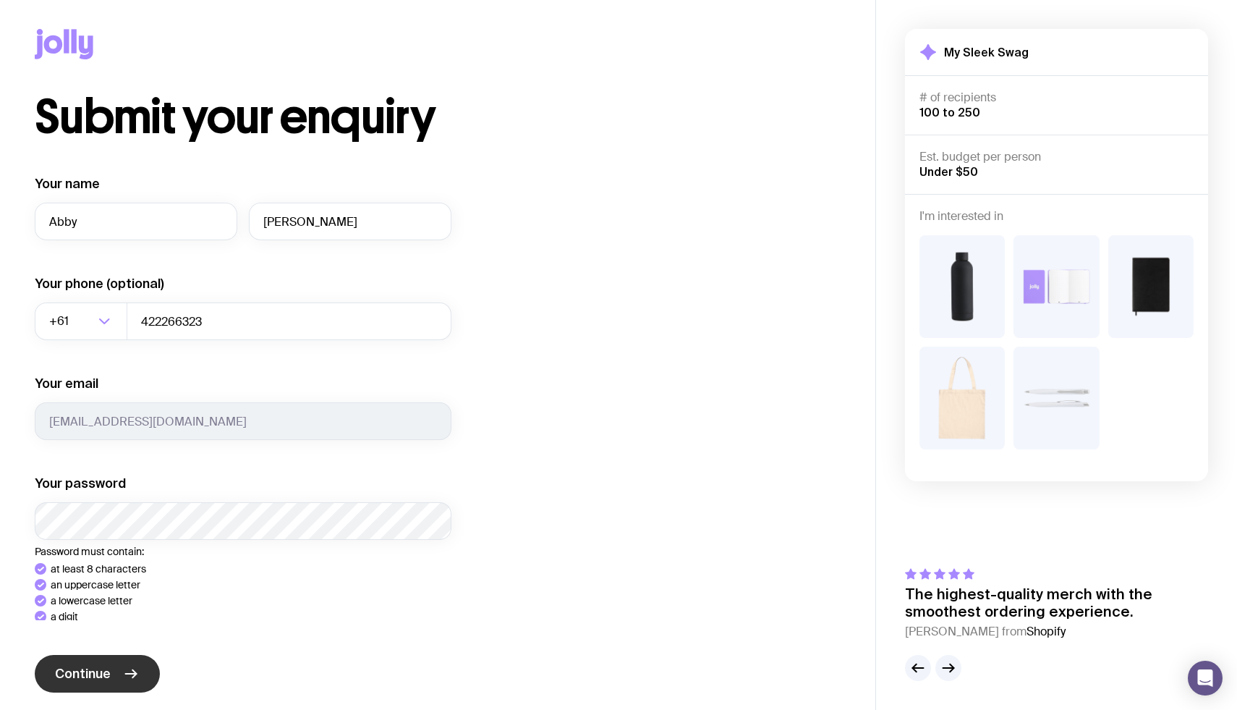
click at [108, 686] on div "Your name [PERSON_NAME] Your phone (optional) +61 Loading... 422266323 Your ema…" at bounding box center [243, 487] width 417 height 624
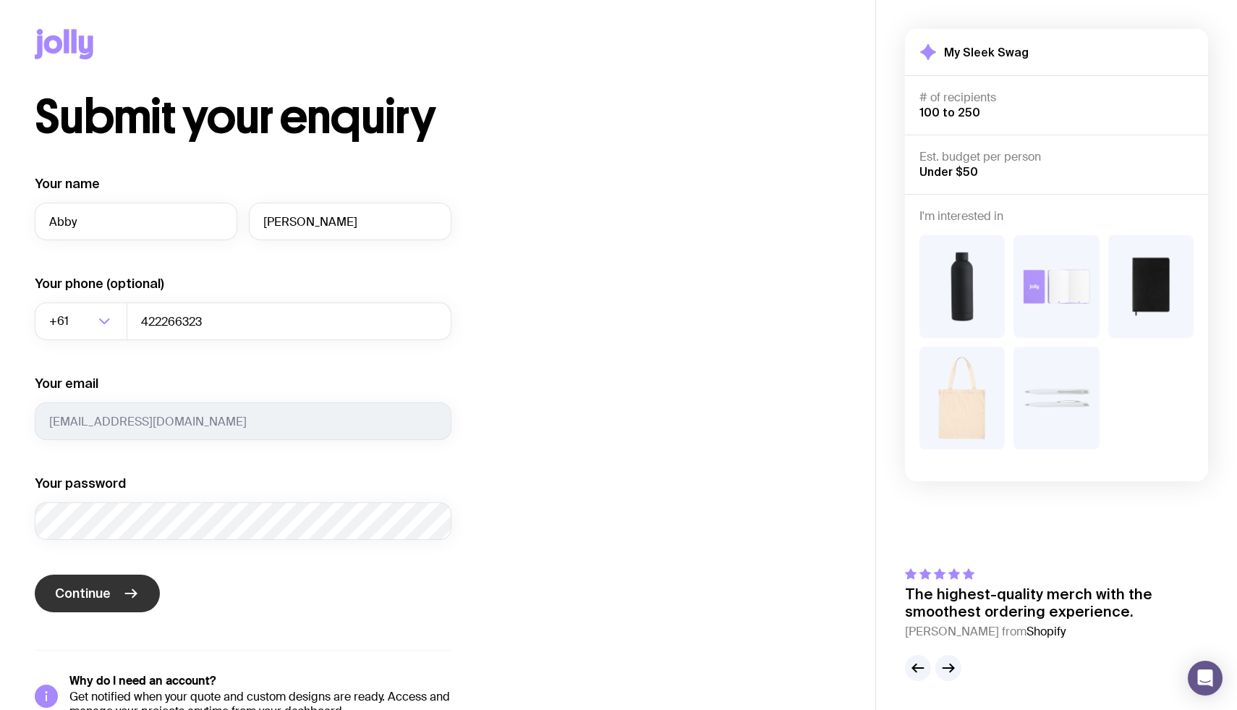
click at [89, 591] on span "Continue" at bounding box center [83, 593] width 56 height 17
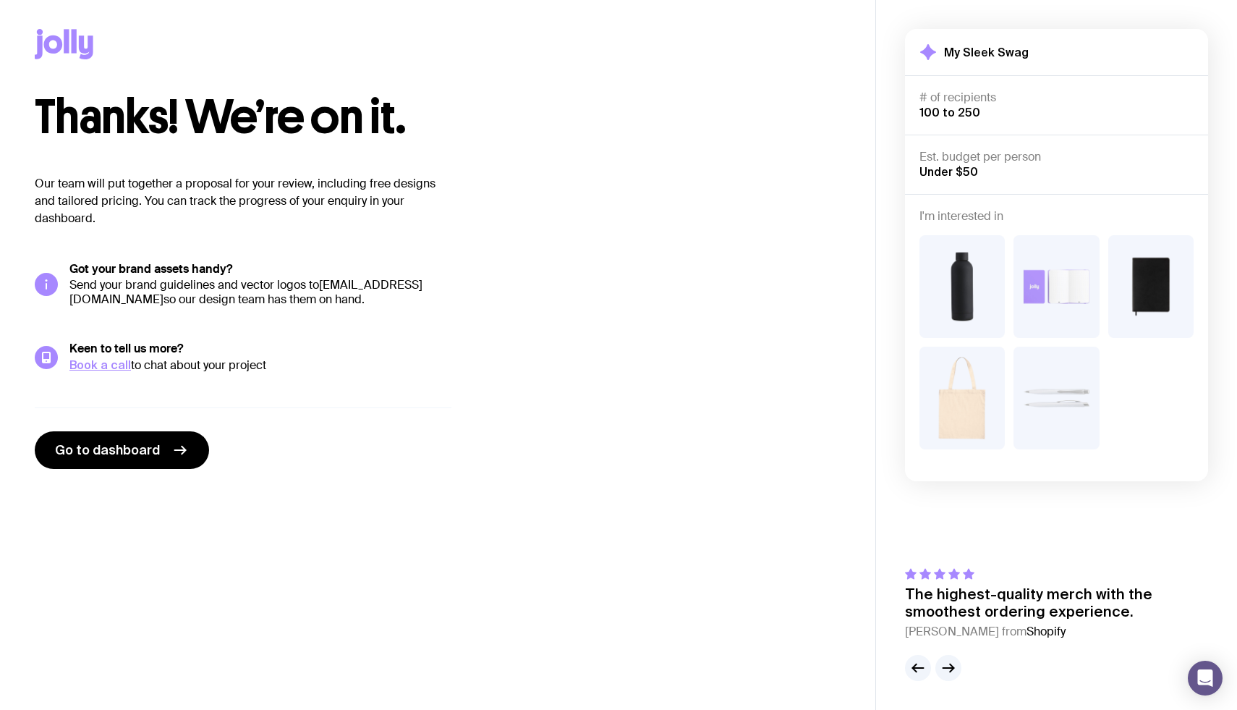
click at [177, 299] on link "[EMAIL_ADDRESS][DOMAIN_NAME]" at bounding box center [245, 292] width 353 height 30
click at [1200, 684] on icon "Open Intercom Messenger" at bounding box center [1205, 678] width 19 height 19
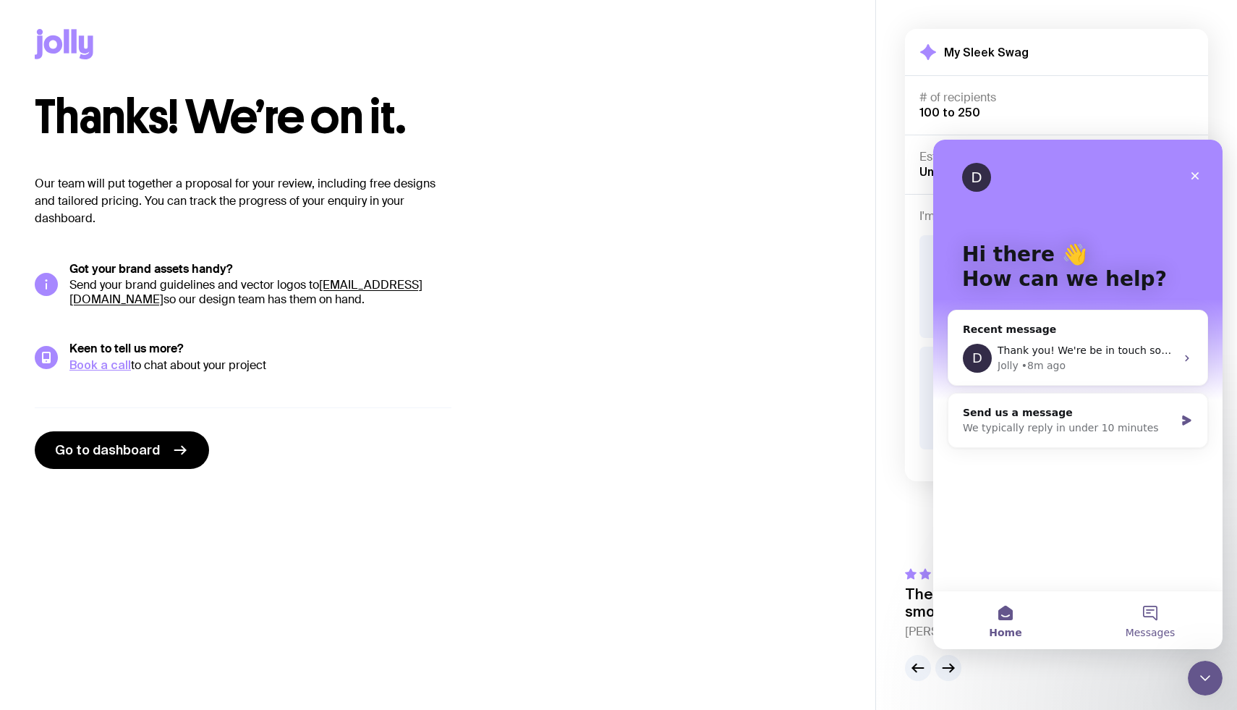
click at [1152, 617] on button "Messages" at bounding box center [1150, 620] width 145 height 58
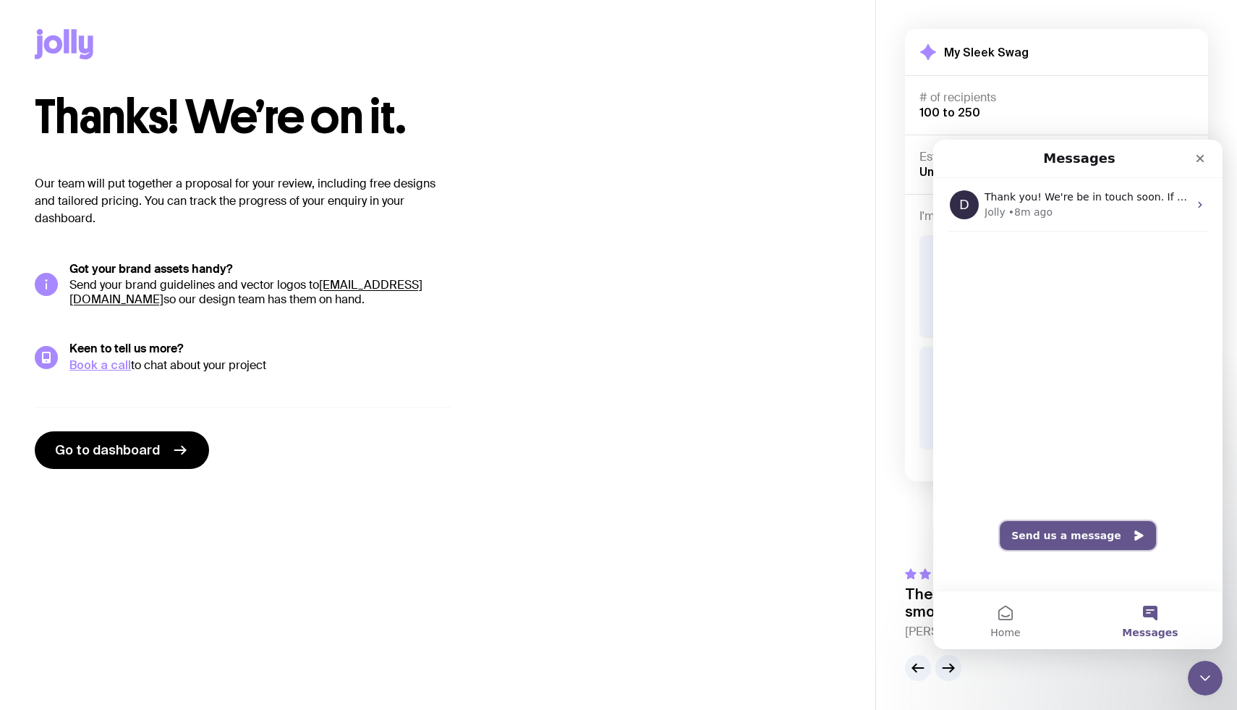
click at [1093, 544] on button "Send us a message" at bounding box center [1078, 535] width 156 height 29
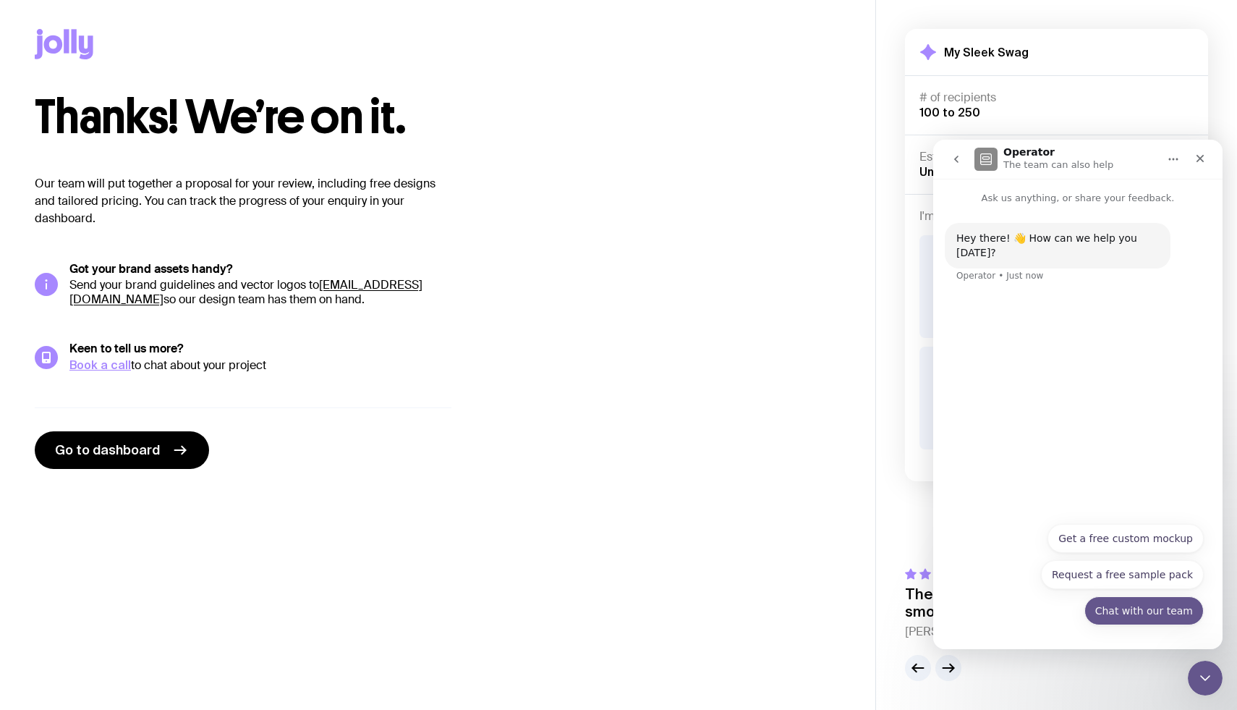
click at [1124, 609] on button "Chat with our team" at bounding box center [1144, 610] width 119 height 29
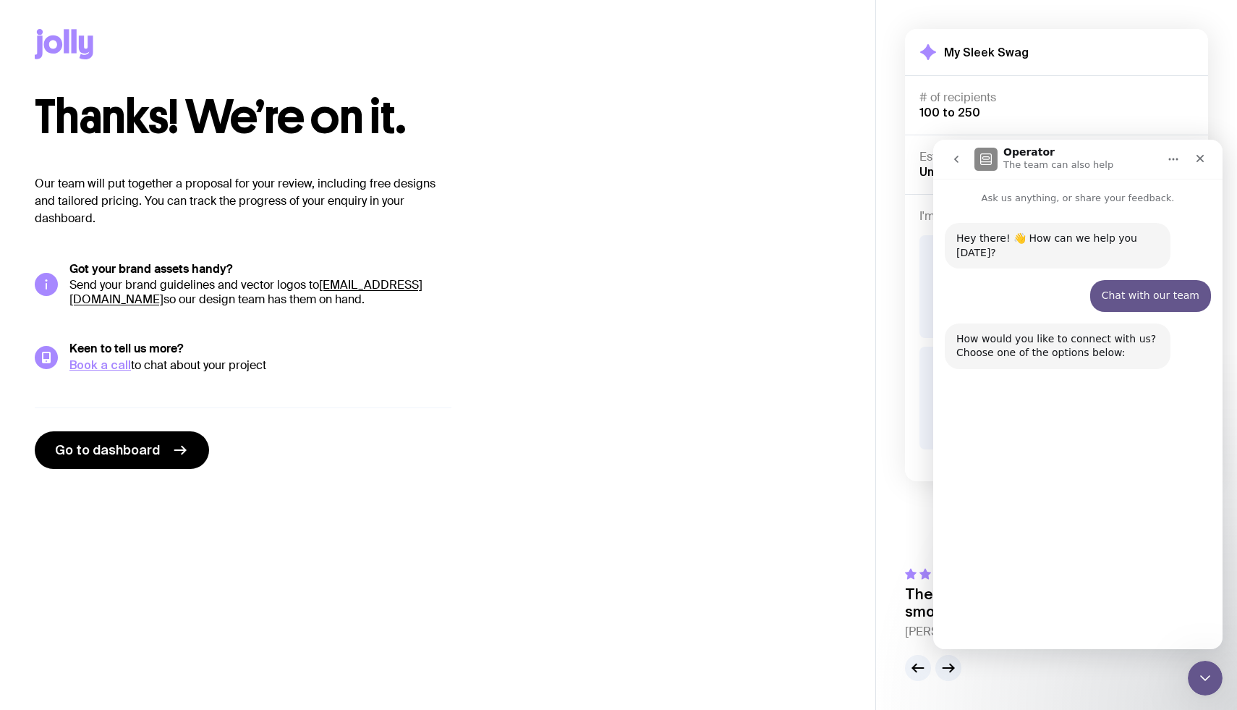
click at [1080, 616] on button "Chat here" at bounding box center [1068, 609] width 72 height 29
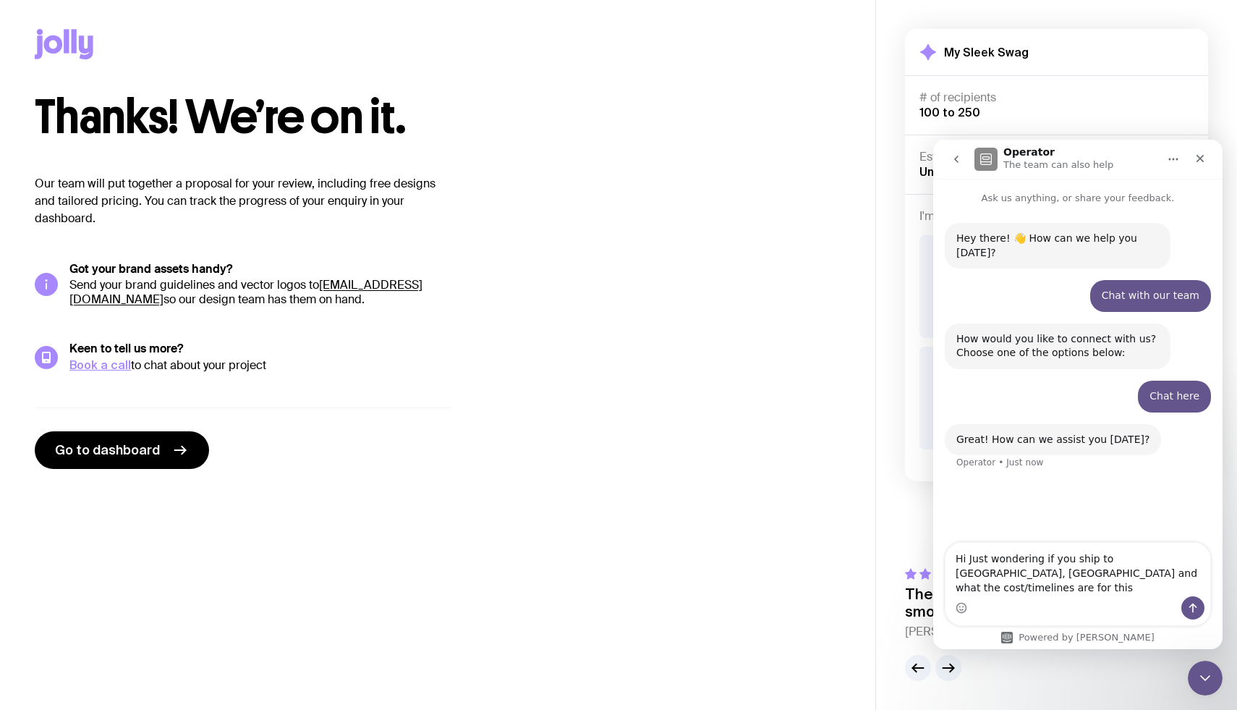
type textarea "Hi Just wondering if you ship to [GEOGRAPHIC_DATA], [GEOGRAPHIC_DATA] and what …"
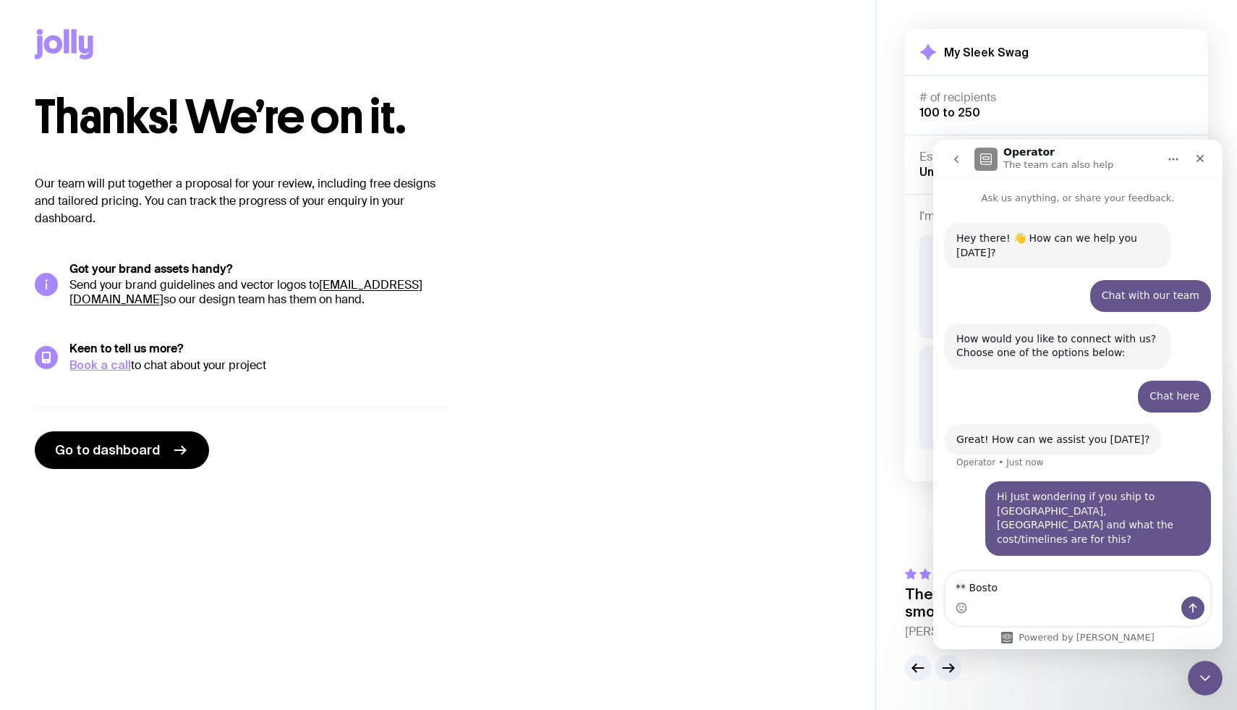
type textarea "** [GEOGRAPHIC_DATA]"
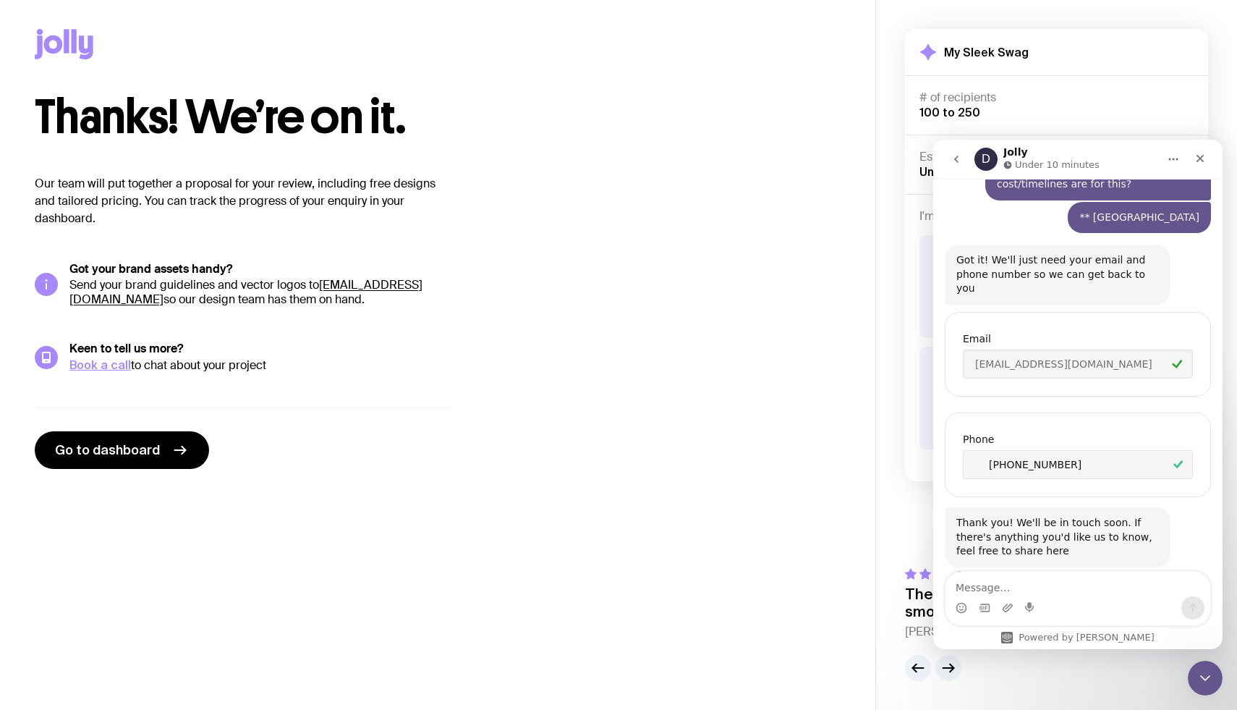
scroll to position [350, 0]
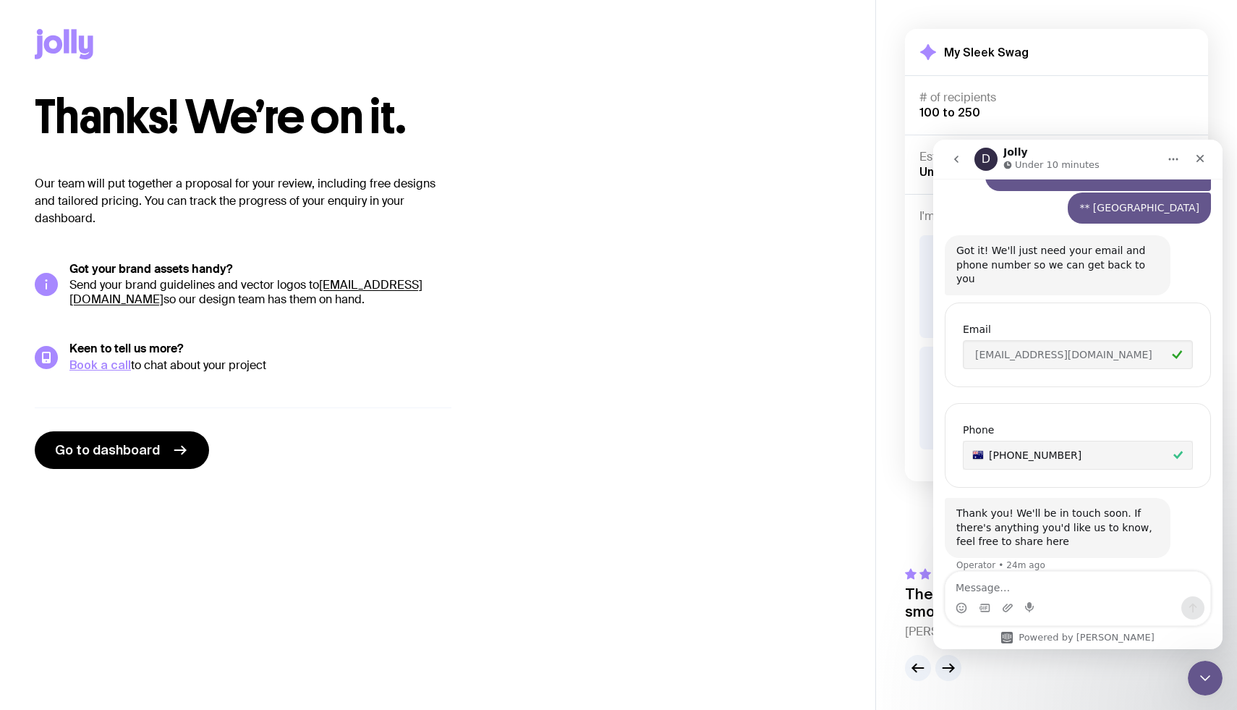
click at [1059, 602] on div "D Waiting for a teammate" at bounding box center [1078, 608] width 260 height 12
